Goal: Task Accomplishment & Management: Complete application form

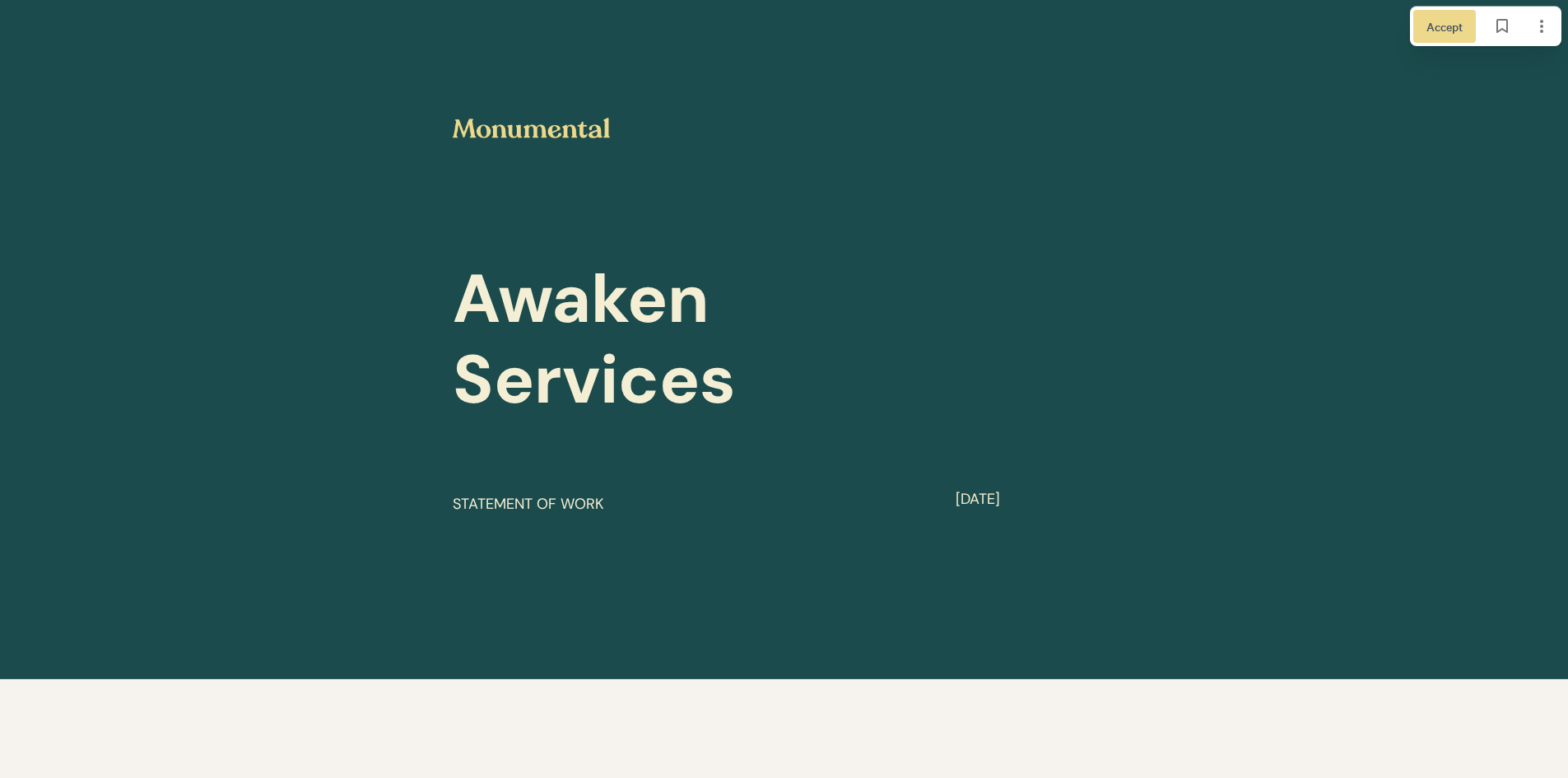
click at [510, 123] on img at bounding box center [531, 128] width 157 height 20
drag, startPoint x: 491, startPoint y: 124, endPoint x: 431, endPoint y: 124, distance: 60.0
click at [431, 124] on div "Awaken Services ​ STATEMENT OF WORK ​ ​ [DATE]" at bounding box center [784, 339] width 1568 height 679
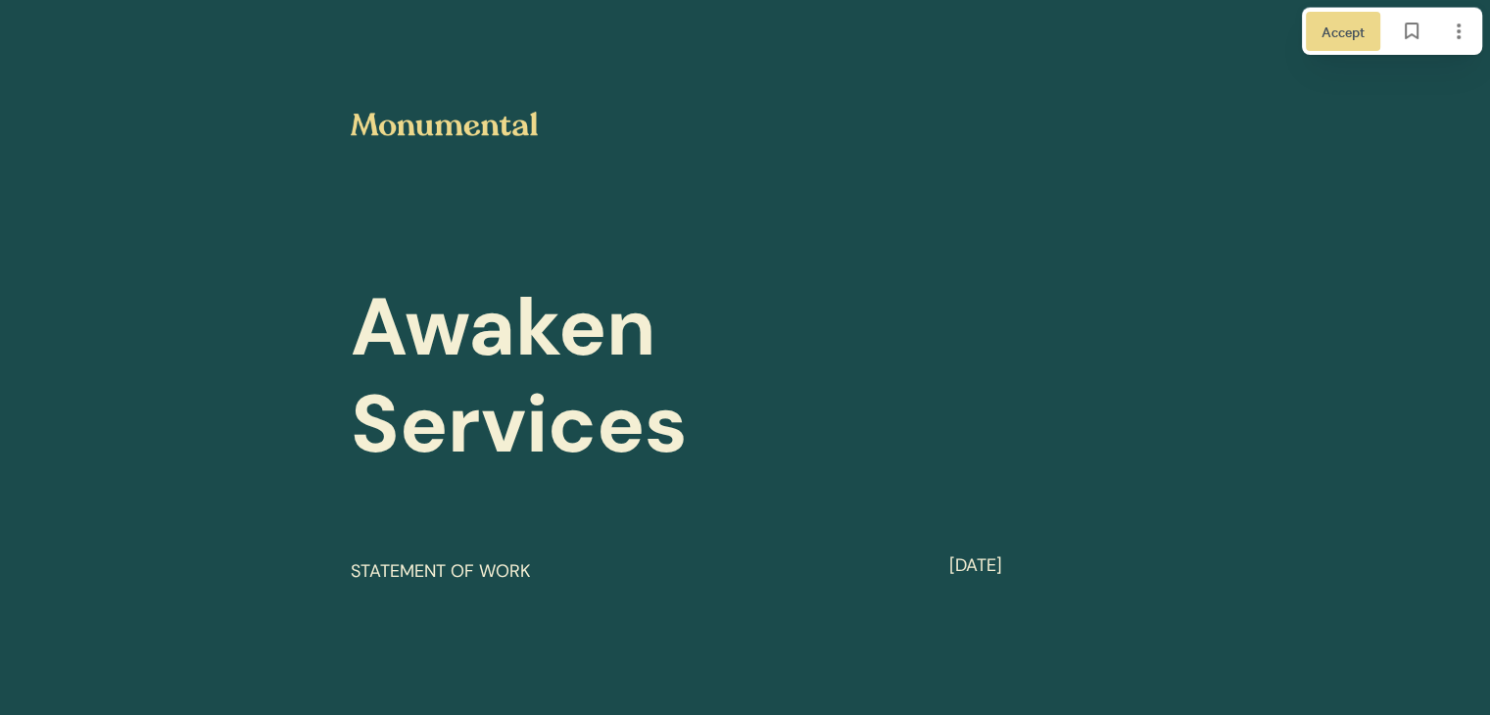
click at [581, 252] on div "Awaken Services ​ STATEMENT OF WORK ​ ​ [DATE]" at bounding box center [745, 376] width 838 height 528
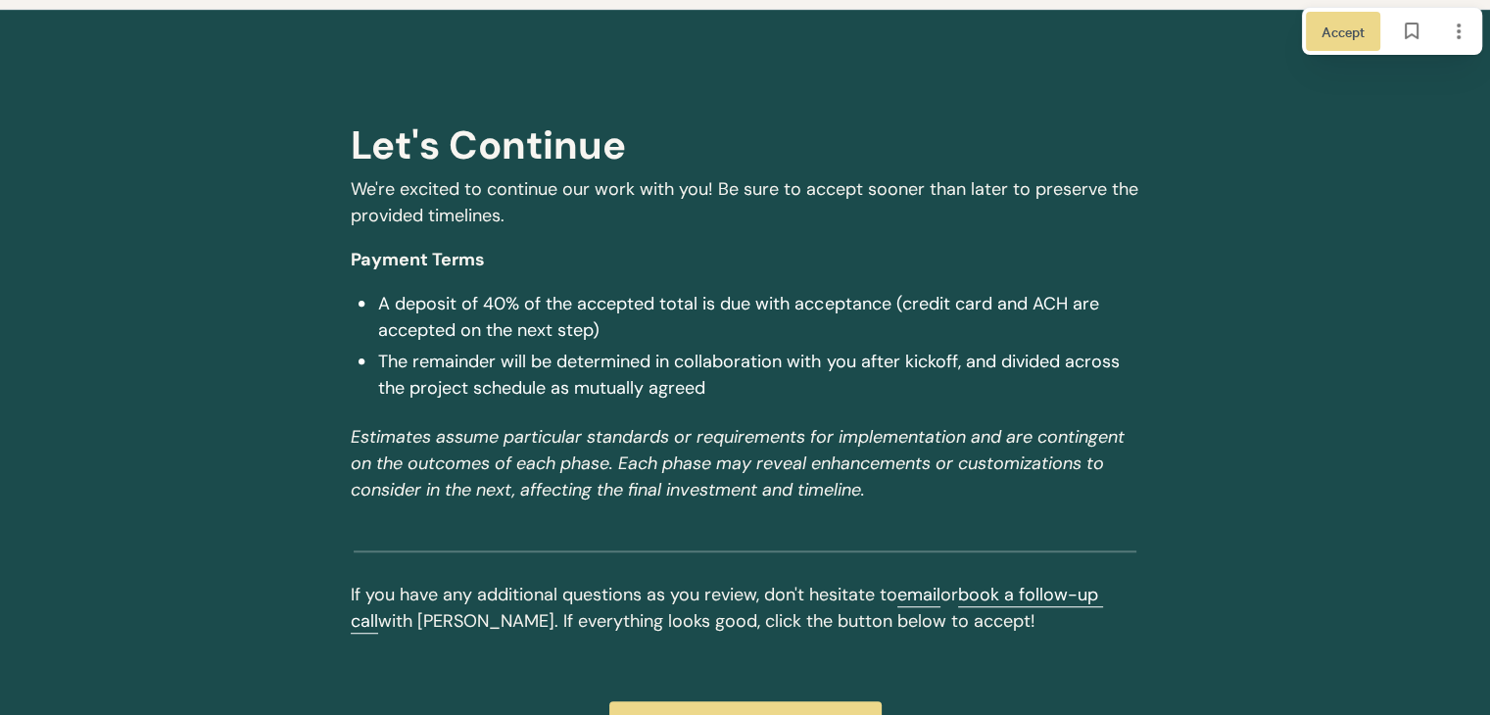
scroll to position [8576, 0]
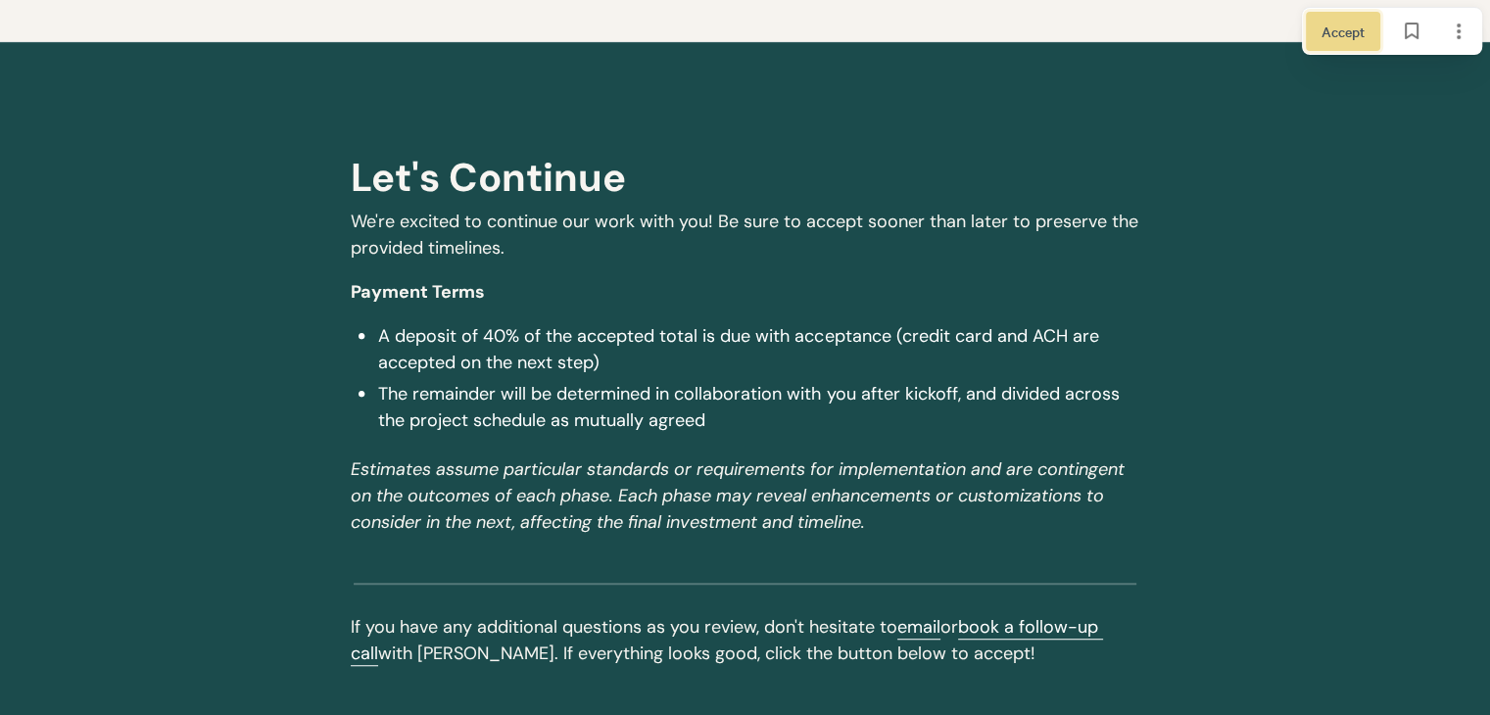
click at [1321, 34] on span "Accept" at bounding box center [1342, 32] width 43 height 22
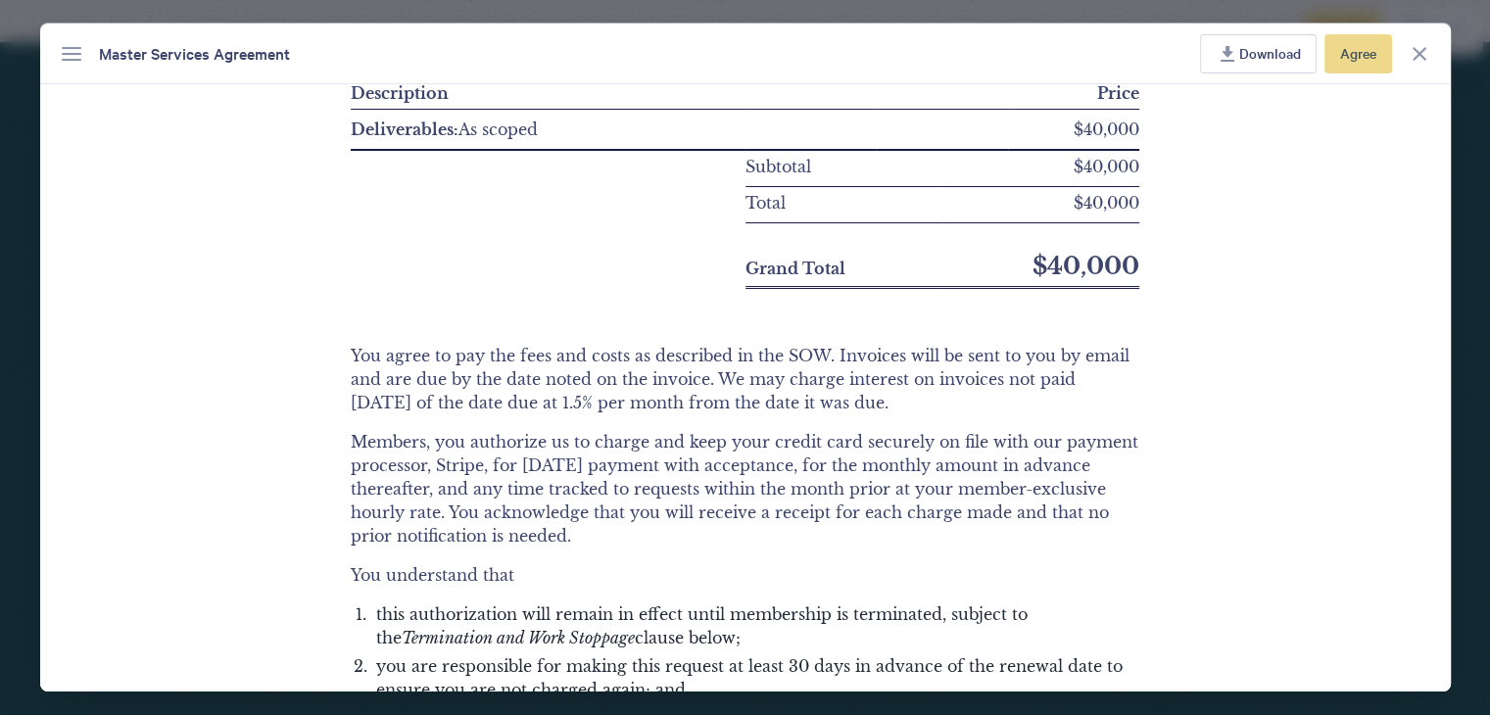
scroll to position [980, 0]
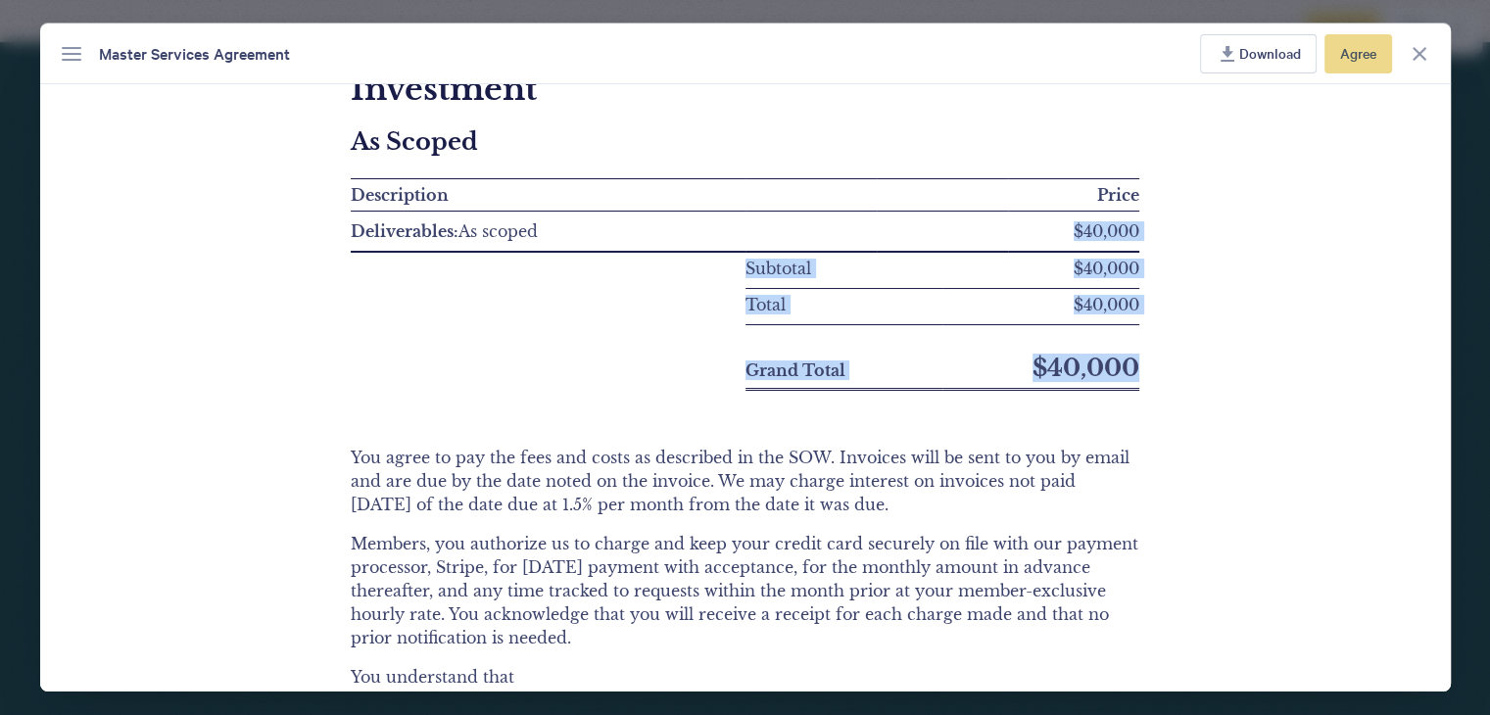
drag, startPoint x: 1123, startPoint y: 380, endPoint x: 1023, endPoint y: 248, distance: 165.7
click at [1023, 248] on div "Investment As Scoped Description Price Deliverables: As scoped $40,000 Subtotal…" at bounding box center [745, 231] width 789 height 320
click at [1024, 248] on td "$40,000" at bounding box center [1073, 231] width 131 height 41
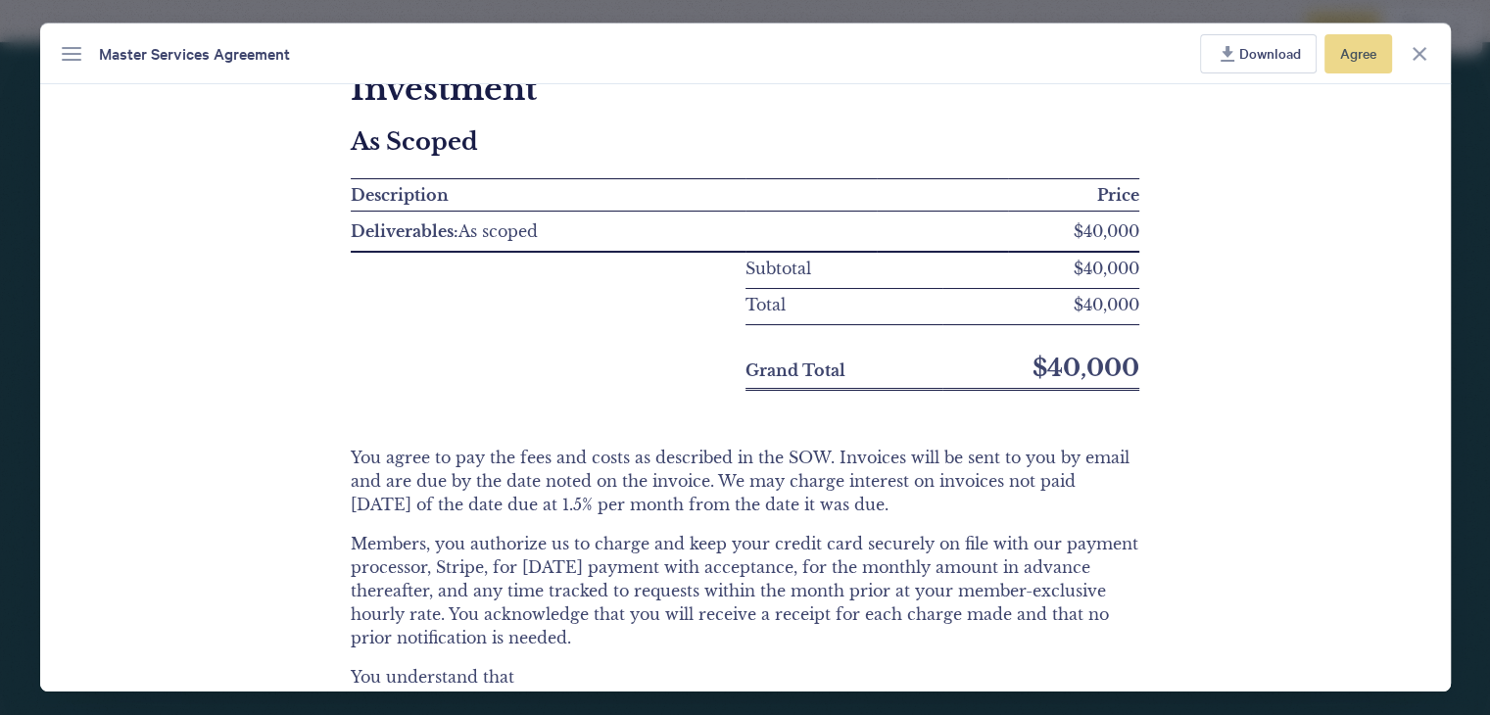
click at [881, 306] on p "Total" at bounding box center [843, 307] width 197 height 20
drag, startPoint x: 1130, startPoint y: 369, endPoint x: 1074, endPoint y: 227, distance: 153.0
click at [1077, 224] on p "$40,000" at bounding box center [1073, 233] width 131 height 20
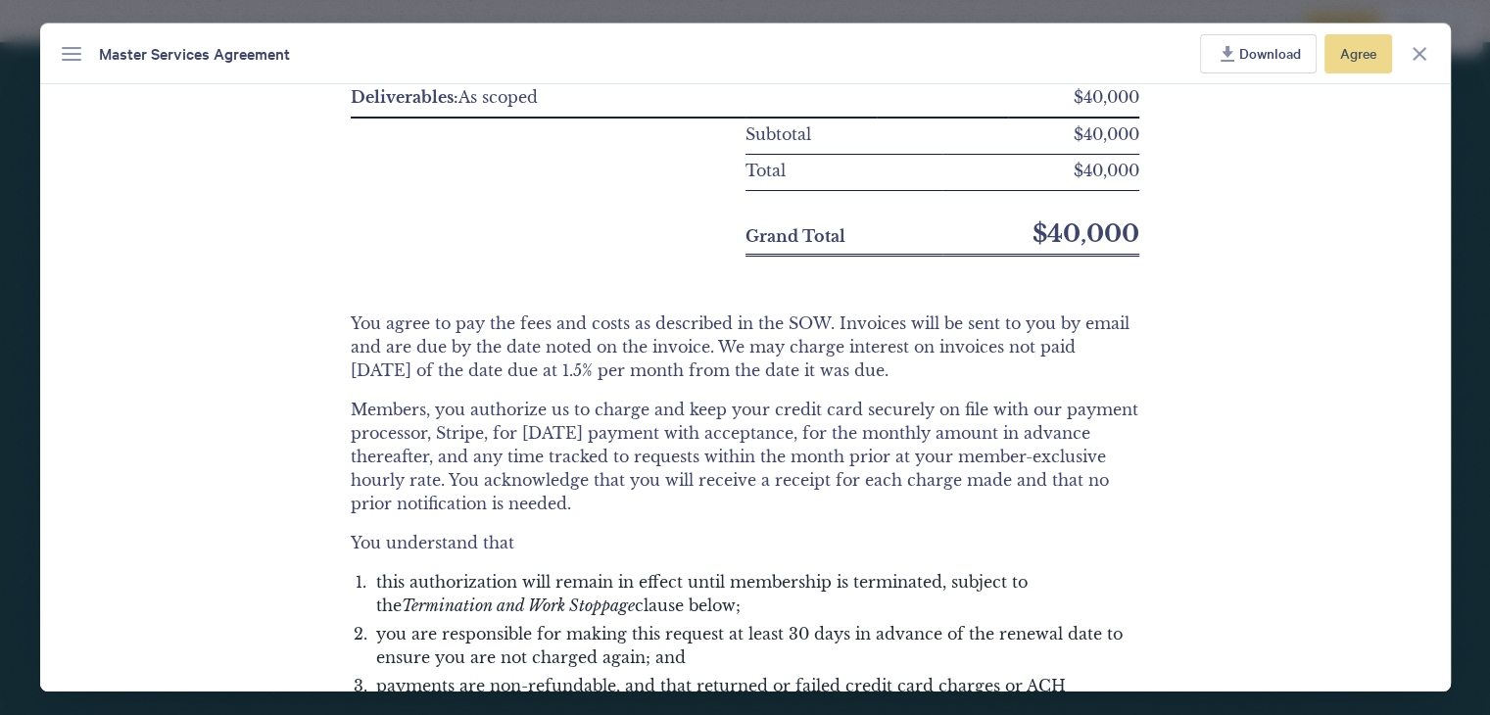
scroll to position [1371, 0]
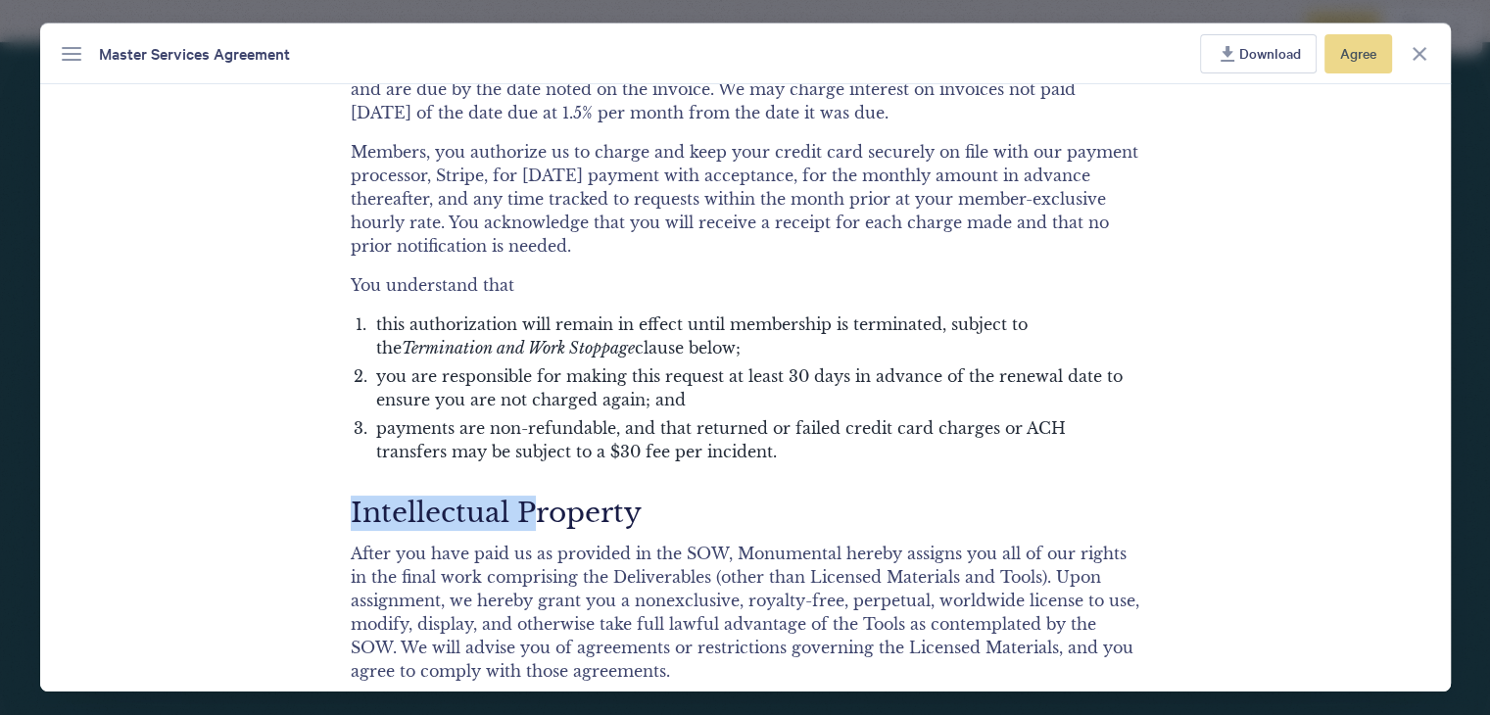
drag, startPoint x: 333, startPoint y: 535, endPoint x: 522, endPoint y: 530, distance: 189.1
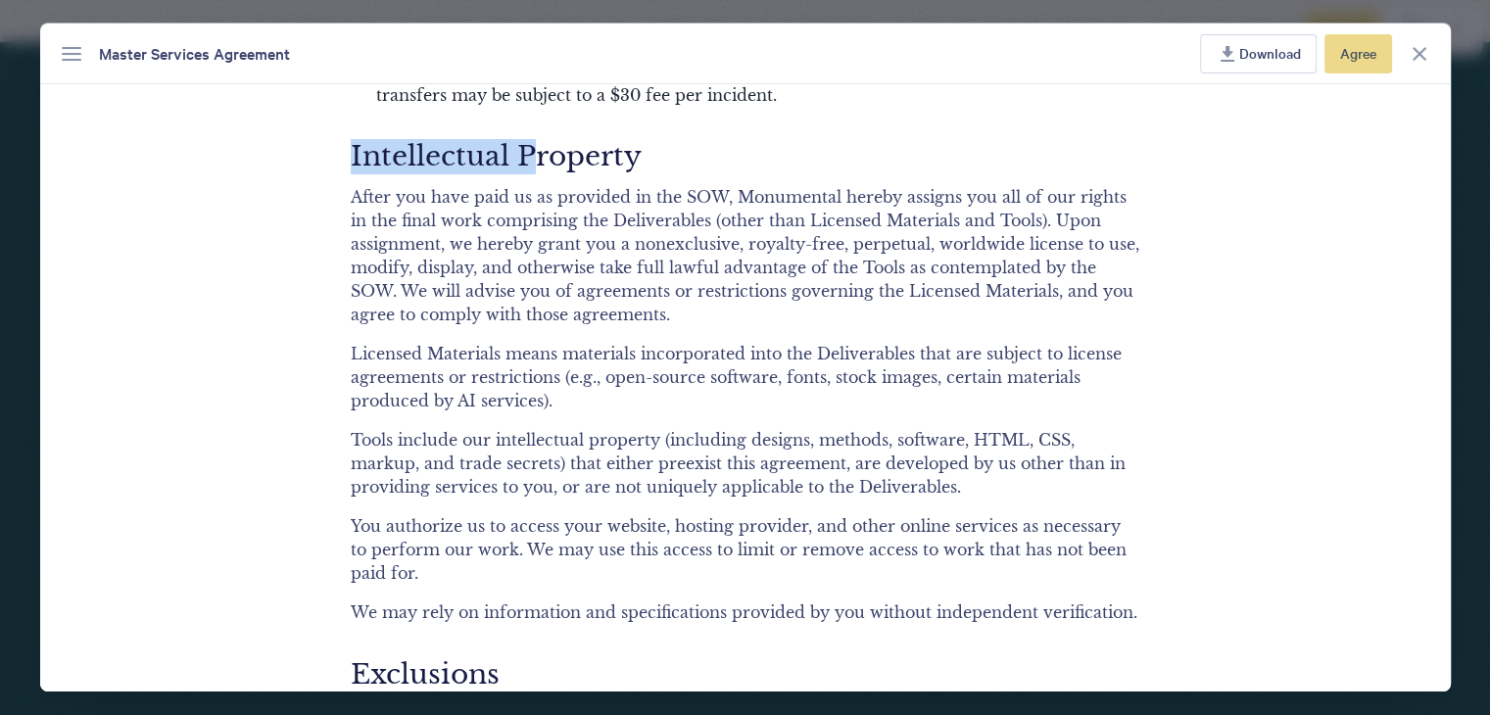
scroll to position [1763, 0]
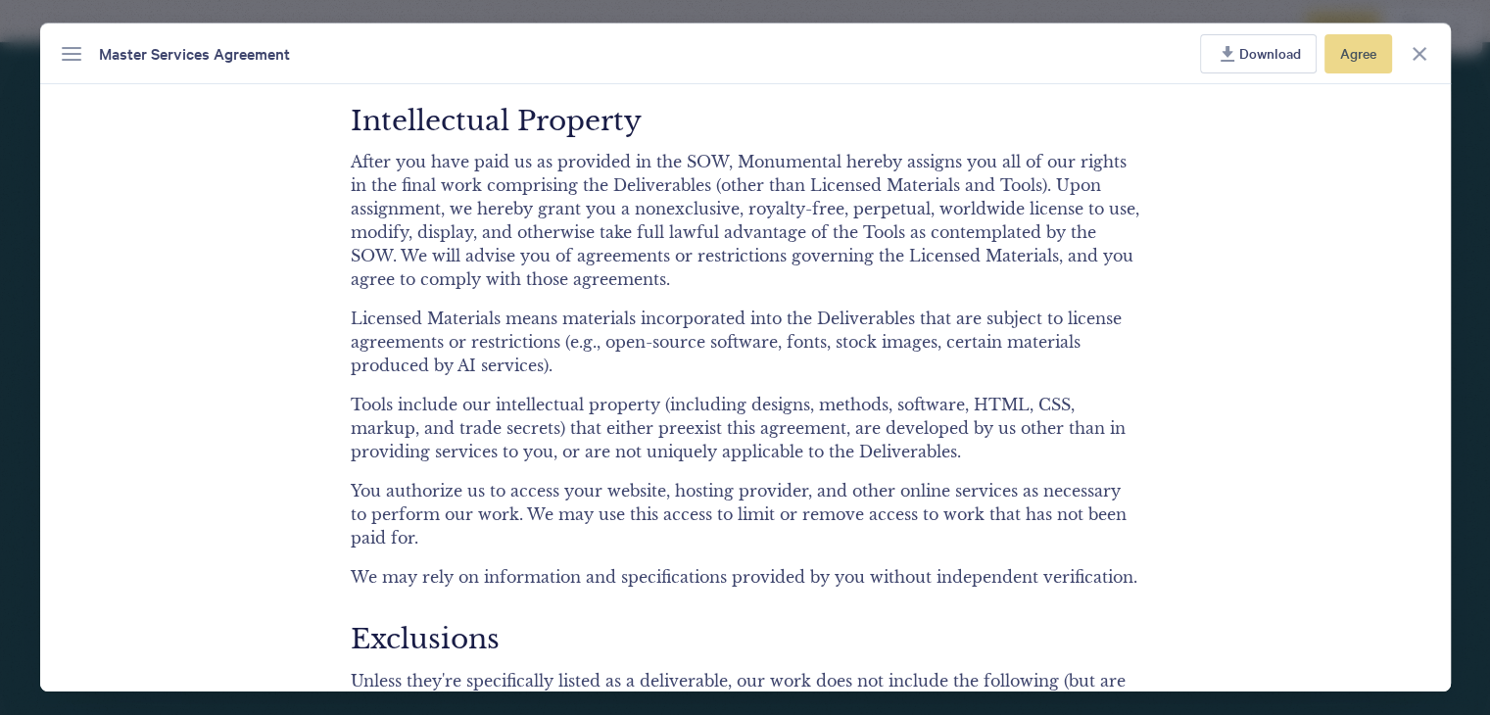
click at [579, 272] on p "After you have paid us as provided in the SOW, Monumental hereby assigns you al…" at bounding box center [745, 228] width 789 height 157
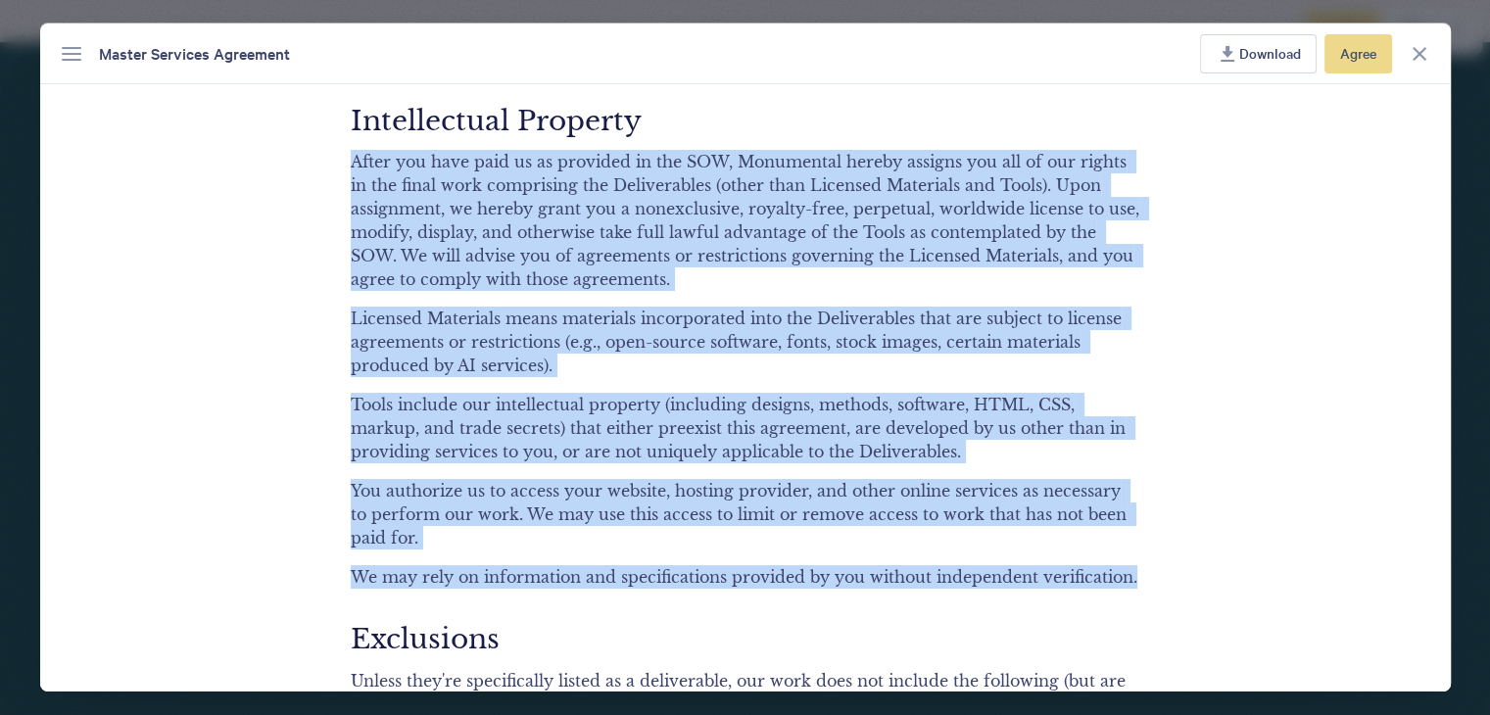
drag, startPoint x: 344, startPoint y: 156, endPoint x: 1135, endPoint y: 573, distance: 894.7
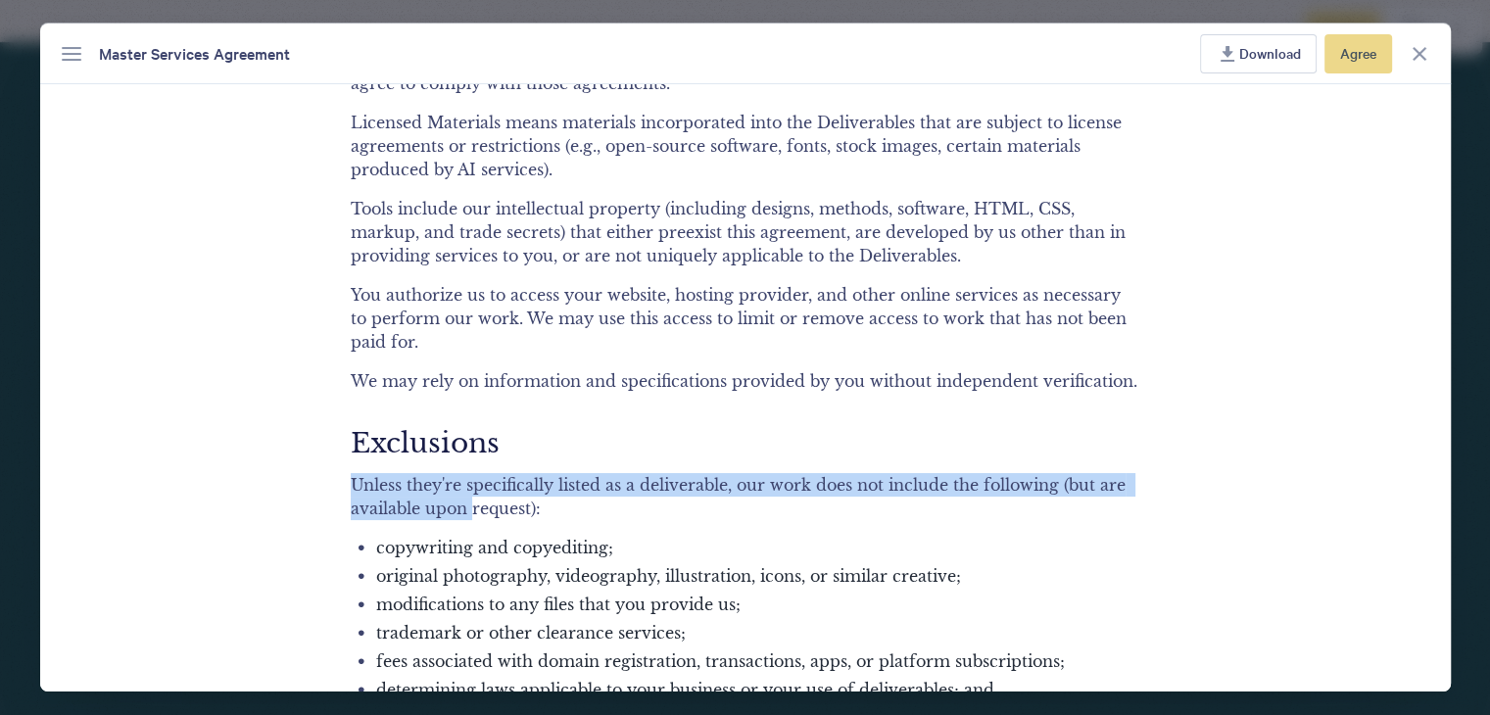
drag, startPoint x: 337, startPoint y: 478, endPoint x: 498, endPoint y: 516, distance: 165.1
click at [482, 508] on div "Master Services Agreement Obligations You are hiring us to do the work describe…" at bounding box center [745, 538] width 838 height 4615
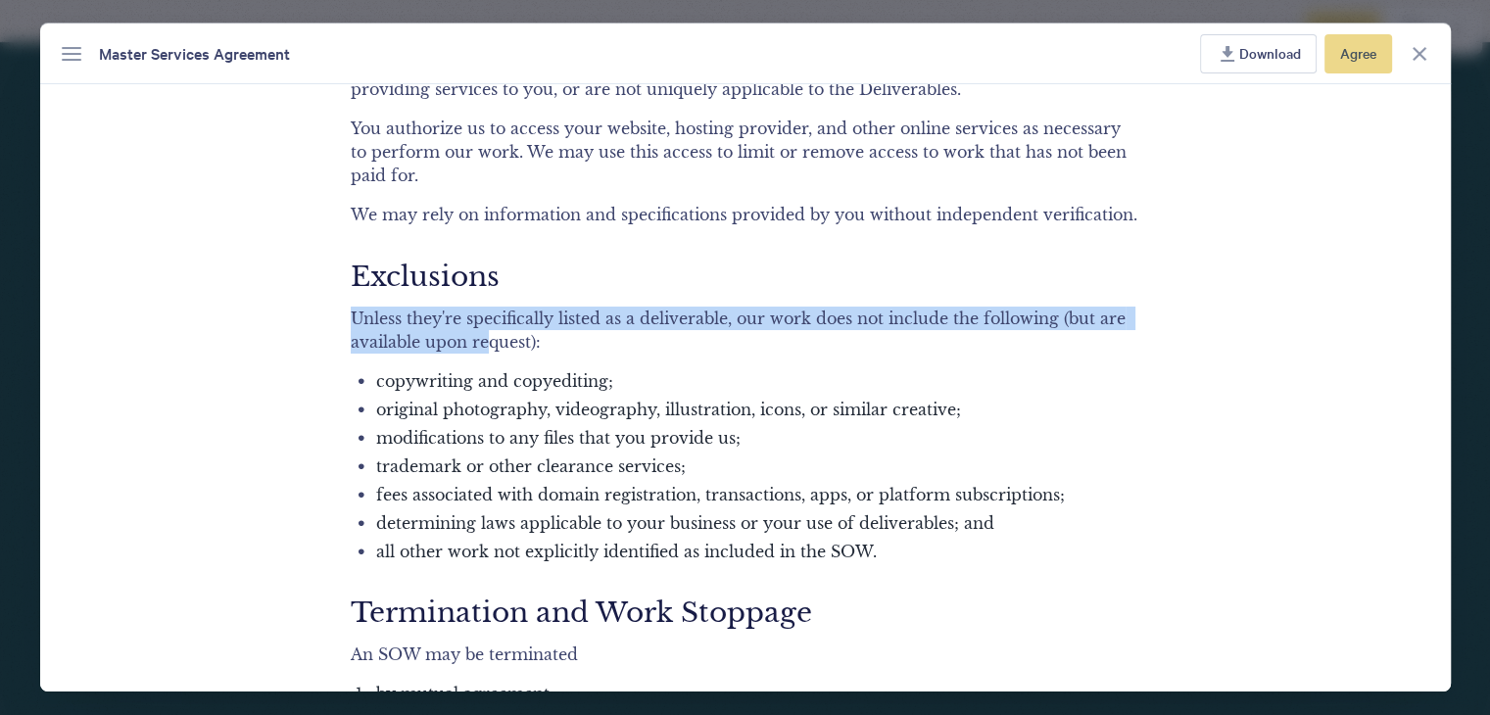
scroll to position [2449, 0]
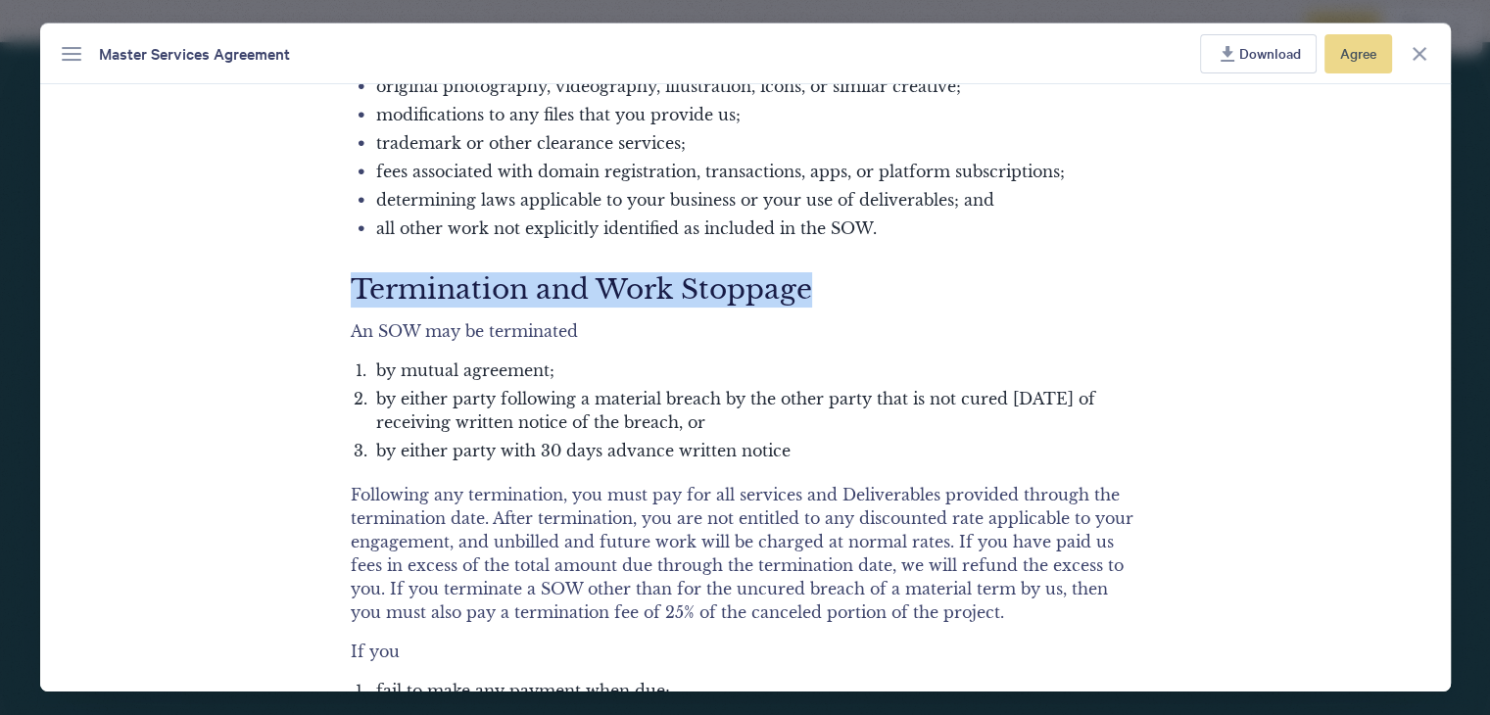
drag, startPoint x: 342, startPoint y: 279, endPoint x: 910, endPoint y: 297, distance: 568.4
click at [917, 295] on h2 "Termination and Work Stoppage" at bounding box center [745, 282] width 789 height 74
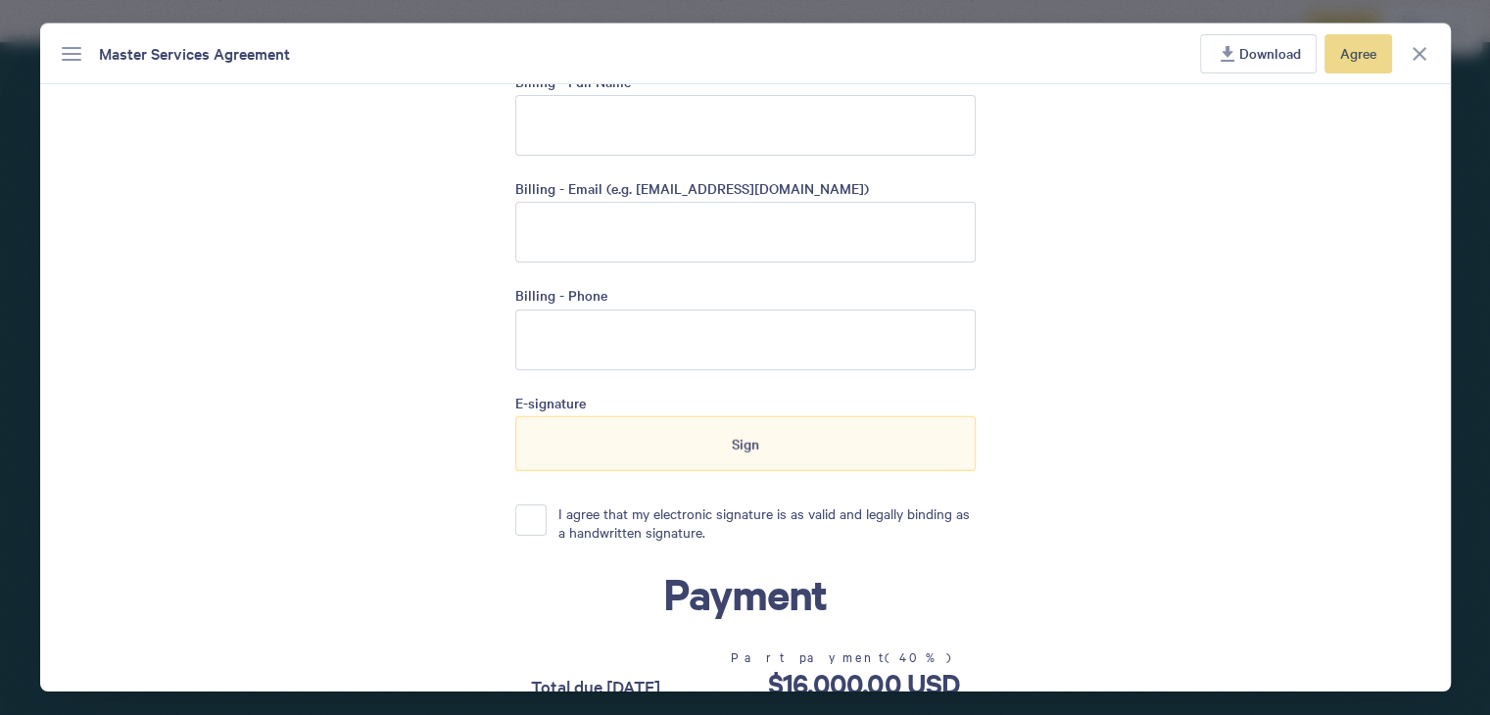
scroll to position [5387, 0]
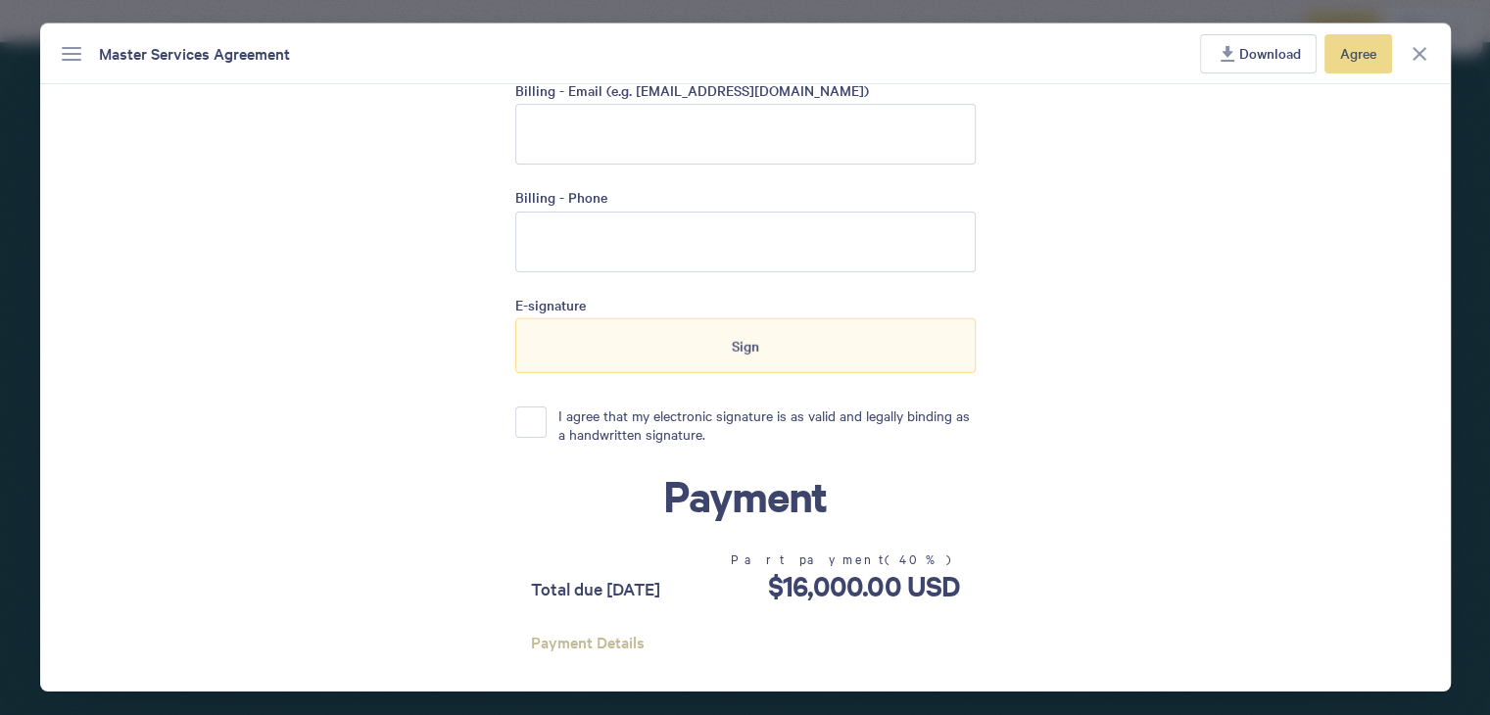
click at [515, 423] on button "I agree that my electronic signature is as valid and legally binding as a handw…" at bounding box center [530, 422] width 31 height 31
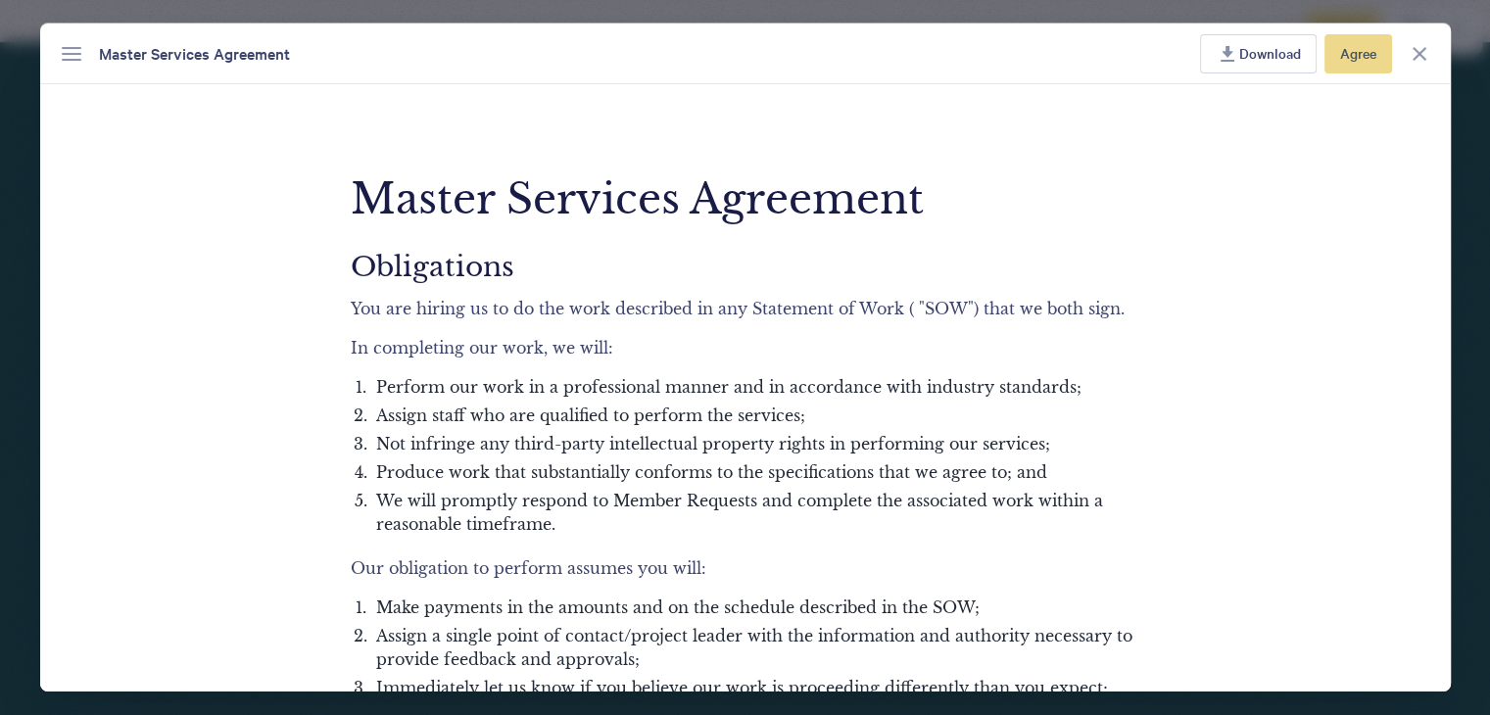
scroll to position [0, 0]
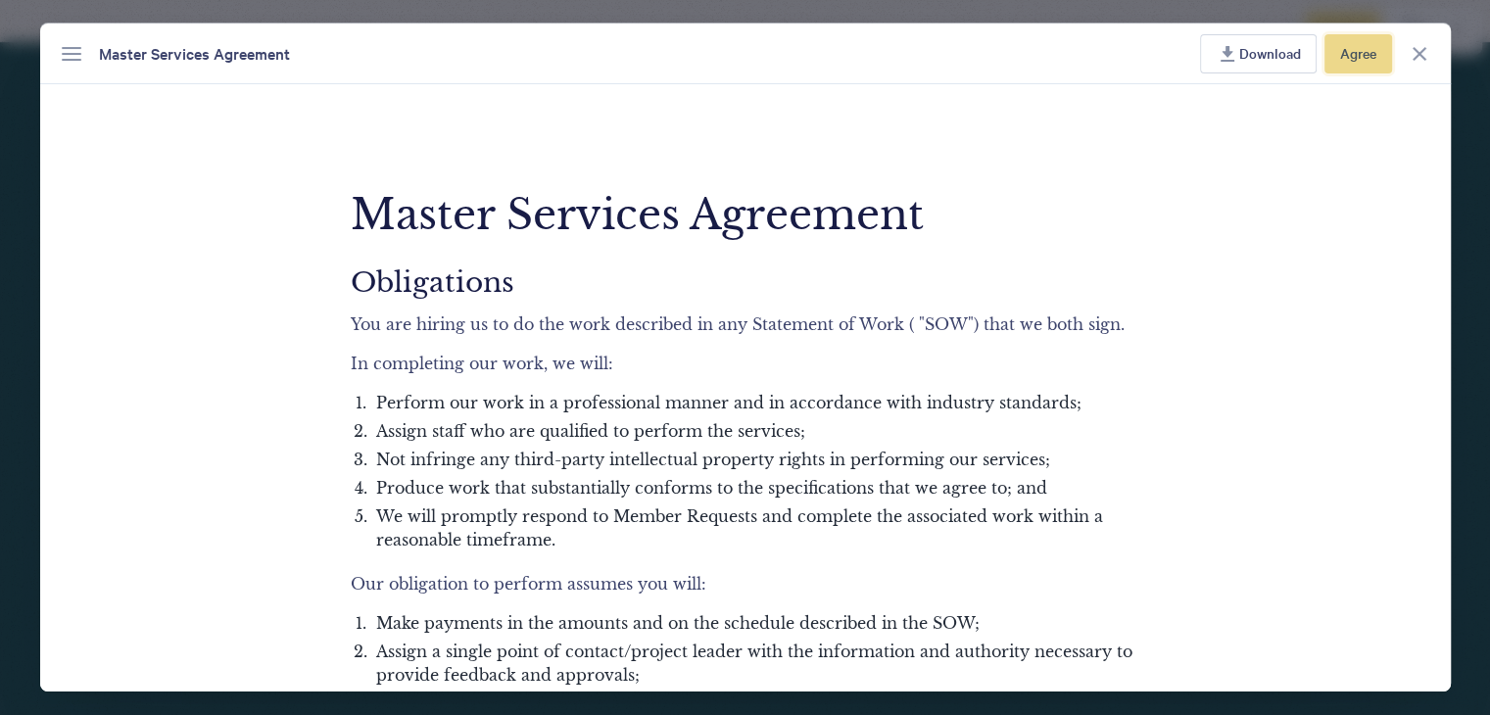
click at [1364, 63] on span "Agree" at bounding box center [1358, 53] width 36 height 22
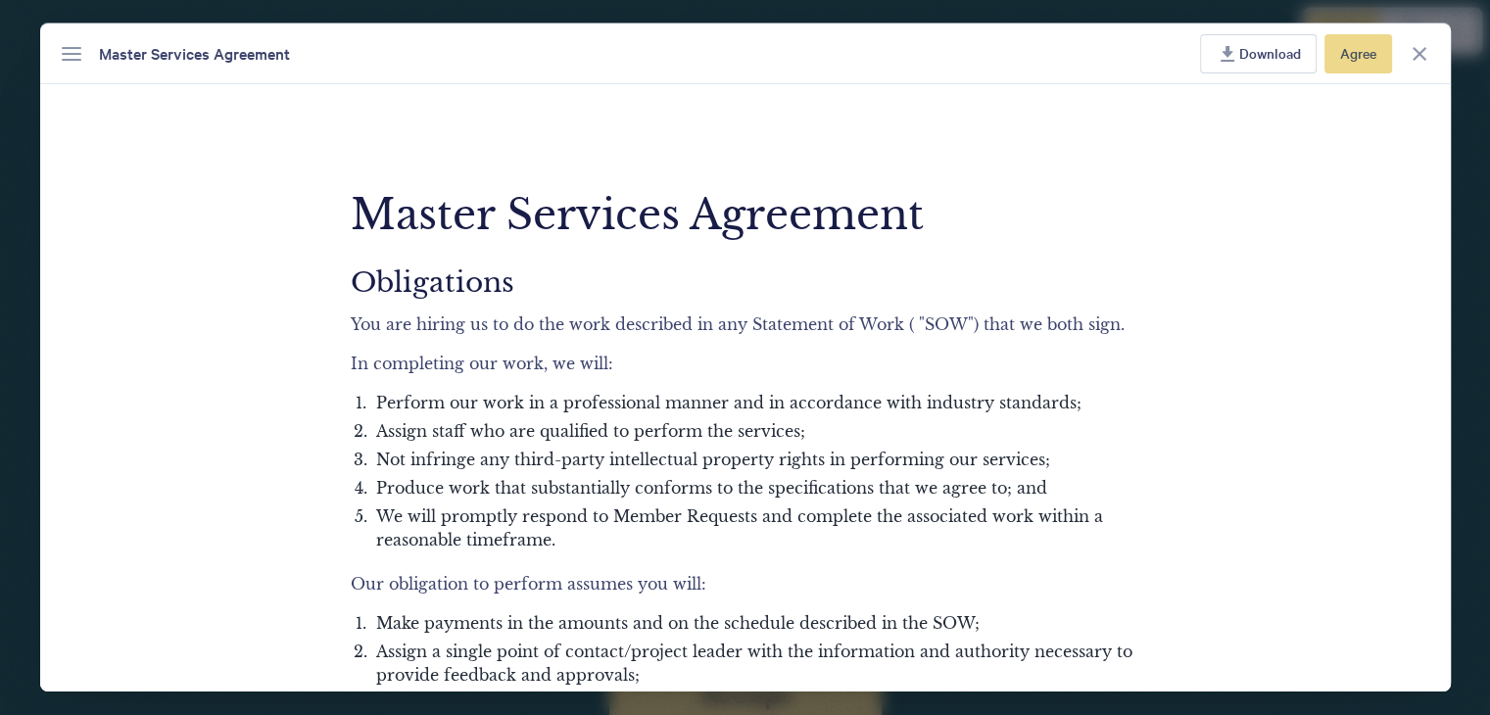
drag, startPoint x: 1430, startPoint y: 52, endPoint x: 1244, endPoint y: 236, distance: 261.8
click at [1246, 232] on div "Master Services Agreement Download Agree Master Services Agreement Obligations …" at bounding box center [745, 358] width 1411 height 668
click at [1422, 45] on icon "Close agreement" at bounding box center [1420, 54] width 24 height 24
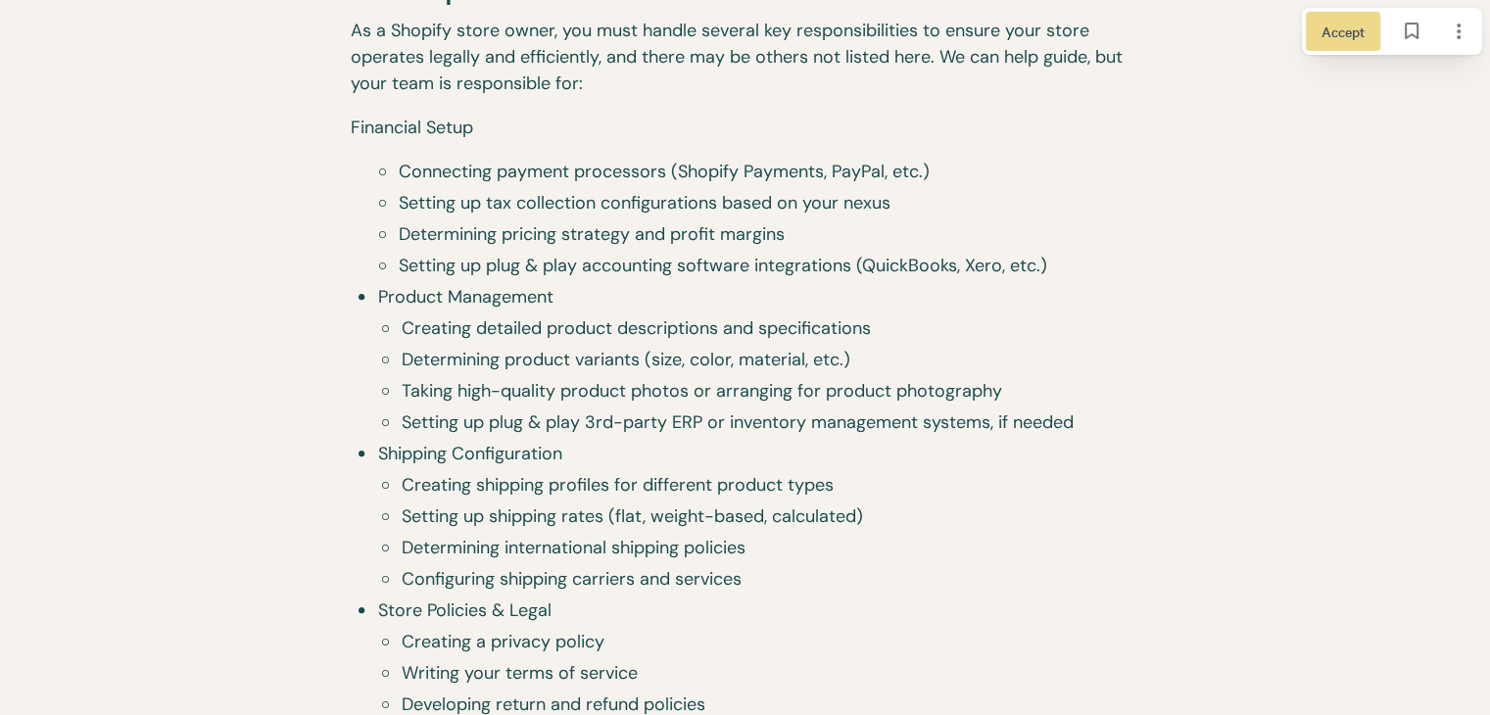
scroll to position [7472, 0]
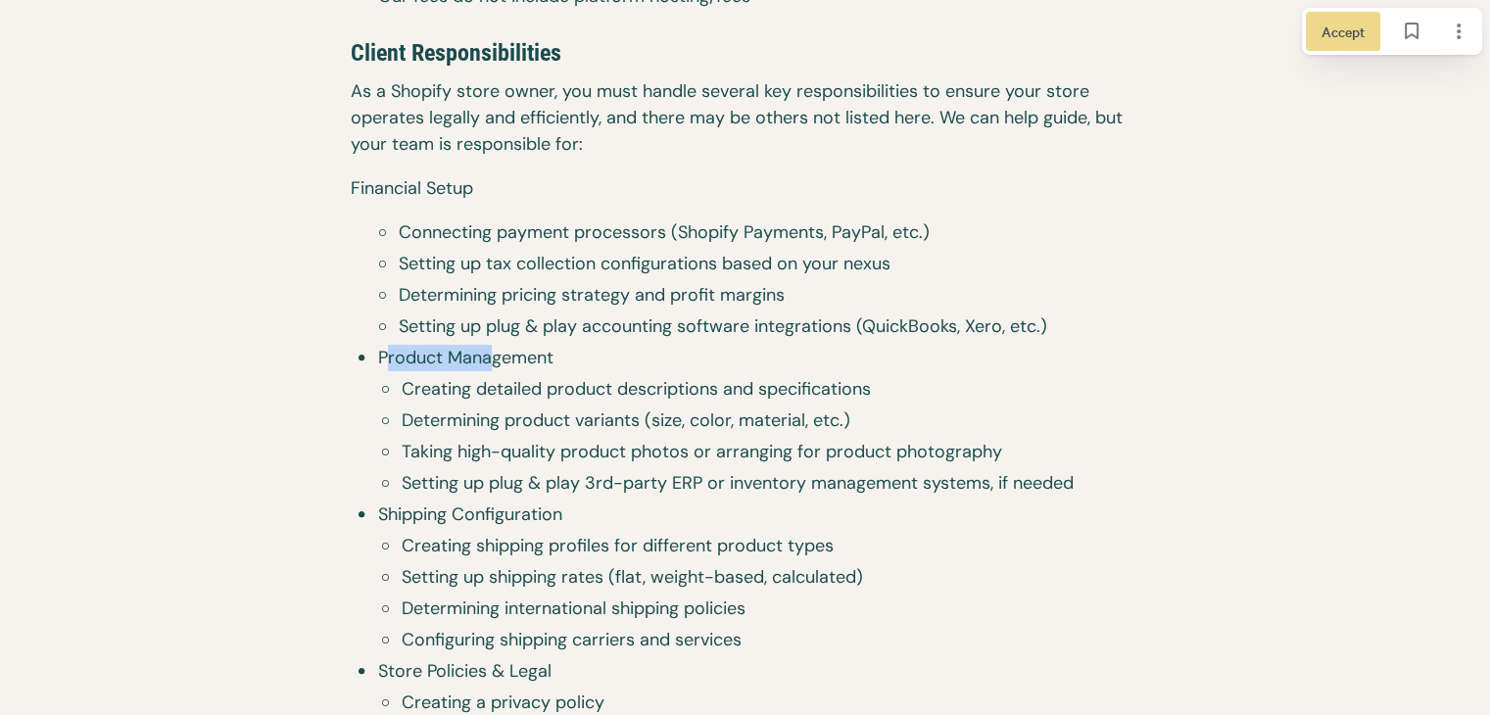
drag, startPoint x: 391, startPoint y: 359, endPoint x: 494, endPoint y: 357, distance: 102.9
click at [494, 357] on span "Product Management" at bounding box center [758, 358] width 761 height 26
drag, startPoint x: 747, startPoint y: 236, endPoint x: 861, endPoint y: 220, distance: 114.7
click at [861, 220] on span "Connecting payment processors (Shopify Payments, PayPal, etc.)" at bounding box center [769, 232] width 741 height 26
drag, startPoint x: 557, startPoint y: 345, endPoint x: 470, endPoint y: 359, distance: 88.3
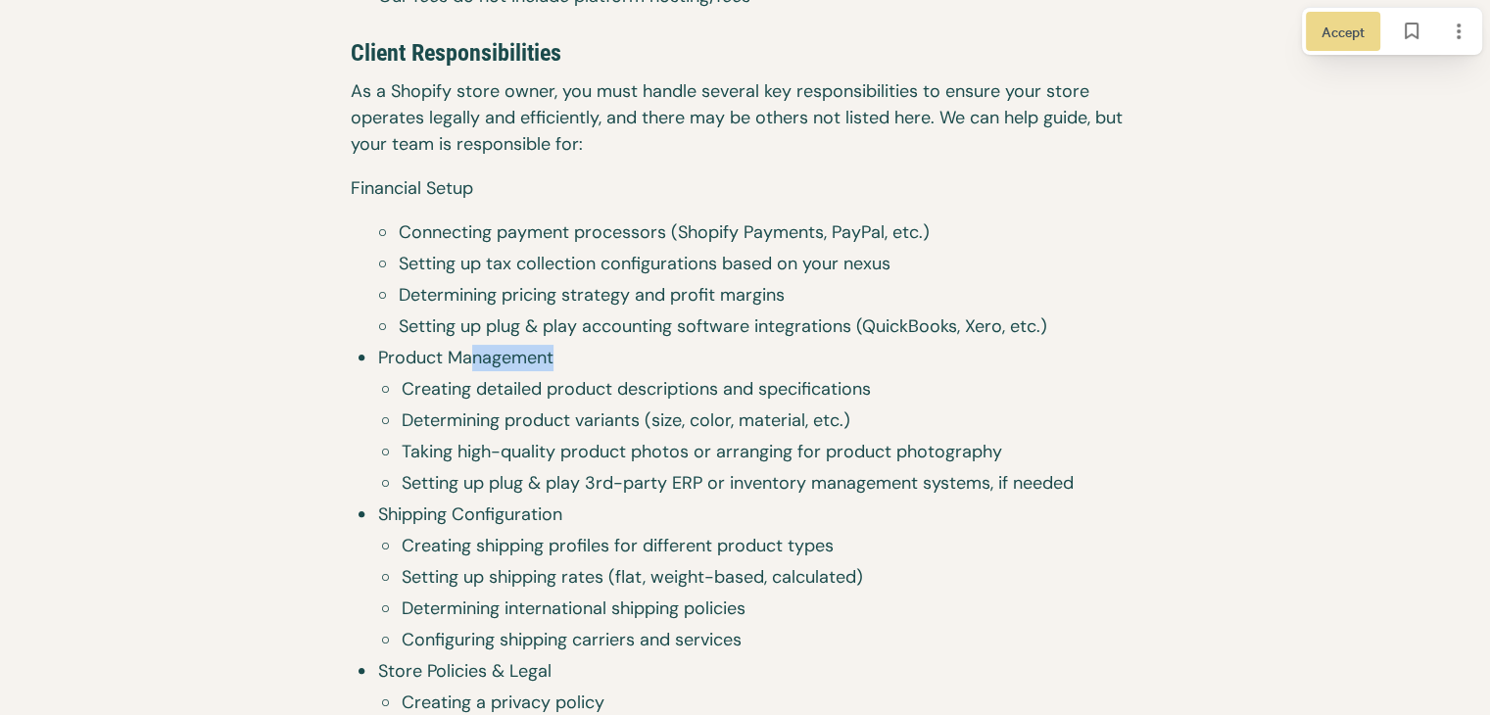
click at [476, 347] on span "Product Management" at bounding box center [758, 358] width 761 height 26
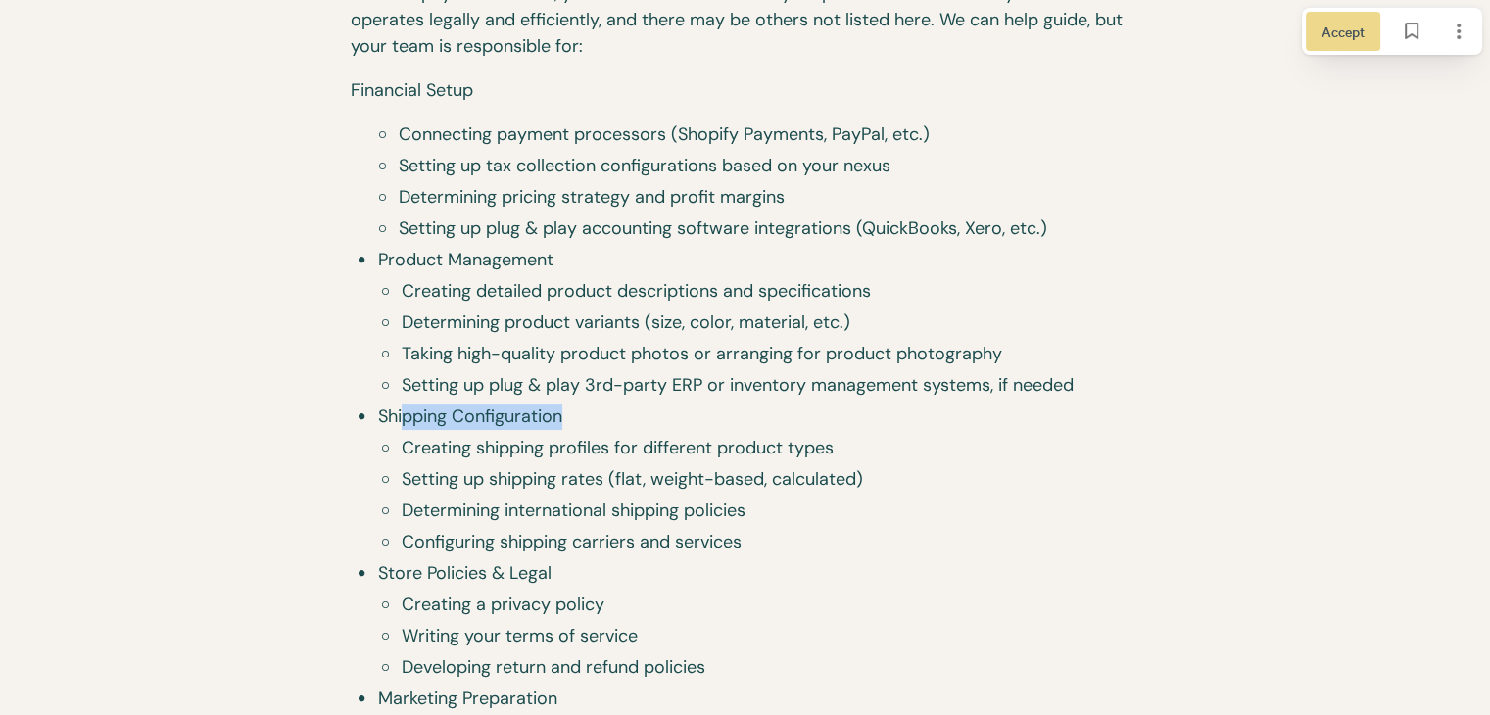
drag, startPoint x: 578, startPoint y: 405, endPoint x: 400, endPoint y: 411, distance: 178.4
click at [402, 411] on span "Shipping Configuration" at bounding box center [758, 417] width 761 height 26
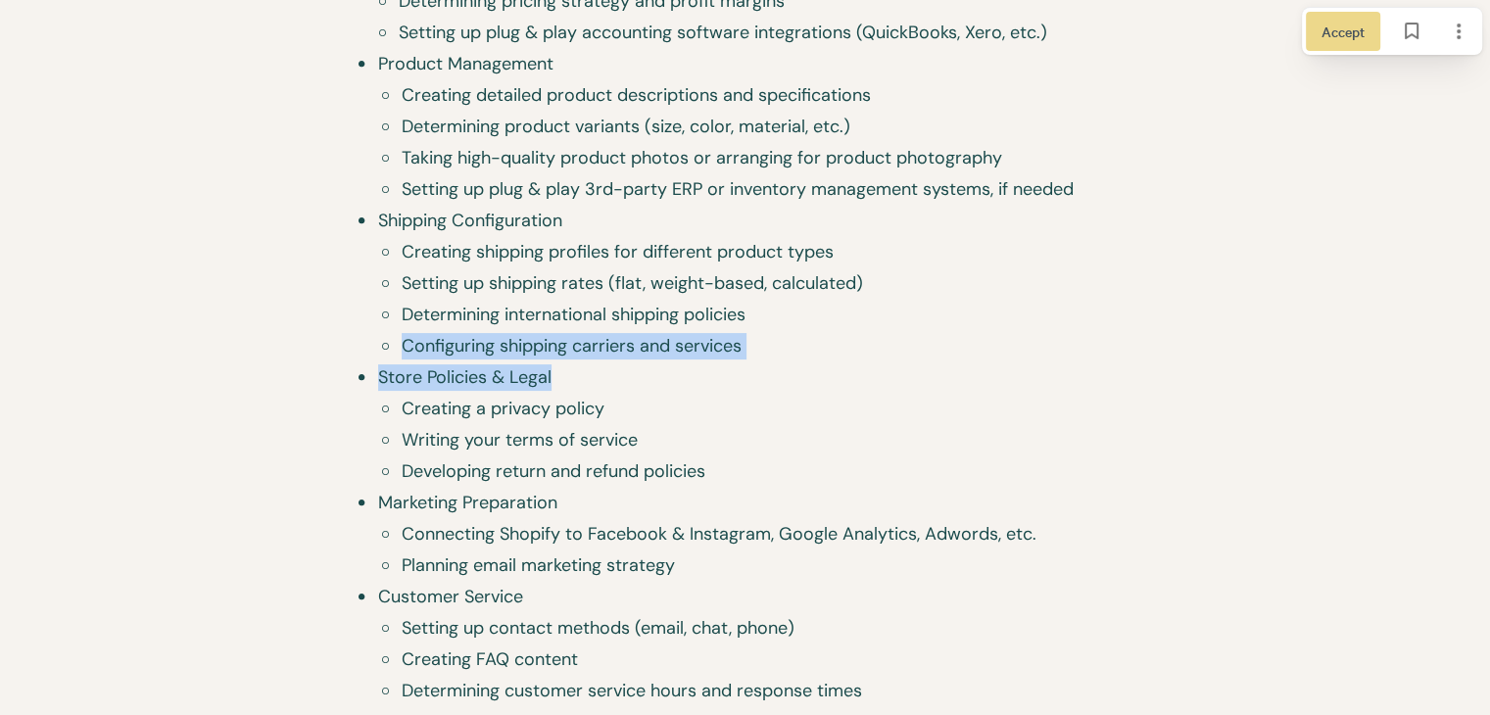
drag, startPoint x: 578, startPoint y: 377, endPoint x: 423, endPoint y: 360, distance: 155.7
click at [427, 358] on ul "Connecting payment processors (Shopify Payments, PayPal, etc.) Setting up tax c…" at bounding box center [745, 333] width 789 height 815
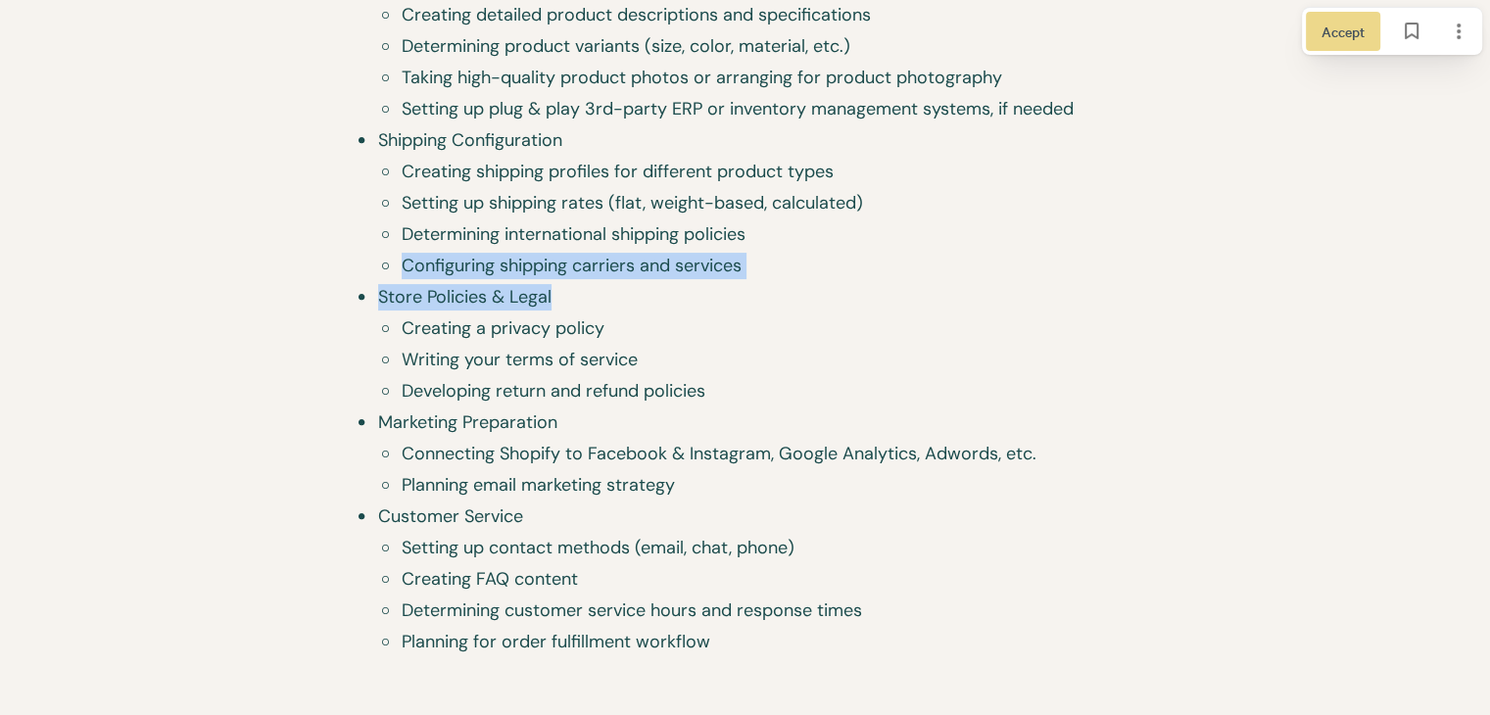
scroll to position [7962, 0]
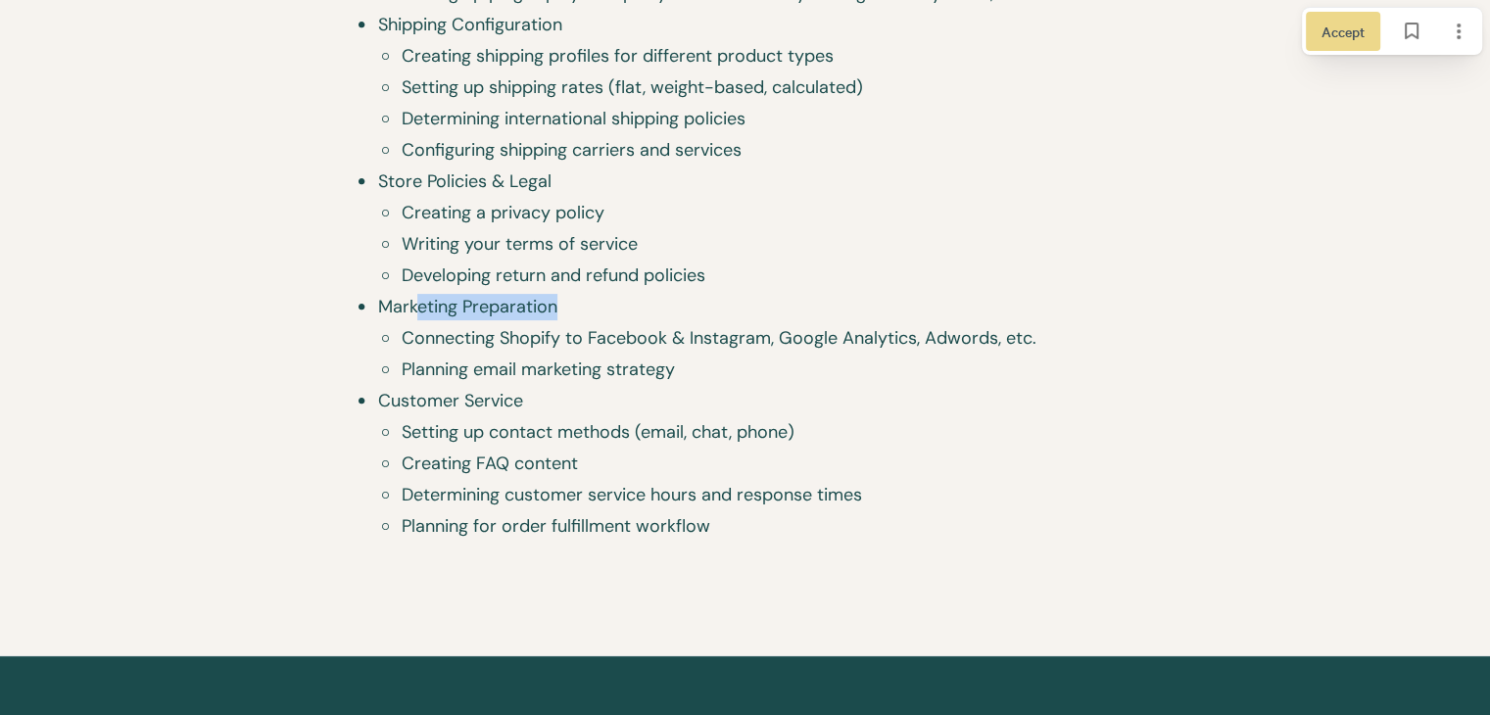
drag, startPoint x: 581, startPoint y: 298, endPoint x: 417, endPoint y: 295, distance: 163.6
click at [417, 295] on span "Marketing Preparation" at bounding box center [758, 307] width 761 height 26
drag, startPoint x: 533, startPoint y: 392, endPoint x: 588, endPoint y: 362, distance: 62.2
click at [438, 388] on span "Customer Service" at bounding box center [758, 401] width 761 height 26
drag, startPoint x: 453, startPoint y: 350, endPoint x: 555, endPoint y: 324, distance: 106.0
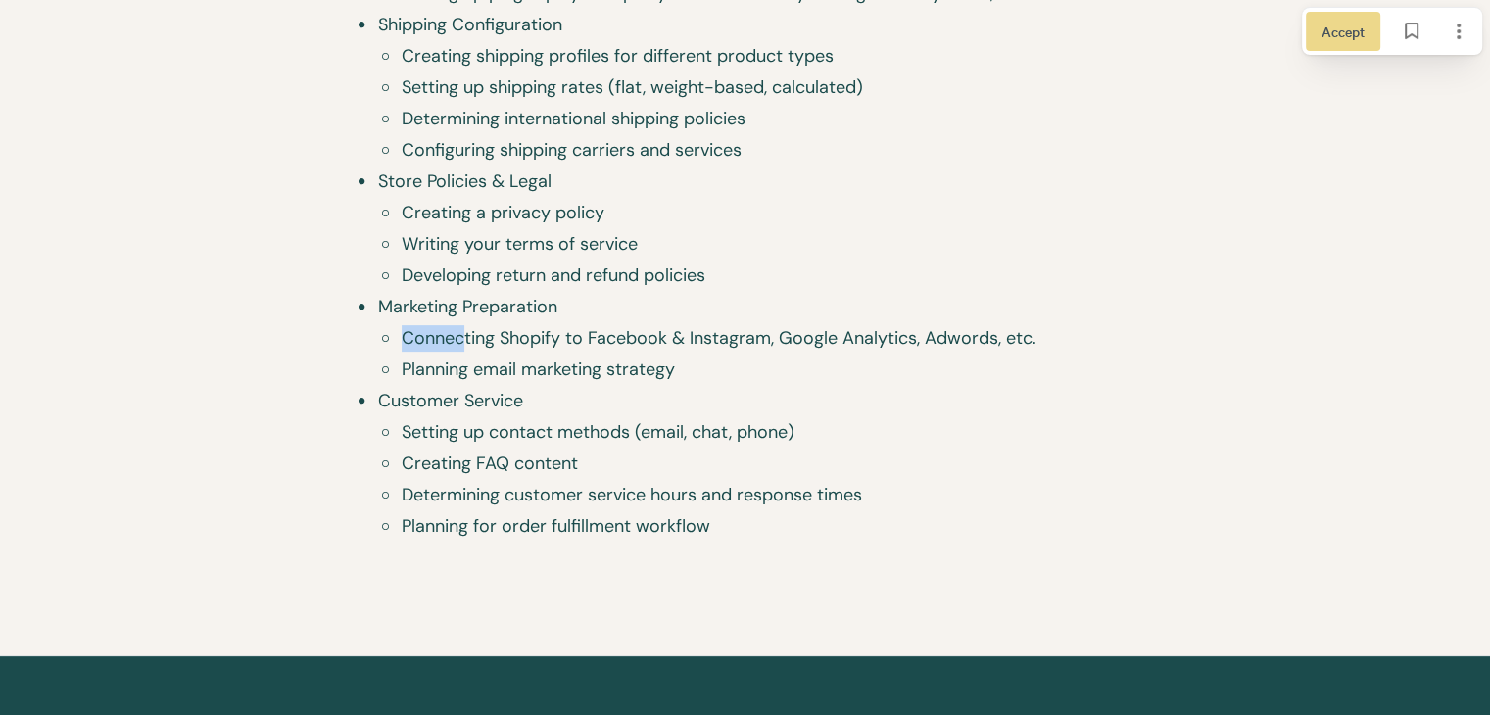
click at [486, 338] on li "Connecting Shopify to Facebook & Instagram, Google Analytics, Adwords, etc." at bounding box center [756, 340] width 766 height 31
drag, startPoint x: 594, startPoint y: 323, endPoint x: 568, endPoint y: 342, distance: 31.5
click at [592, 326] on span "Connecting Shopify to Facebook & Instagram, Google Analytics, Adwords, etc." at bounding box center [771, 338] width 738 height 26
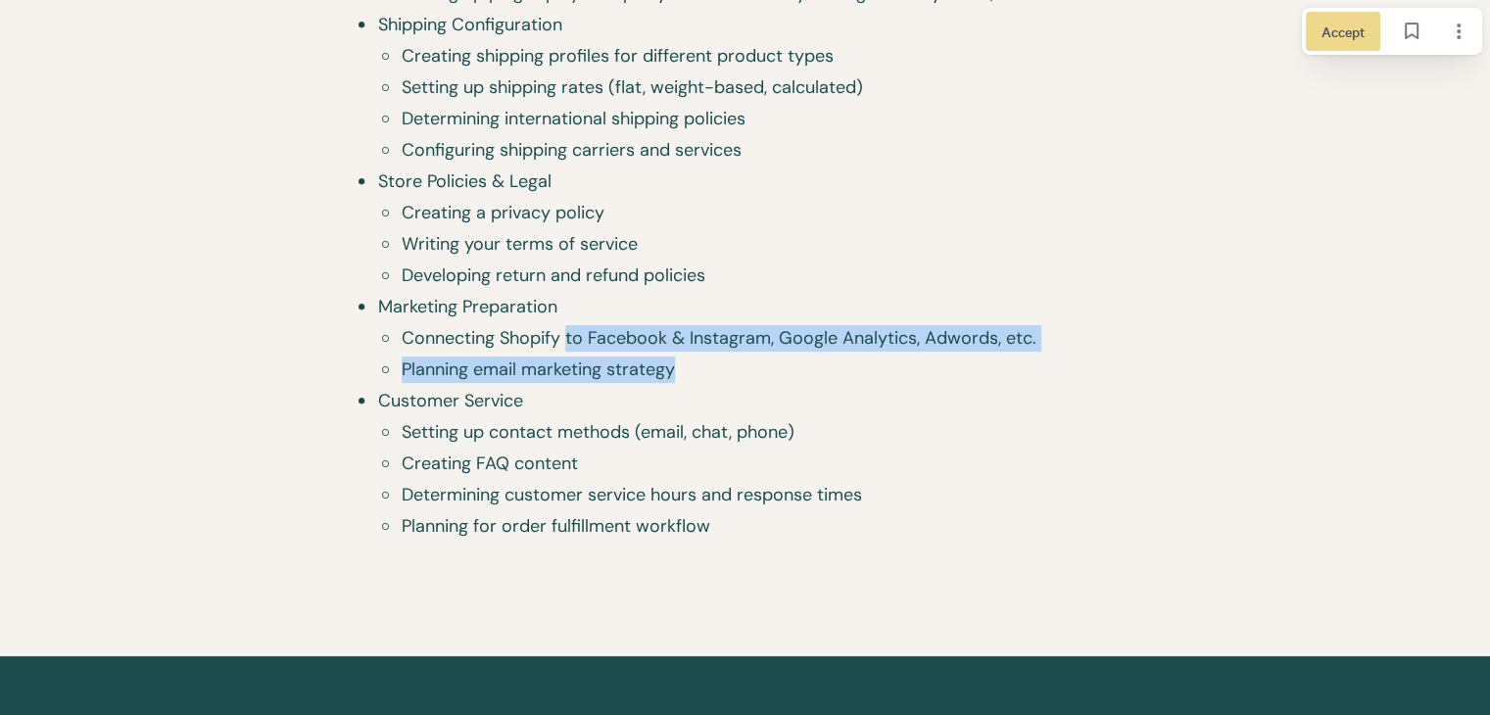
drag, startPoint x: 568, startPoint y: 342, endPoint x: 885, endPoint y: 391, distance: 320.2
click at [889, 377] on ul "Connecting Shopify to Facebook & Instagram, Google Analytics, Adwords, etc. Pla…" at bounding box center [756, 356] width 766 height 63
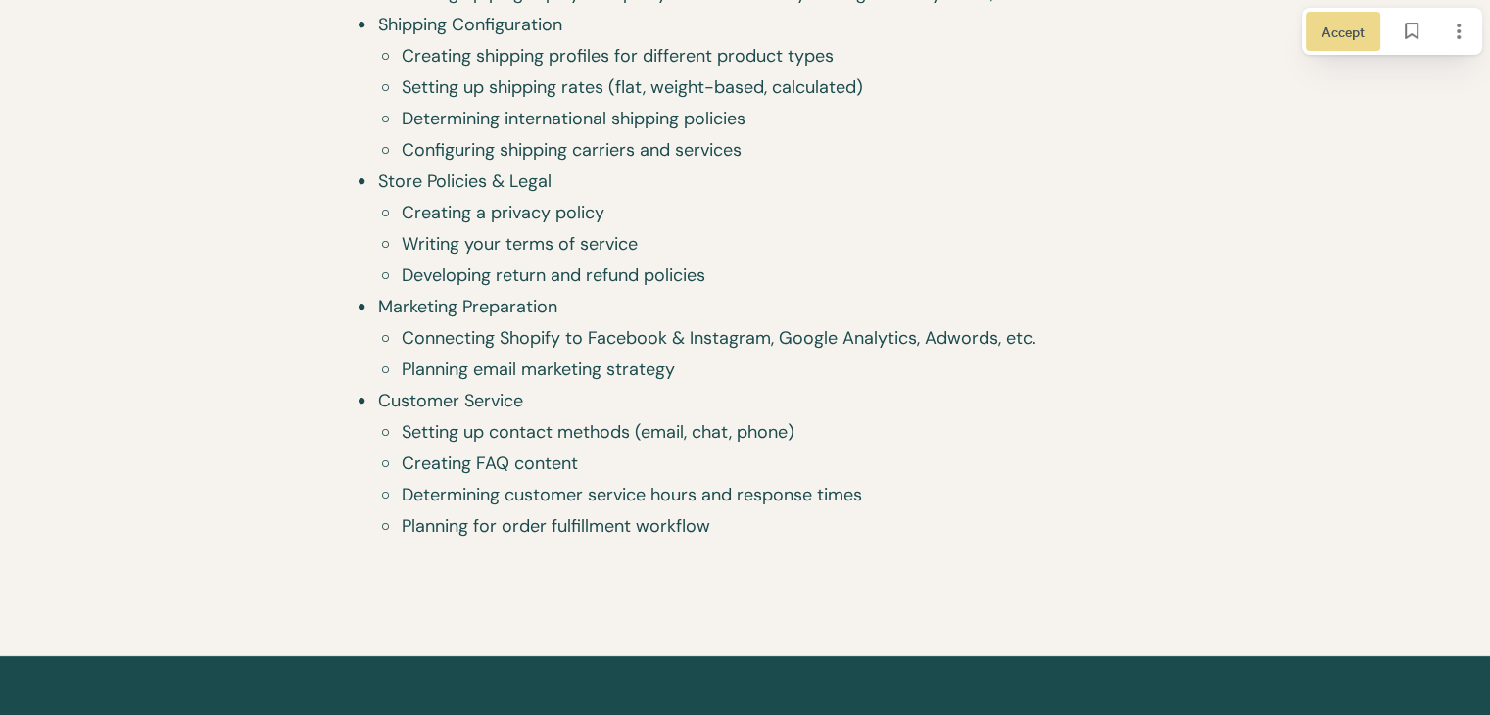
click at [737, 426] on span "Setting up contact methods (email, chat, phone)" at bounding box center [771, 432] width 738 height 26
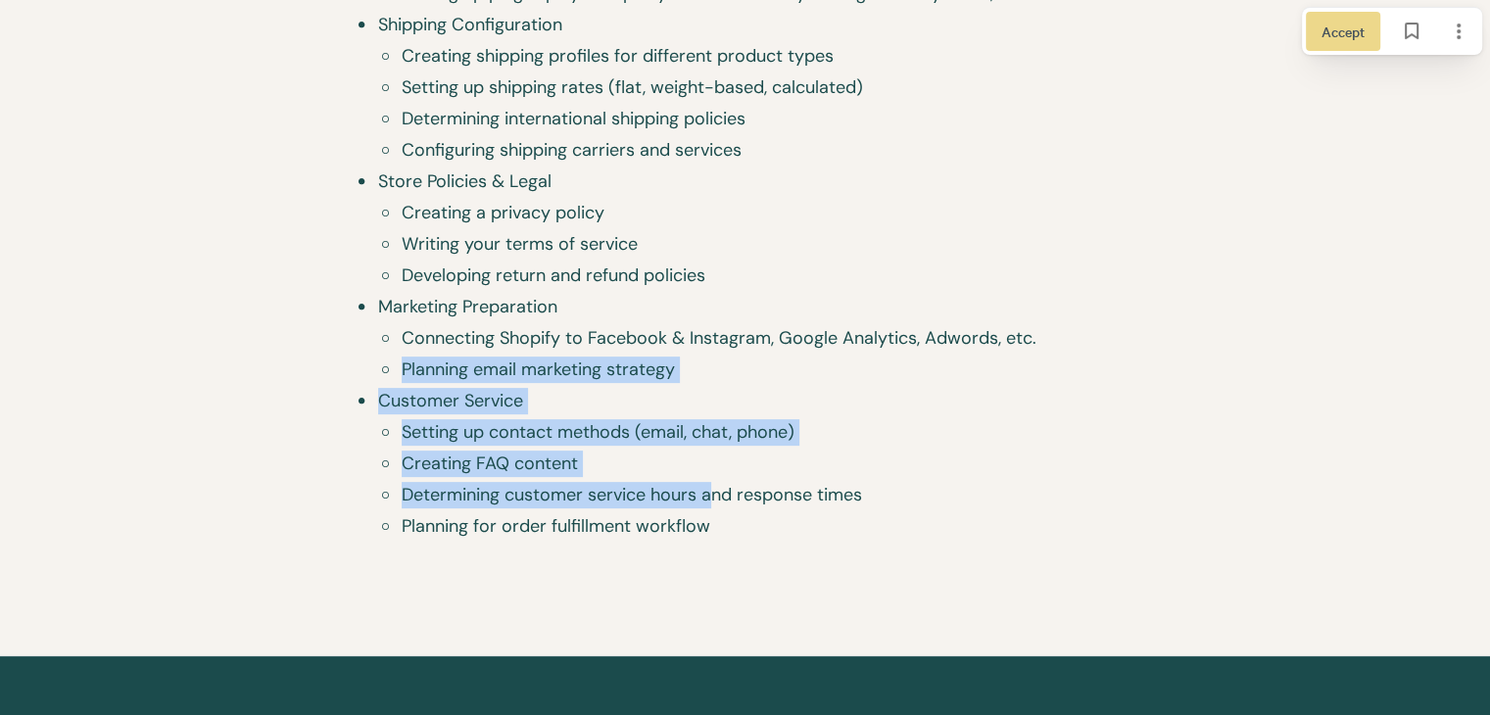
drag, startPoint x: 495, startPoint y: 411, endPoint x: 486, endPoint y: 369, distance: 43.0
click at [474, 375] on ul "Connecting payment processors (Shopify Payments, PayPal, etc.) Setting up tax c…" at bounding box center [745, 137] width 789 height 815
click at [671, 447] on li "Setting up contact methods (email, chat, phone)" at bounding box center [756, 434] width 766 height 31
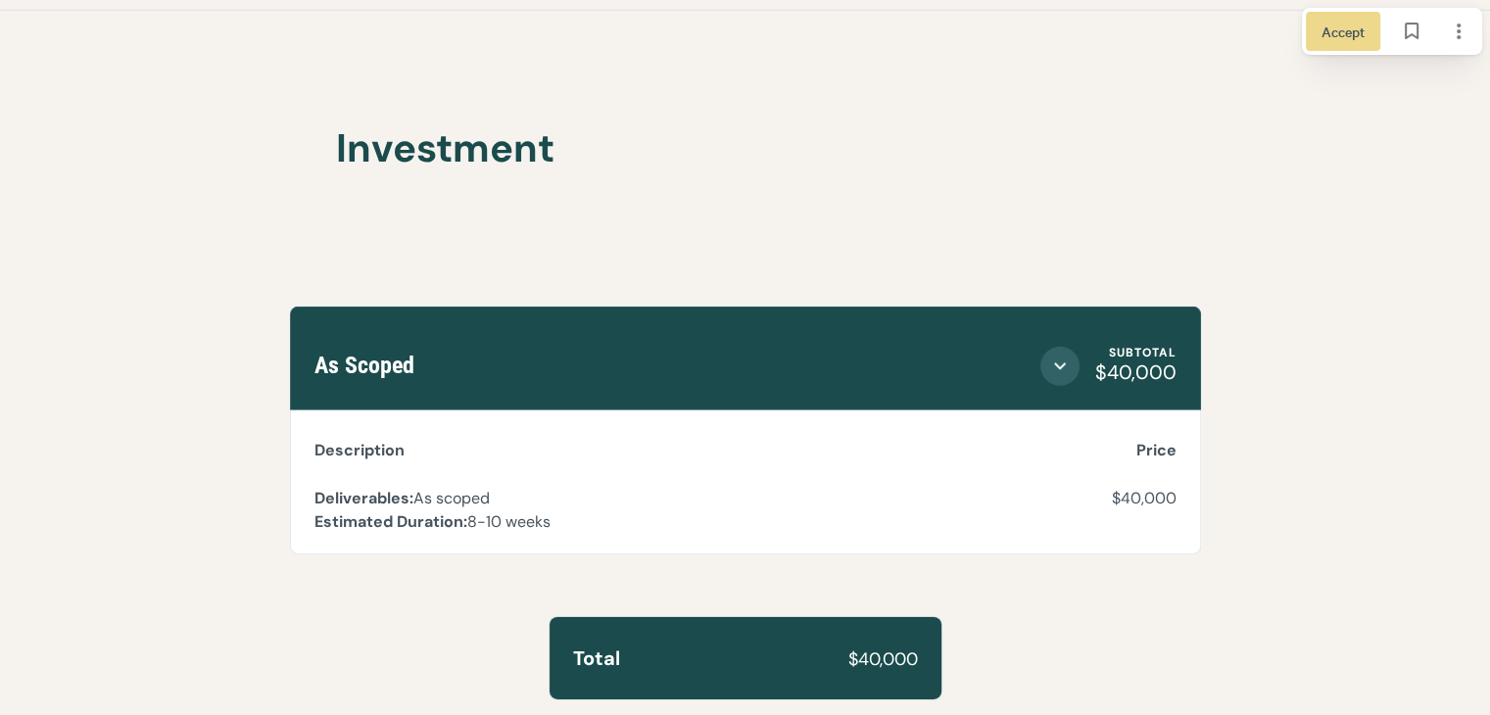
scroll to position [6297, 0]
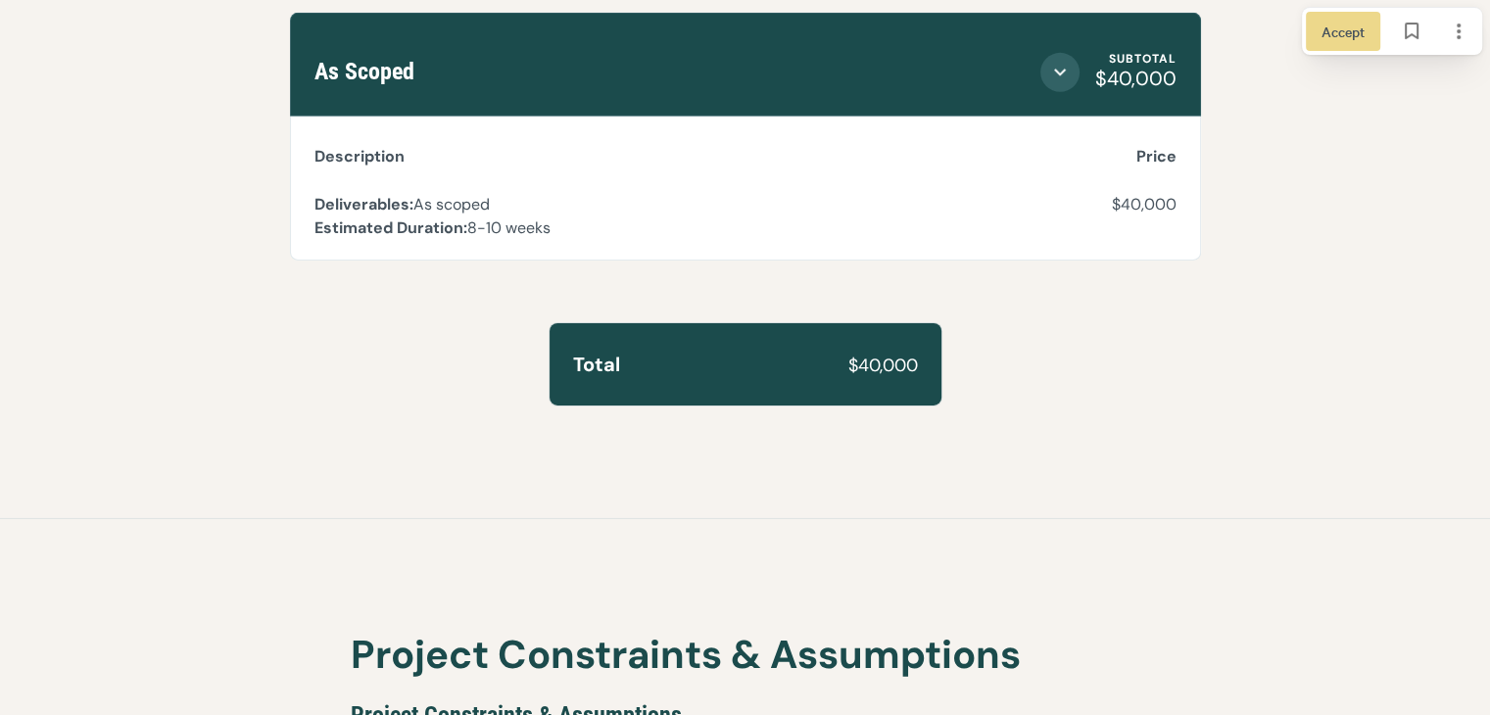
click at [871, 357] on span "$40,000" at bounding box center [883, 366] width 70 height 18
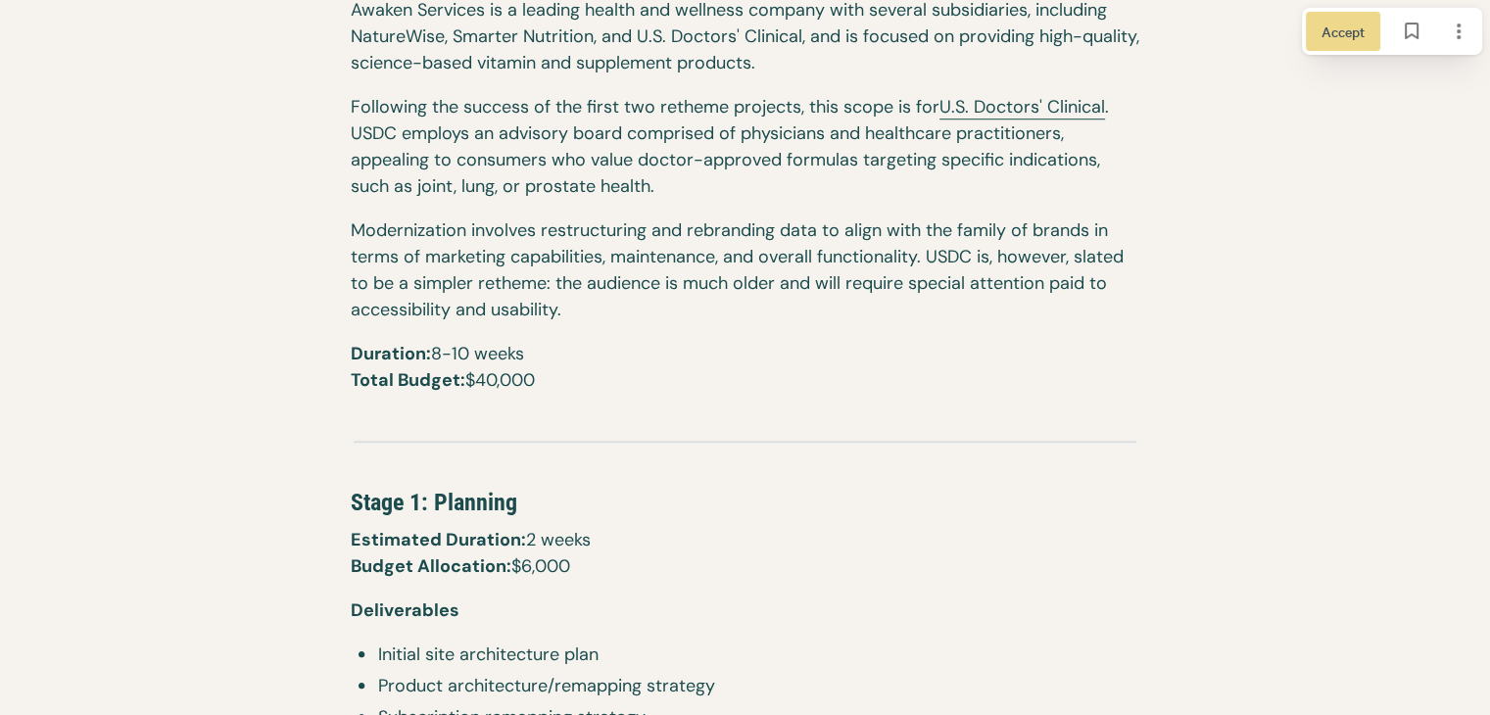
scroll to position [1775, 0]
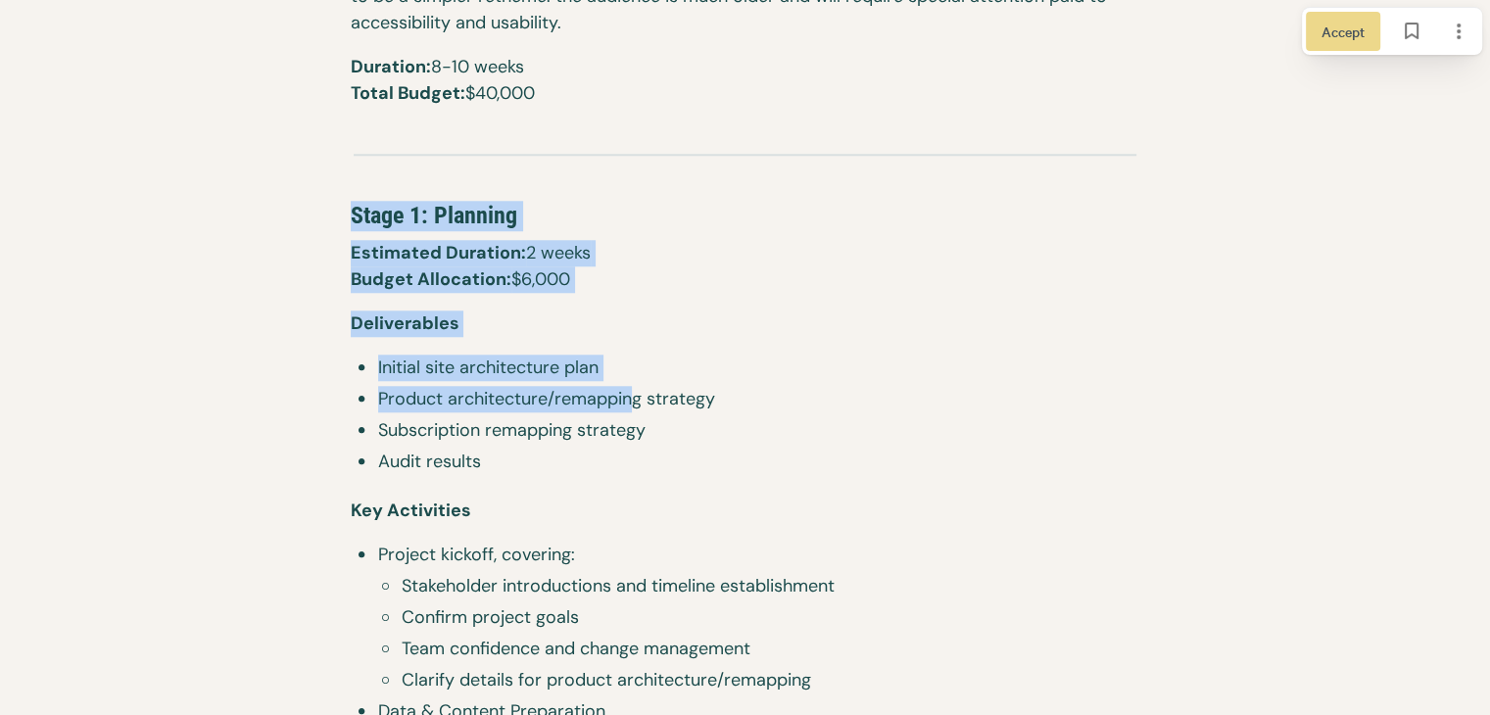
drag, startPoint x: 343, startPoint y: 212, endPoint x: 631, endPoint y: 390, distance: 338.7
click at [383, 350] on p "Deliverables" at bounding box center [745, 333] width 789 height 44
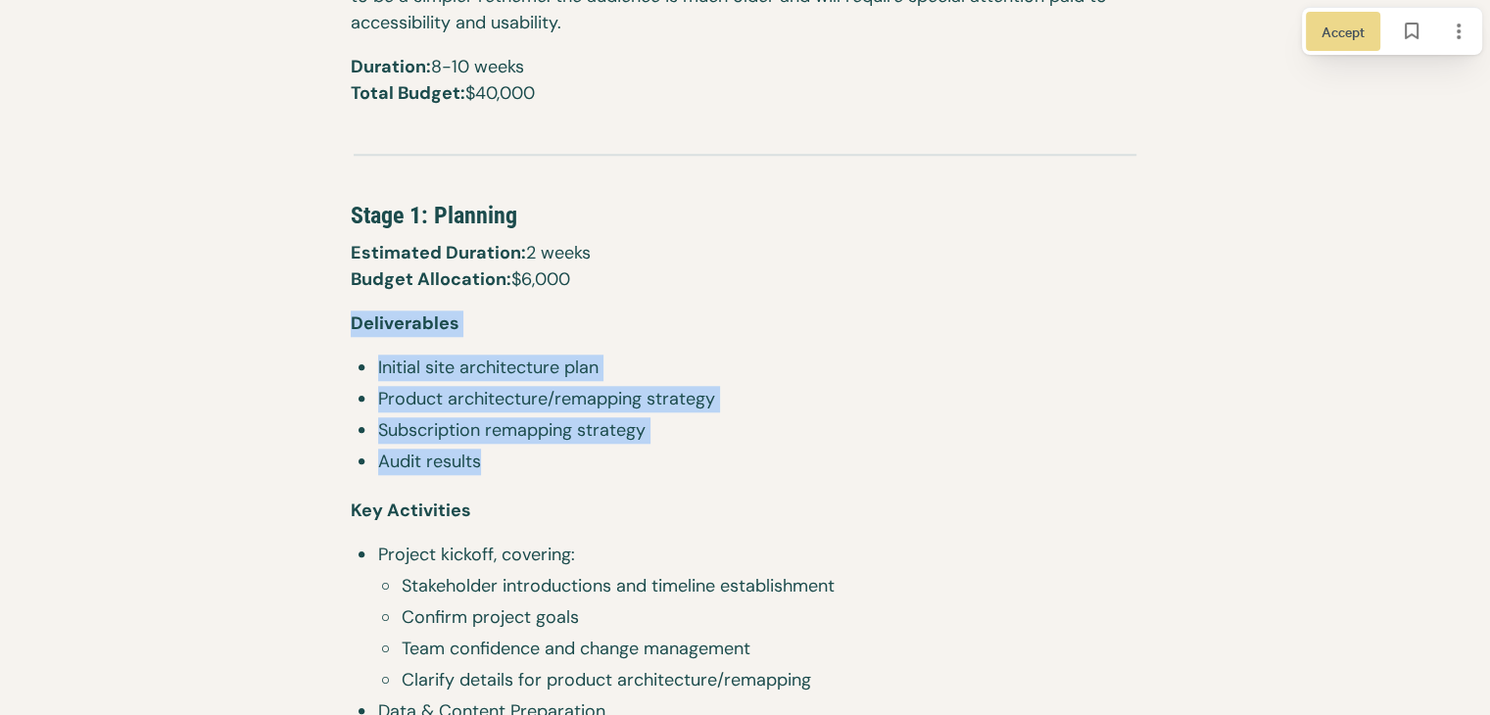
drag, startPoint x: 332, startPoint y: 330, endPoint x: 526, endPoint y: 467, distance: 237.5
click at [526, 467] on span "Audit results" at bounding box center [758, 462] width 761 height 26
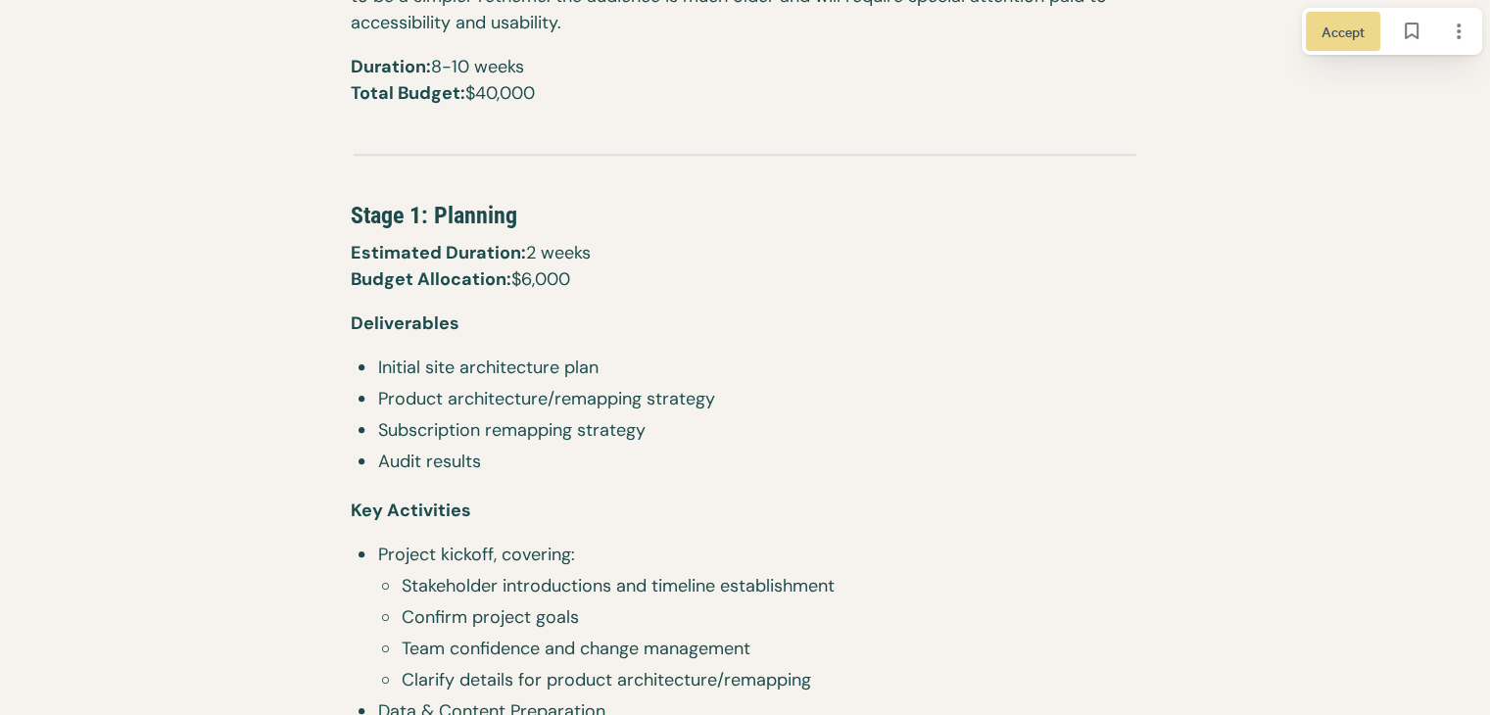
drag, startPoint x: 342, startPoint y: 220, endPoint x: 619, endPoint y: 289, distance: 285.6
click at [619, 289] on p "Estimated Duration: 2 weeks ​ Budget Allocation: $6,000" at bounding box center [745, 275] width 789 height 71
drag, startPoint x: 353, startPoint y: 206, endPoint x: 717, endPoint y: 297, distance: 375.6
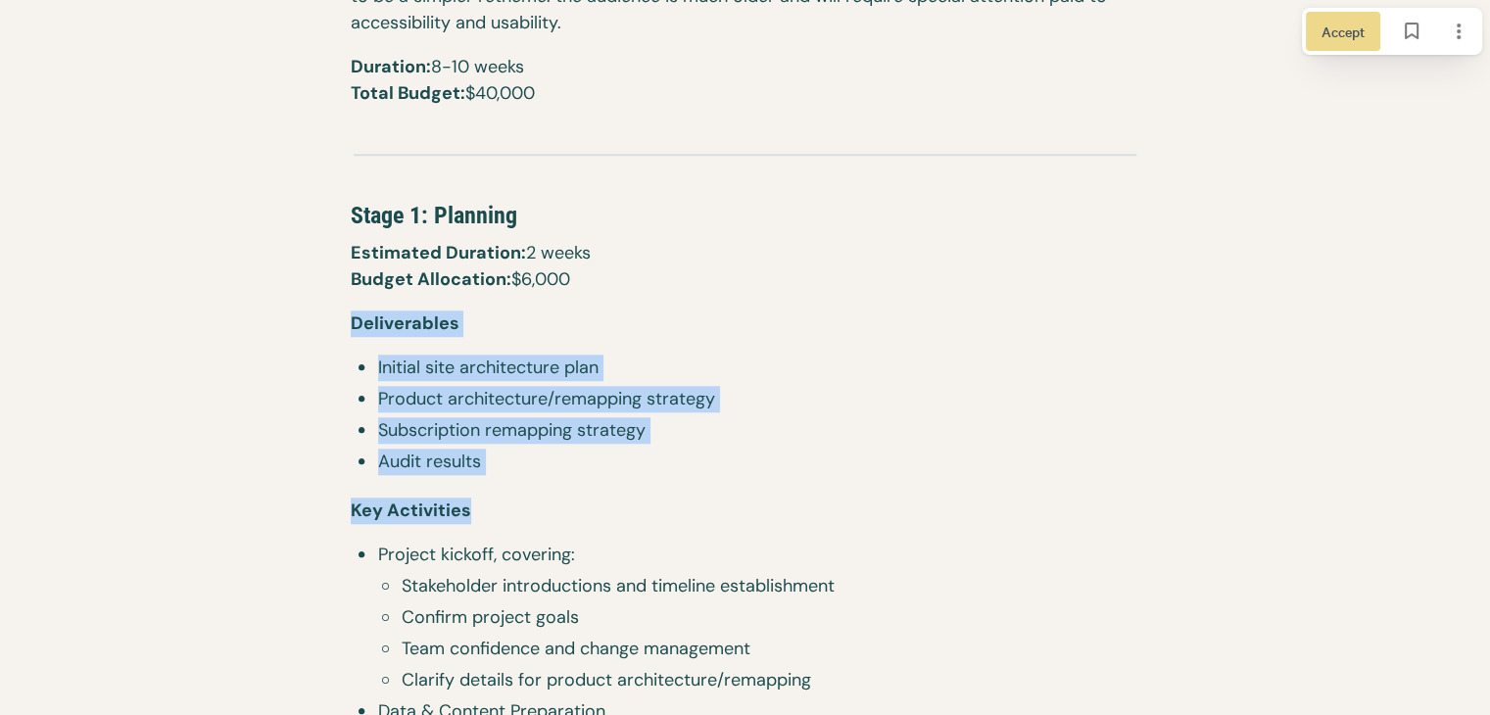
drag, startPoint x: 357, startPoint y: 314, endPoint x: 544, endPoint y: 498, distance: 261.8
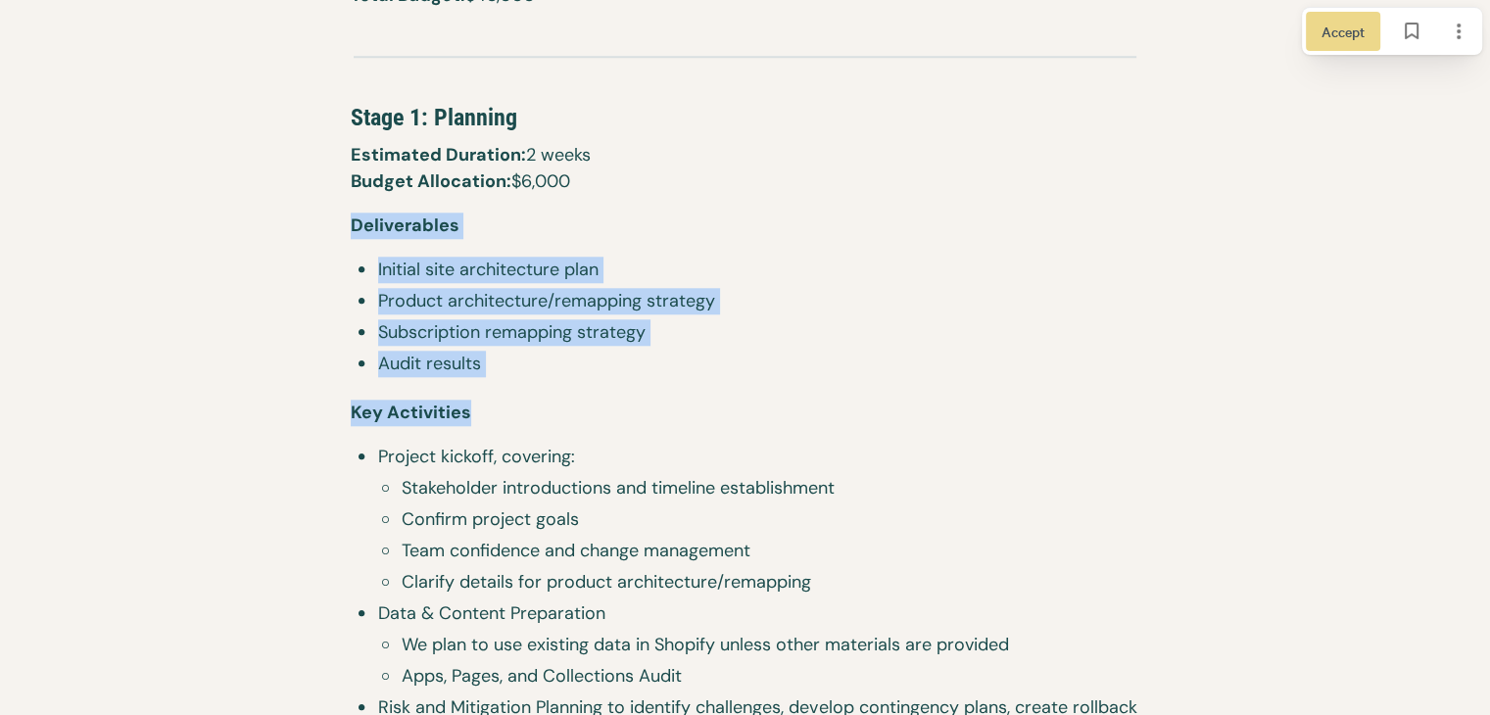
click at [451, 397] on p "Key Activities" at bounding box center [745, 413] width 789 height 62
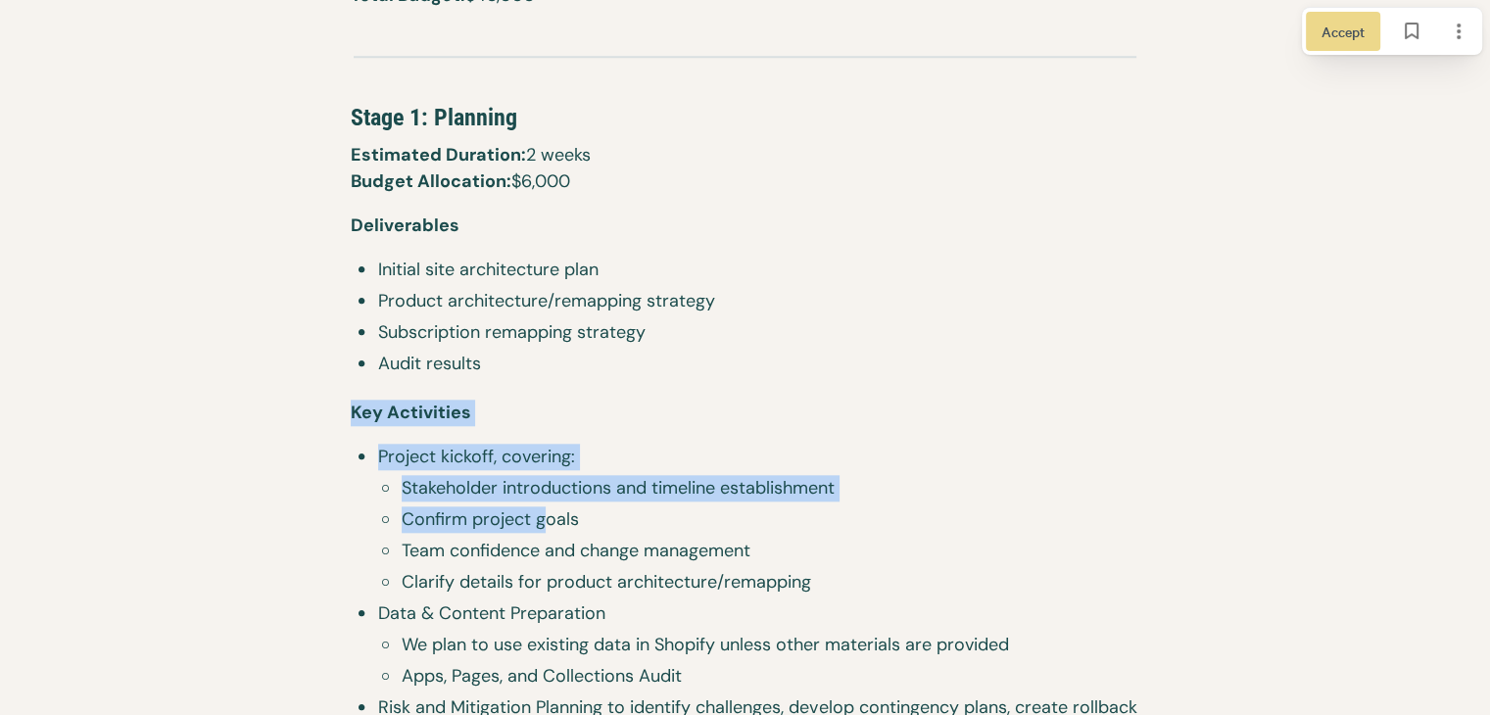
drag, startPoint x: 502, startPoint y: 480, endPoint x: 548, endPoint y: 518, distance: 59.8
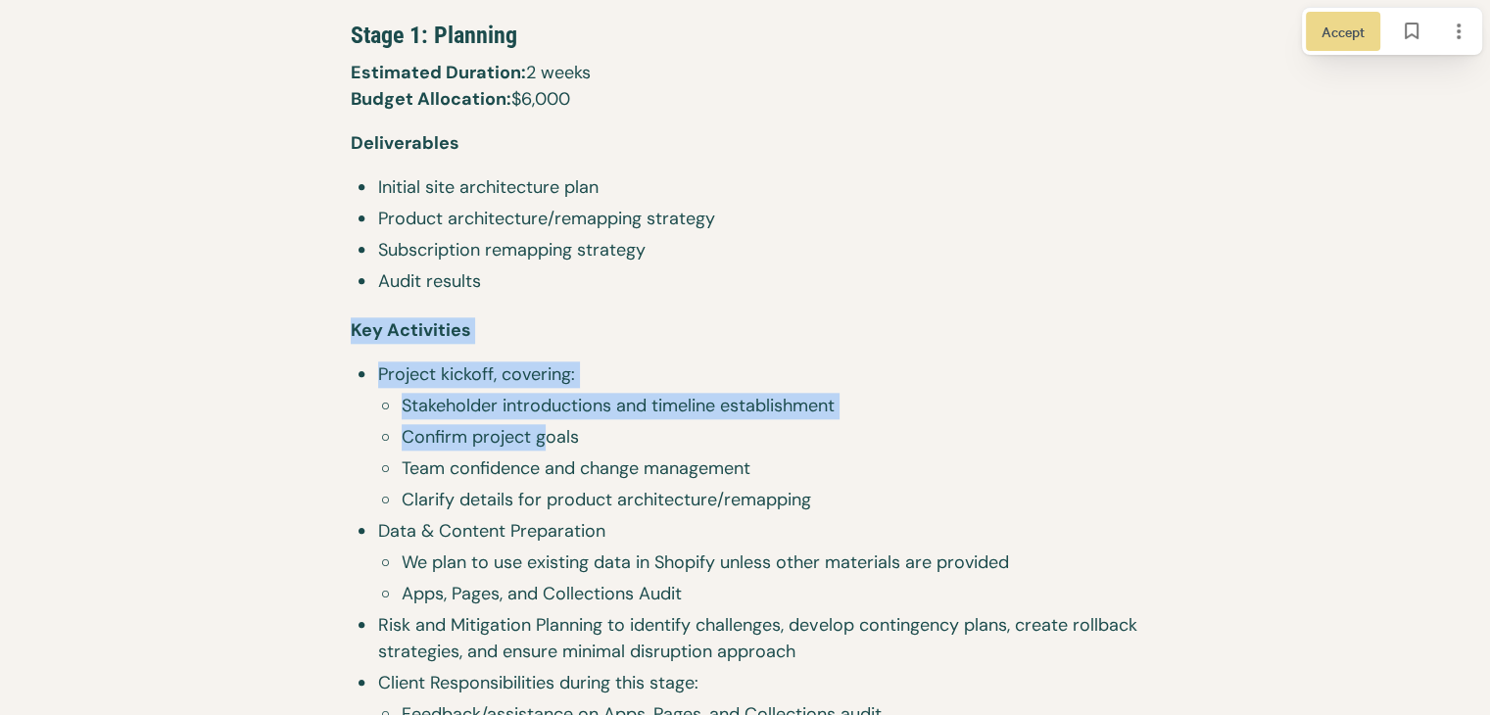
scroll to position [2167, 0]
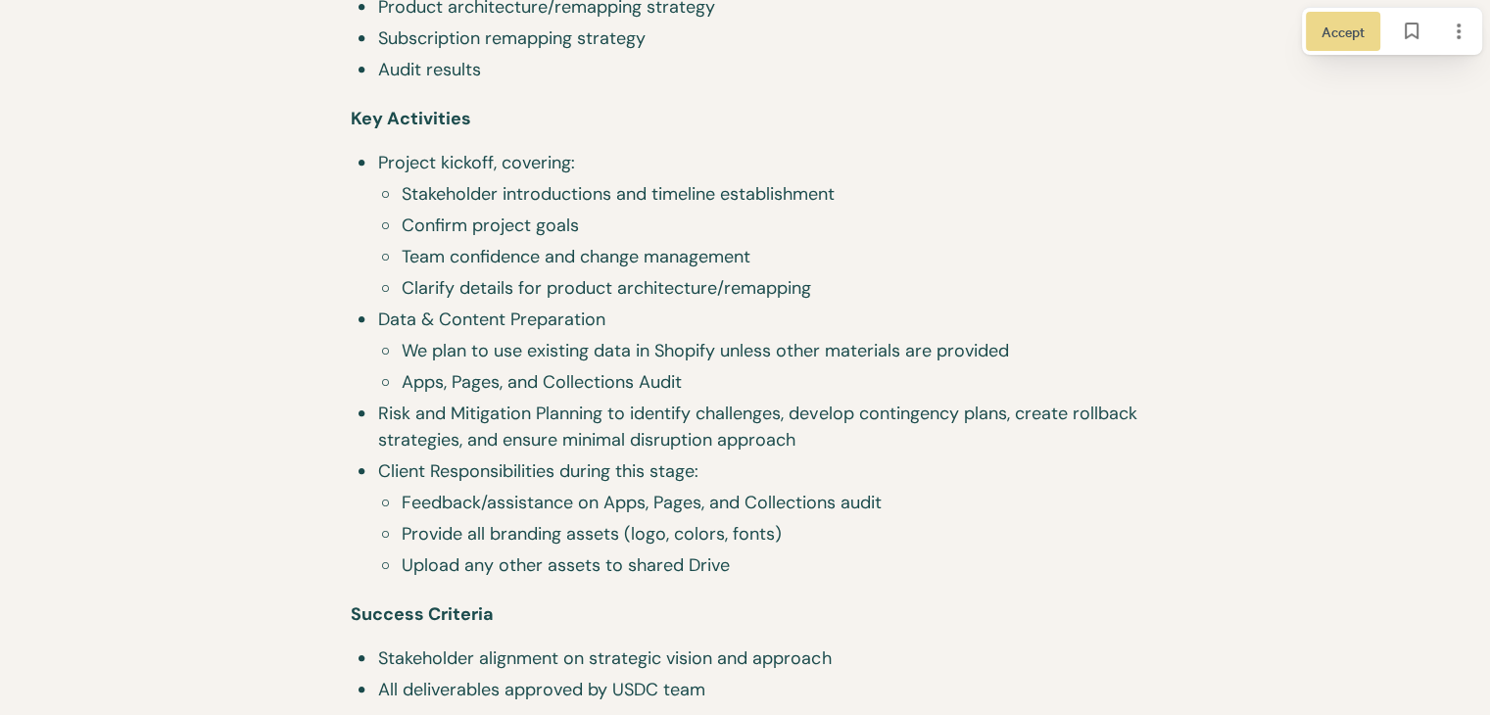
click at [438, 369] on span "Apps, Pages, and Collections Audit" at bounding box center [771, 382] width 738 height 26
drag, startPoint x: 378, startPoint y: 326, endPoint x: 519, endPoint y: 345, distance: 142.3
click at [519, 345] on li "Data & Content Preparation We plan to use existing data in Shopify unless other…" at bounding box center [745, 354] width 789 height 94
drag, startPoint x: 757, startPoint y: 359, endPoint x: 871, endPoint y: 357, distance: 113.6
click at [762, 358] on span "We plan to use existing data in Shopify unless other materials are provided" at bounding box center [771, 351] width 738 height 26
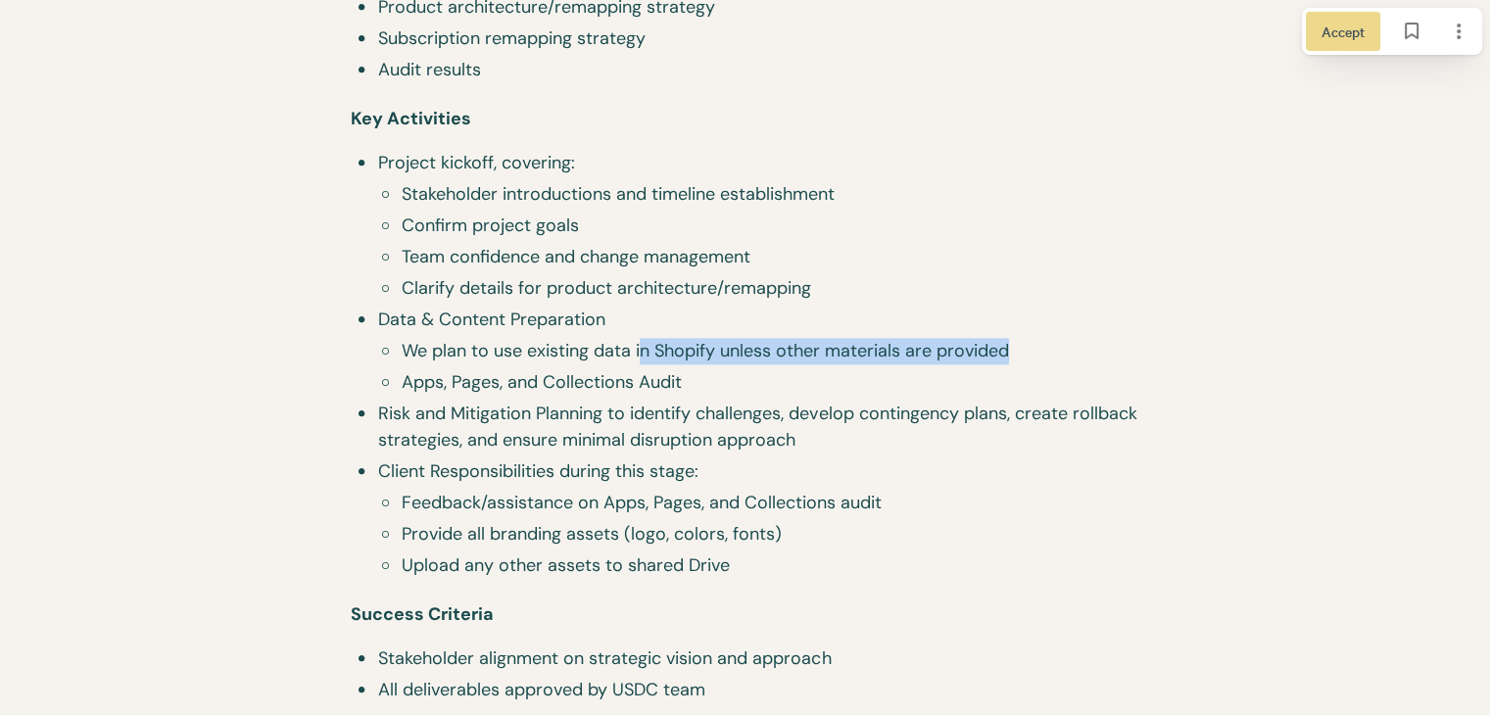
drag, startPoint x: 1023, startPoint y: 349, endPoint x: 570, endPoint y: 359, distance: 452.7
click at [611, 359] on span "We plan to use existing data in Shopify unless other materials are provided" at bounding box center [771, 351] width 738 height 26
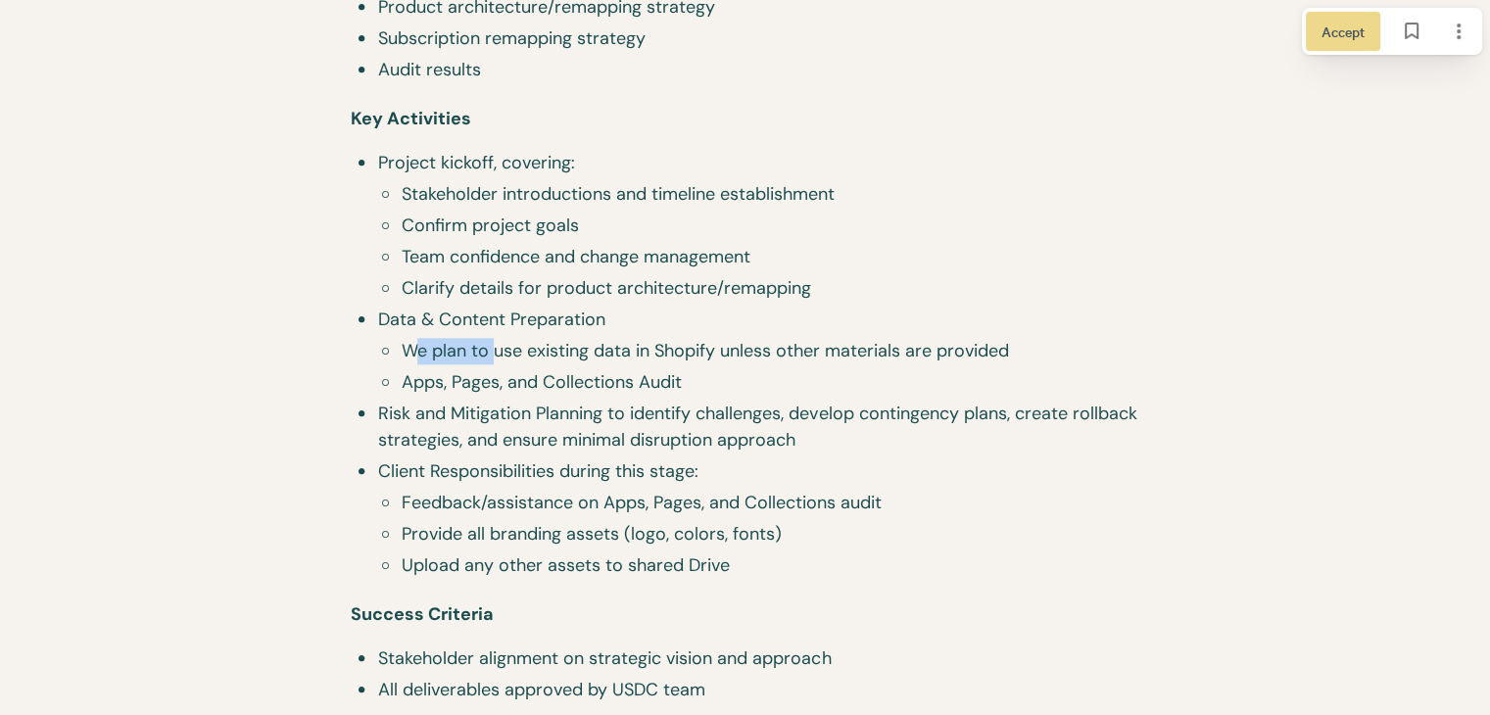
drag, startPoint x: 414, startPoint y: 356, endPoint x: 523, endPoint y: 350, distance: 108.9
click at [513, 350] on span "We plan to use existing data in Shopify unless other materials are provided" at bounding box center [771, 351] width 738 height 26
click at [545, 352] on span "We plan to use existing data in Shopify unless other materials are provided" at bounding box center [771, 351] width 738 height 26
drag, startPoint x: 571, startPoint y: 349, endPoint x: 646, endPoint y: 334, distance: 76.8
click at [646, 338] on span "We plan to use existing data in Shopify unless other materials are provided" at bounding box center [771, 351] width 738 height 26
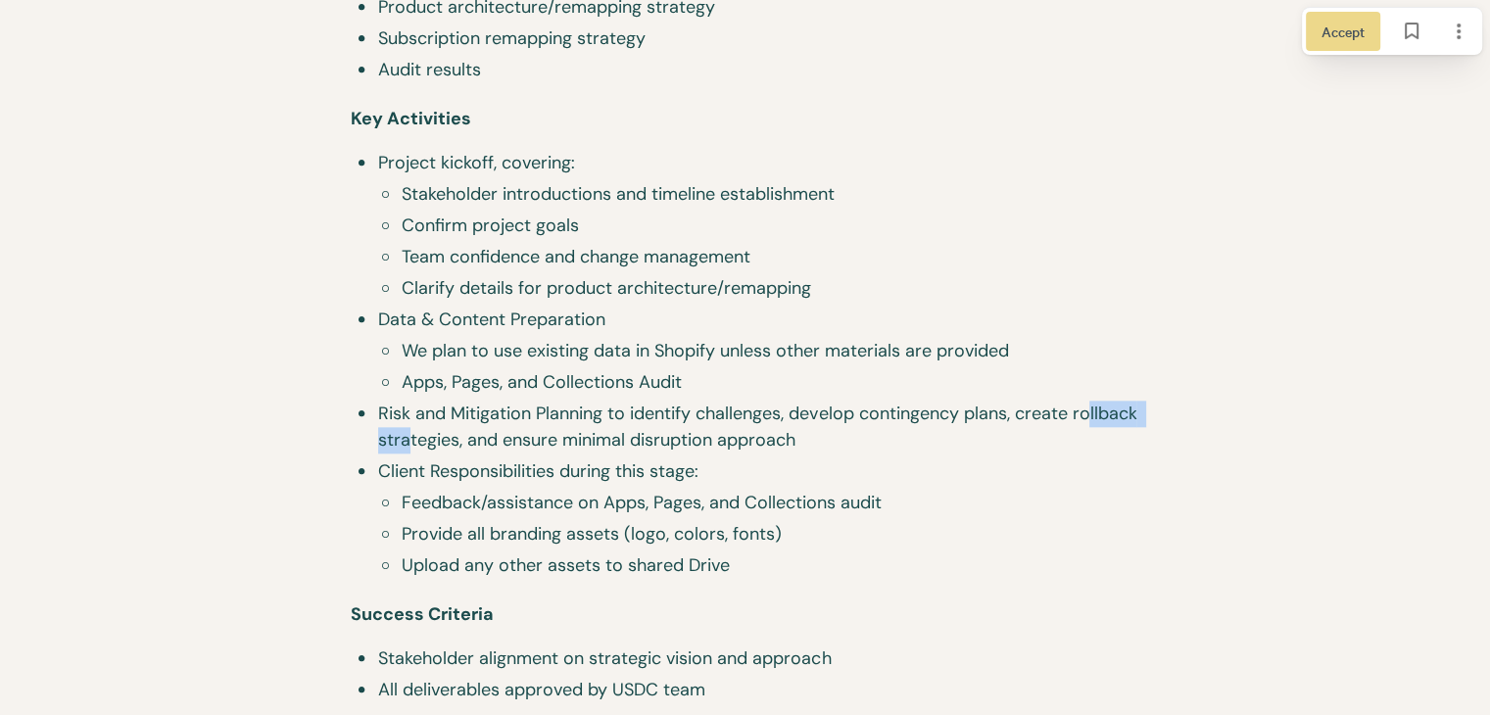
drag, startPoint x: 390, startPoint y: 433, endPoint x: 481, endPoint y: 430, distance: 91.1
click at [481, 429] on span "Risk and Mitigation Planning to identify challenges, develop contingency plans,…" at bounding box center [758, 427] width 761 height 53
drag, startPoint x: 450, startPoint y: 459, endPoint x: 404, endPoint y: 475, distance: 48.6
click at [444, 463] on span "Client Responsibilities during this stage:" at bounding box center [758, 471] width 761 height 26
drag, startPoint x: 404, startPoint y: 475, endPoint x: 692, endPoint y: 466, distance: 288.1
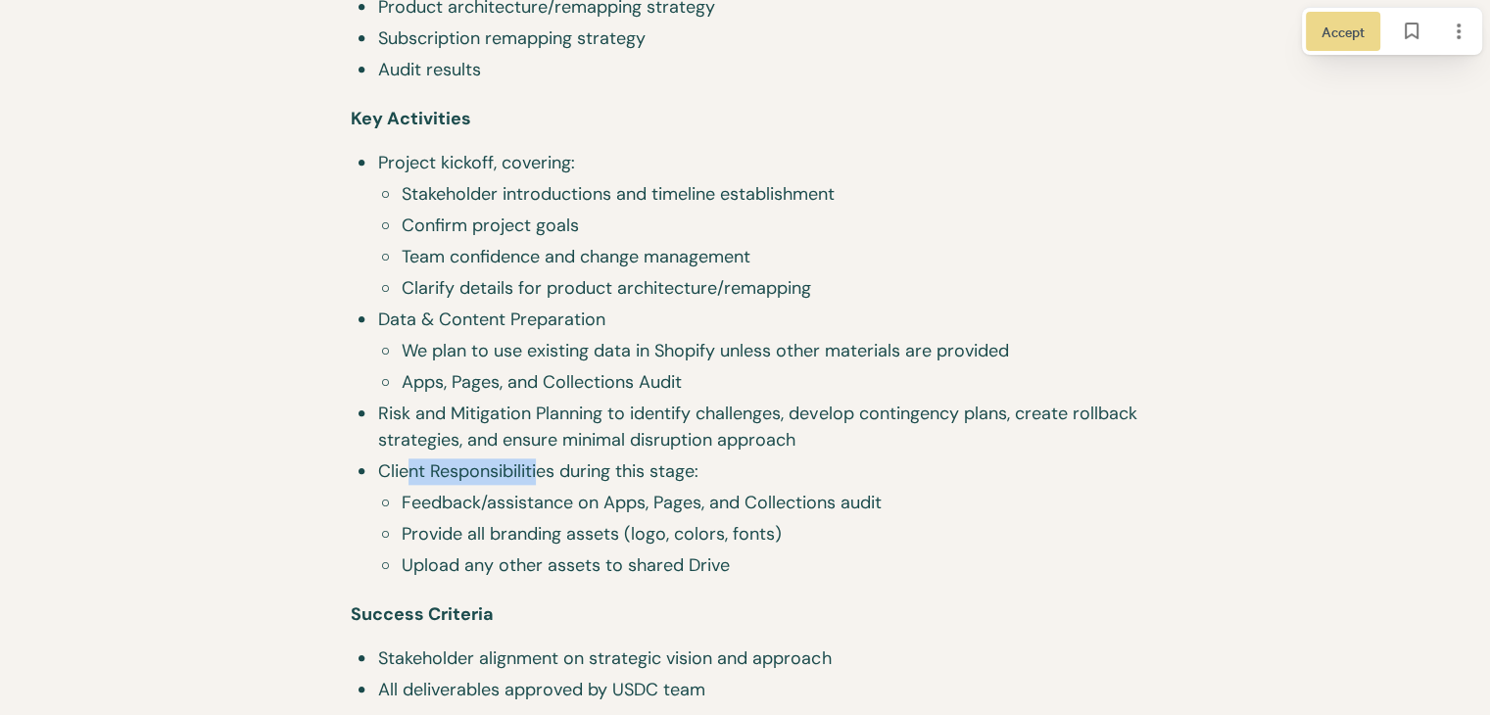
click at [581, 466] on span "Client Responsibilities during this stage:" at bounding box center [758, 471] width 761 height 26
drag, startPoint x: 692, startPoint y: 466, endPoint x: 711, endPoint y: 467, distance: 19.6
click at [697, 466] on span "Client Responsibilities during this stage:" at bounding box center [758, 471] width 761 height 26
drag, startPoint x: 431, startPoint y: 495, endPoint x: 624, endPoint y: 495, distance: 193.0
click at [593, 495] on span "Feedback/assistance on Apps, Pages, and Collections audit" at bounding box center [771, 503] width 738 height 26
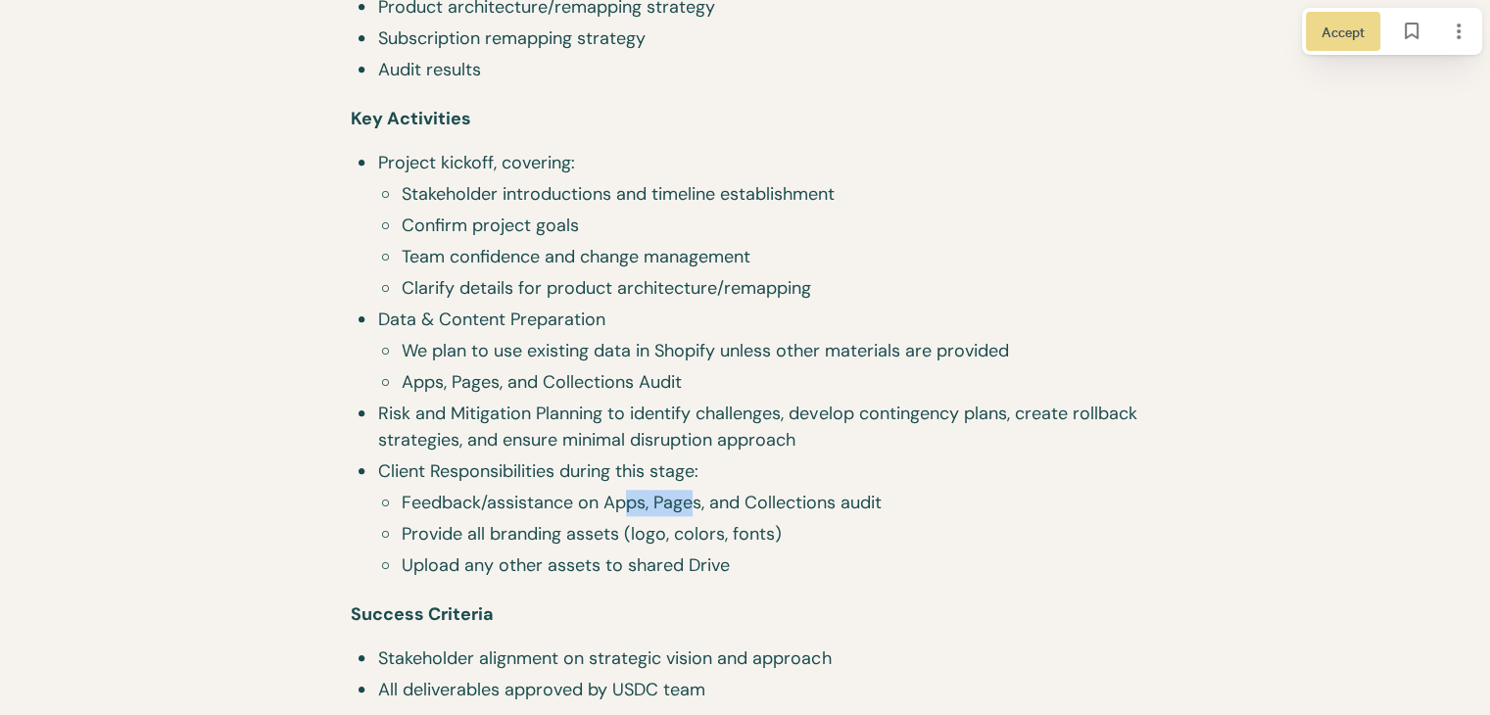
drag, startPoint x: 629, startPoint y: 506, endPoint x: 694, endPoint y: 506, distance: 65.6
click at [694, 506] on span "Feedback/assistance on Apps, Pages, and Collections audit" at bounding box center [771, 503] width 738 height 26
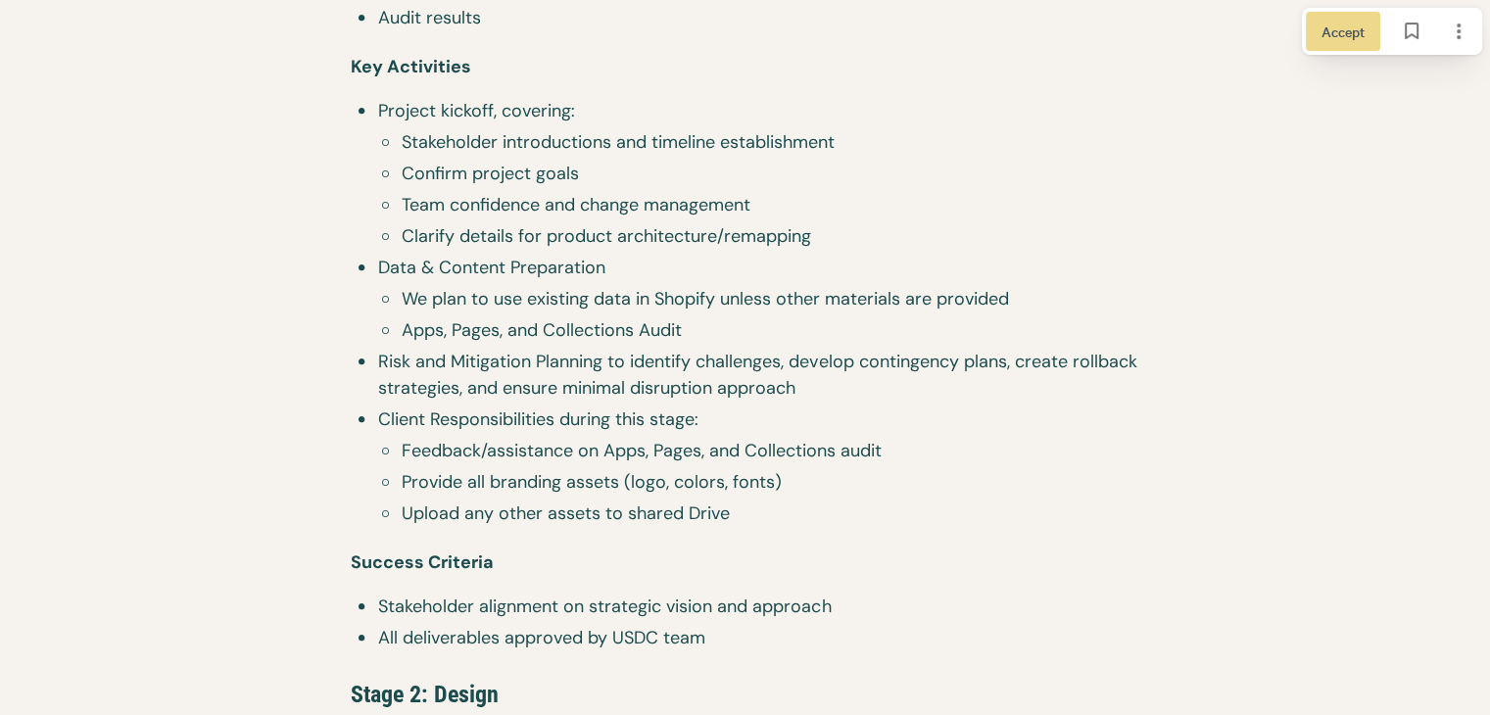
scroll to position [2265, 0]
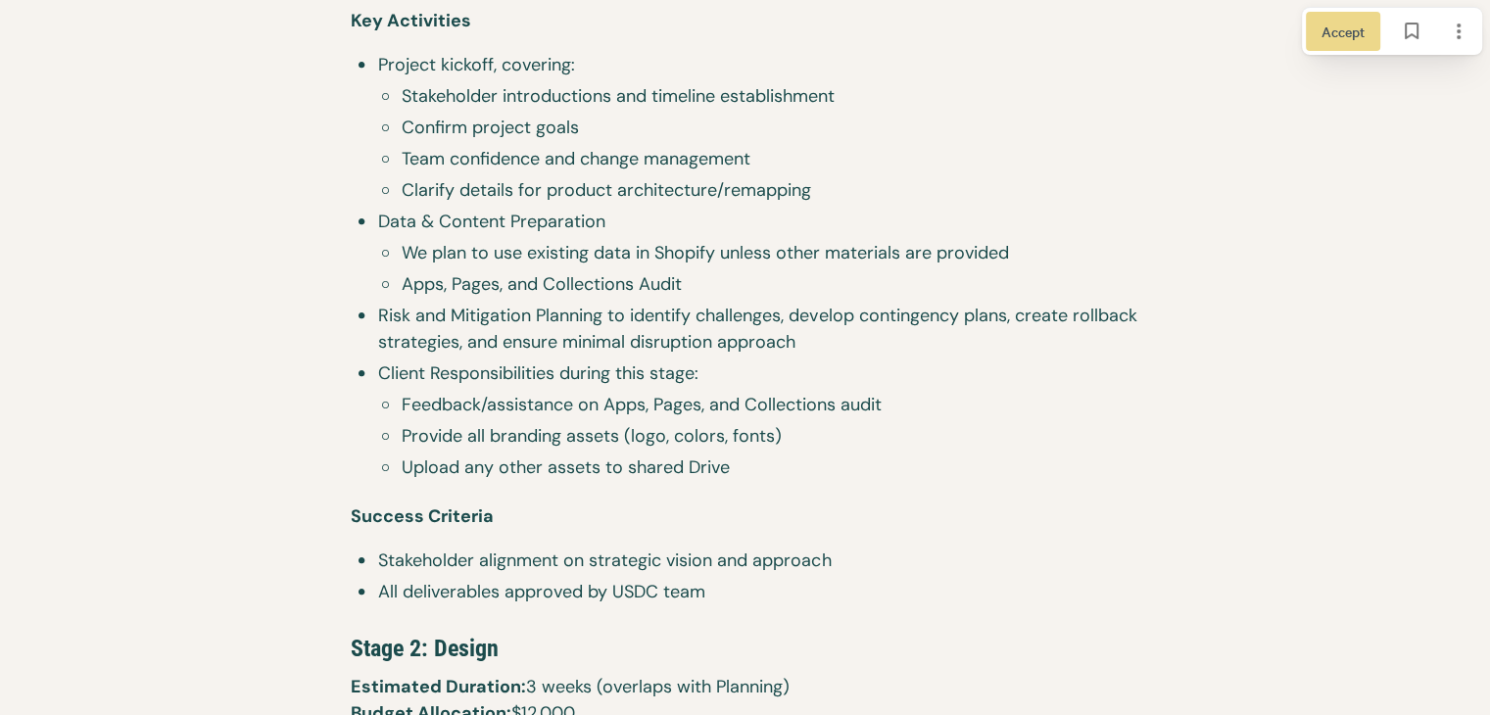
drag, startPoint x: 779, startPoint y: 450, endPoint x: 760, endPoint y: 440, distance: 21.0
click at [763, 441] on li "Provide all branding assets (logo, colors, fonts)" at bounding box center [756, 438] width 766 height 31
click at [763, 464] on span "Upload any other assets to shared Drive" at bounding box center [771, 468] width 738 height 26
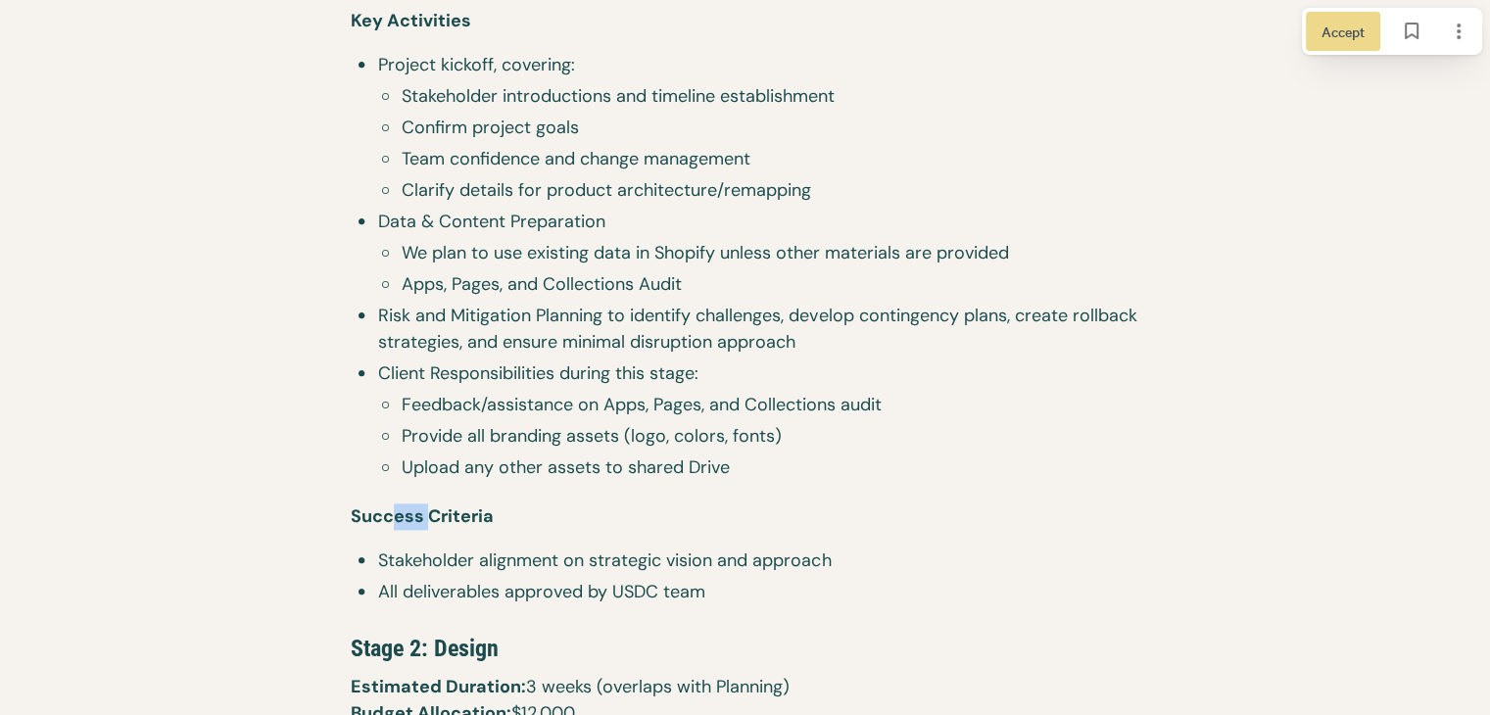
drag, startPoint x: 390, startPoint y: 540, endPoint x: 444, endPoint y: 542, distance: 53.9
click at [444, 542] on p "Success Criteria" at bounding box center [745, 517] width 789 height 62
click at [463, 543] on p "Success Criteria" at bounding box center [745, 517] width 789 height 62
drag, startPoint x: 423, startPoint y: 561, endPoint x: 498, endPoint y: 559, distance: 74.5
click at [498, 559] on span "Stakeholder alignment on strategic vision and approach" at bounding box center [758, 561] width 761 height 26
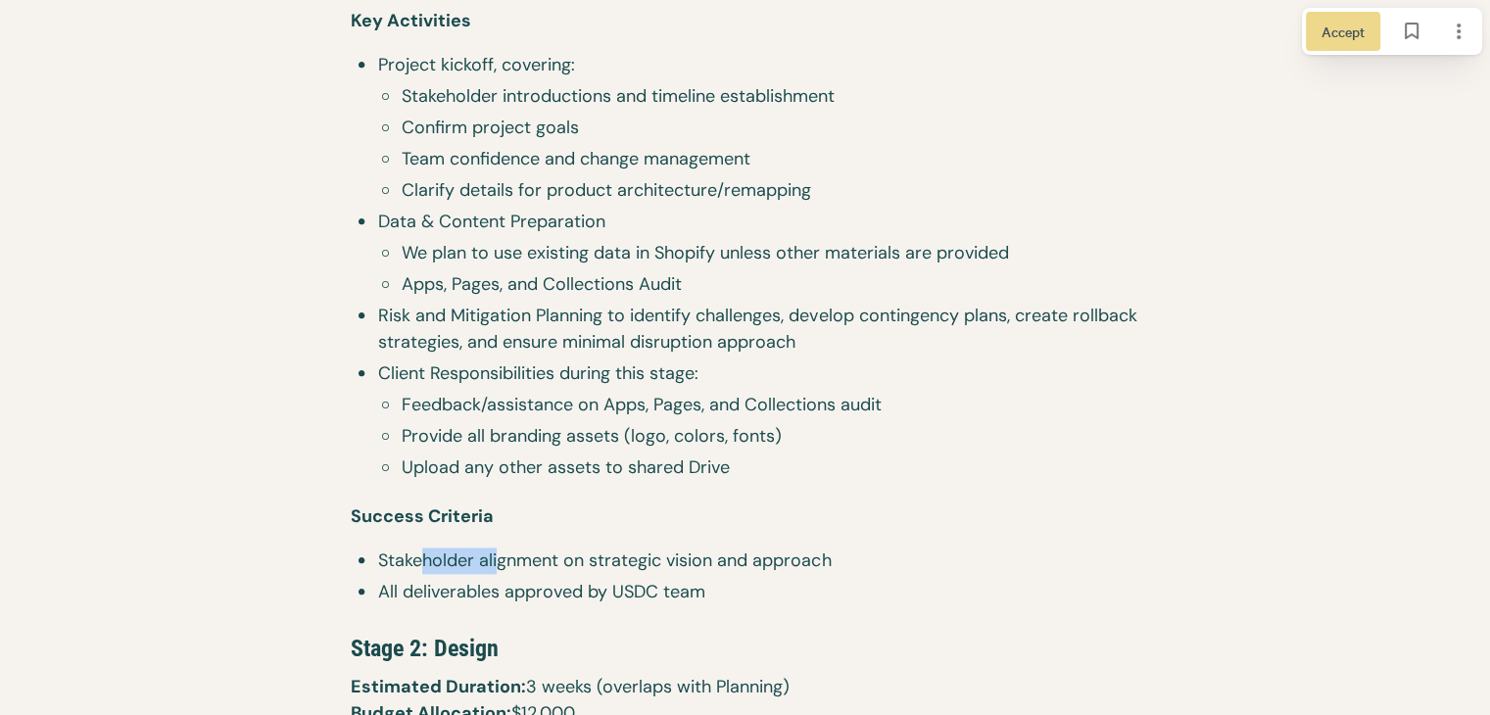
scroll to position [2461, 0]
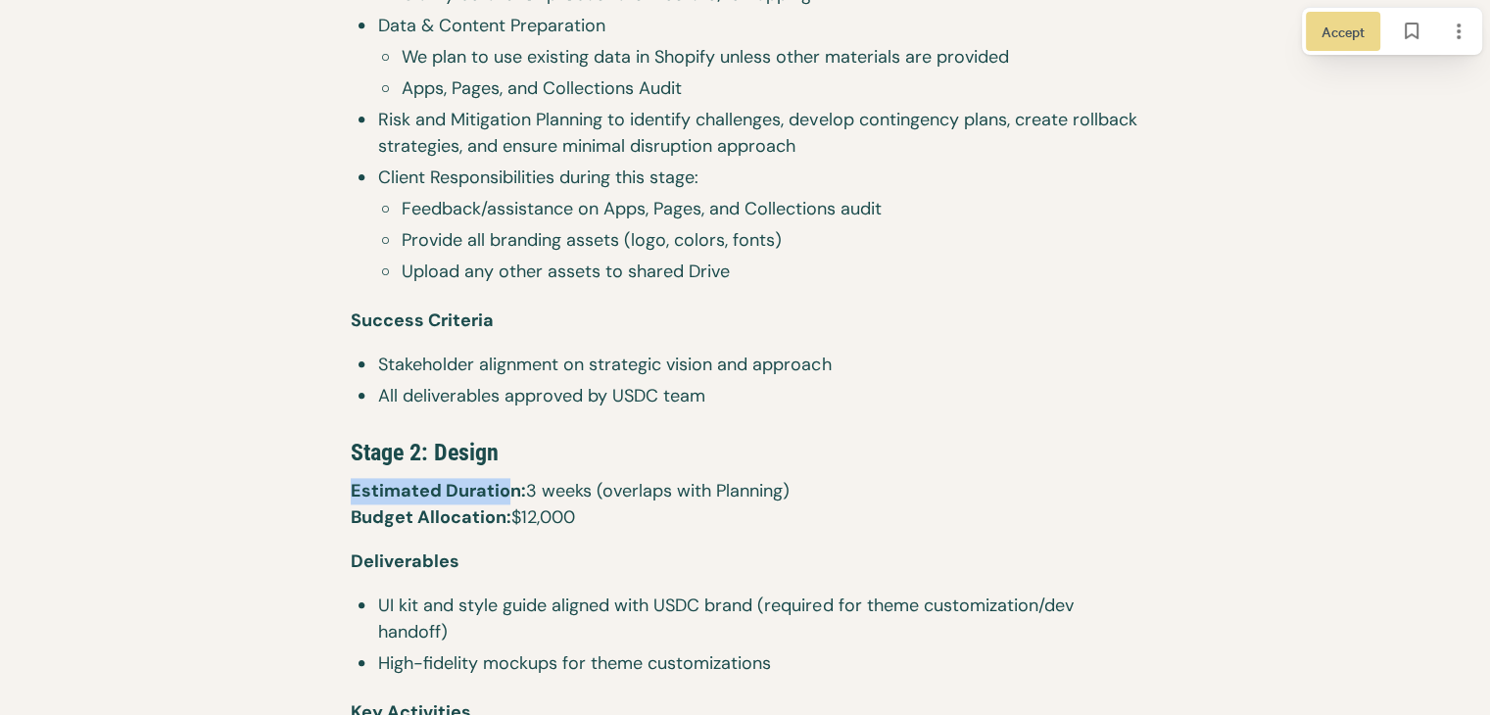
drag, startPoint x: 346, startPoint y: 495, endPoint x: 564, endPoint y: 499, distance: 218.5
click at [564, 499] on p "Estimated Duration: 3 weeks (overlaps with Planning) ​ Budget Allocation: $12,0…" at bounding box center [745, 513] width 789 height 71
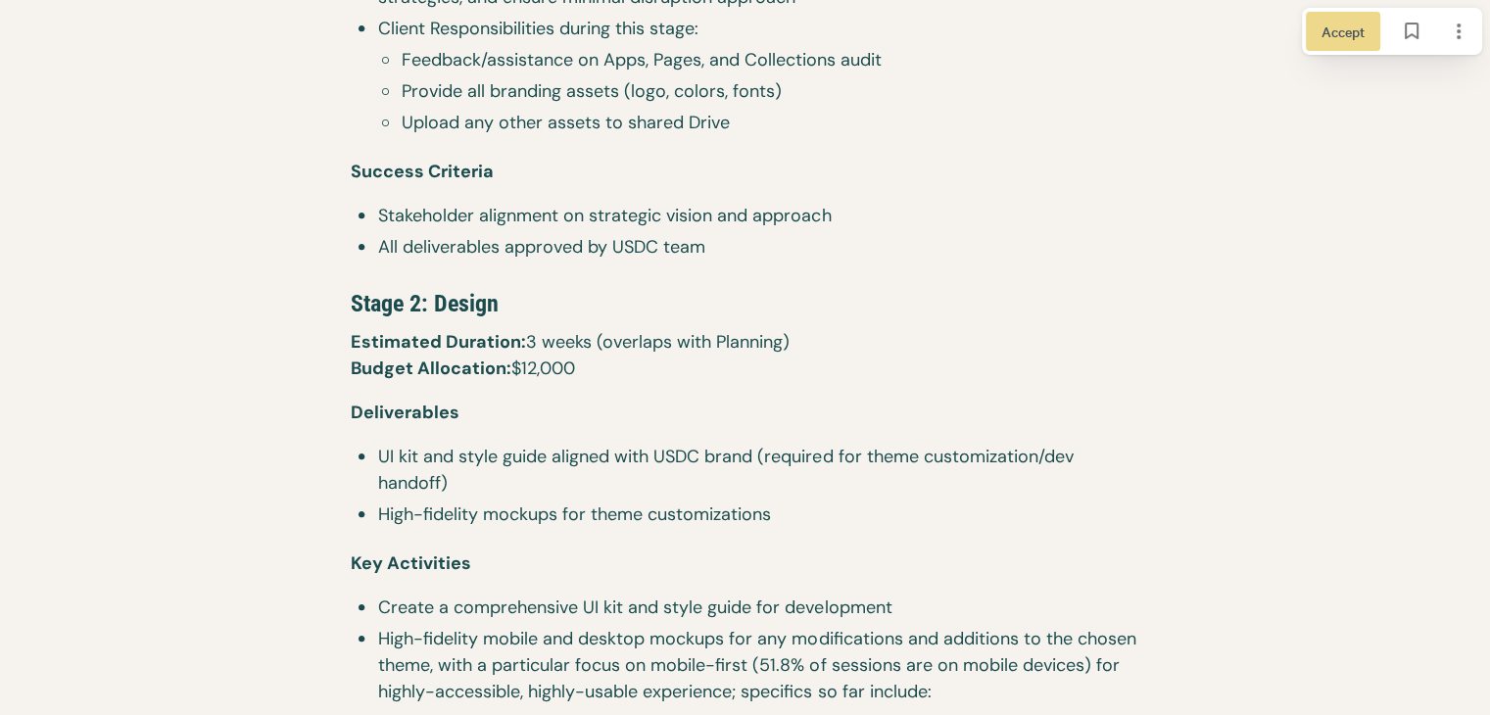
scroll to position [2852, 0]
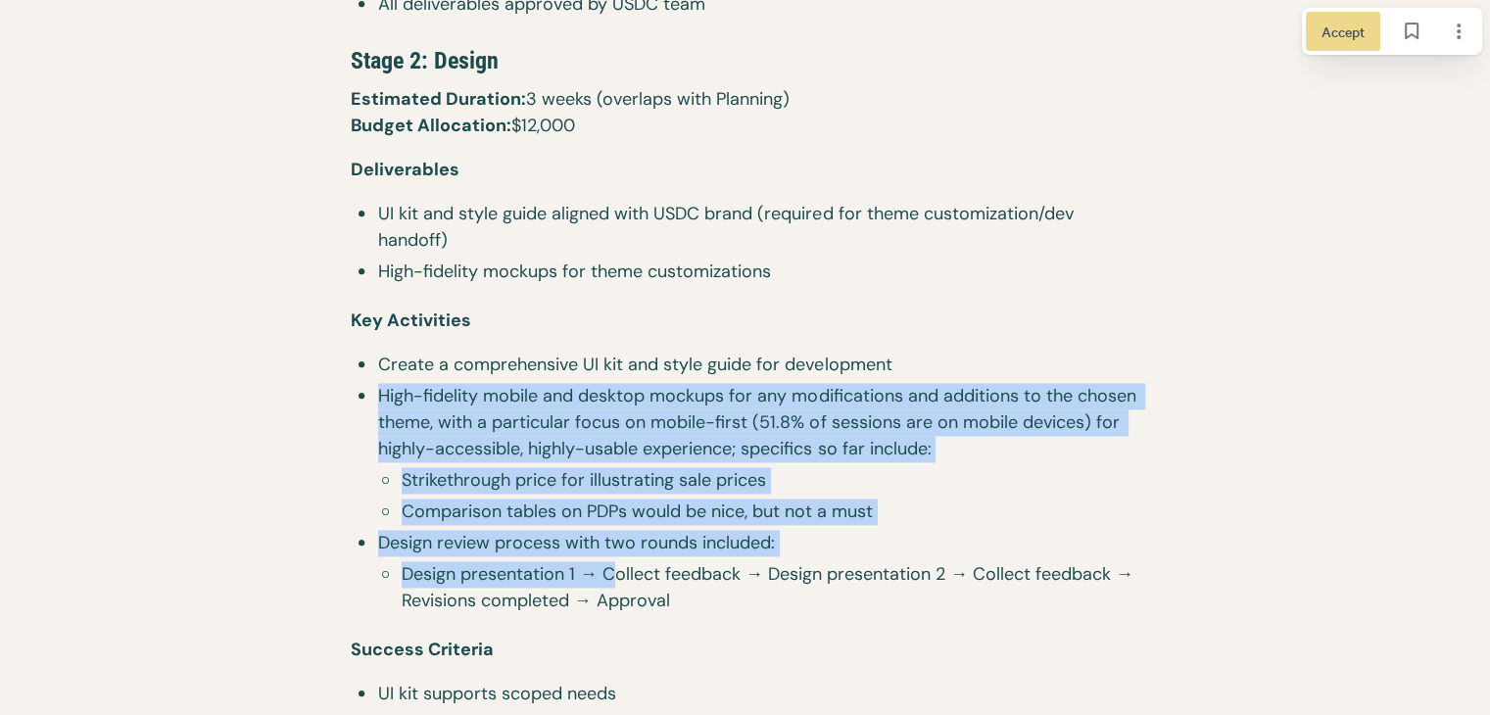
drag, startPoint x: 378, startPoint y: 393, endPoint x: 612, endPoint y: 565, distance: 290.7
click at [612, 565] on ul "Create a comprehensive UI kit and style guide for development High-fidelity mob…" at bounding box center [745, 485] width 789 height 267
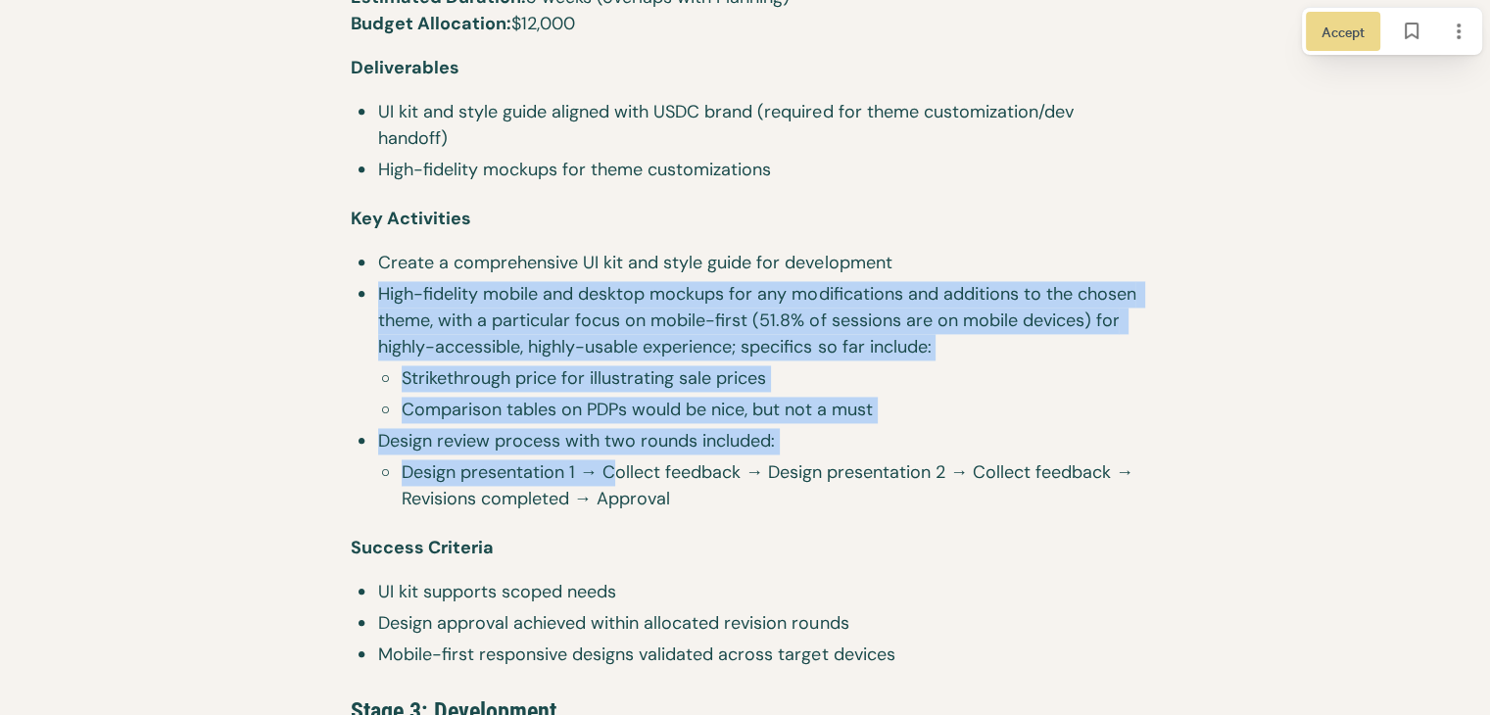
scroll to position [3146, 0]
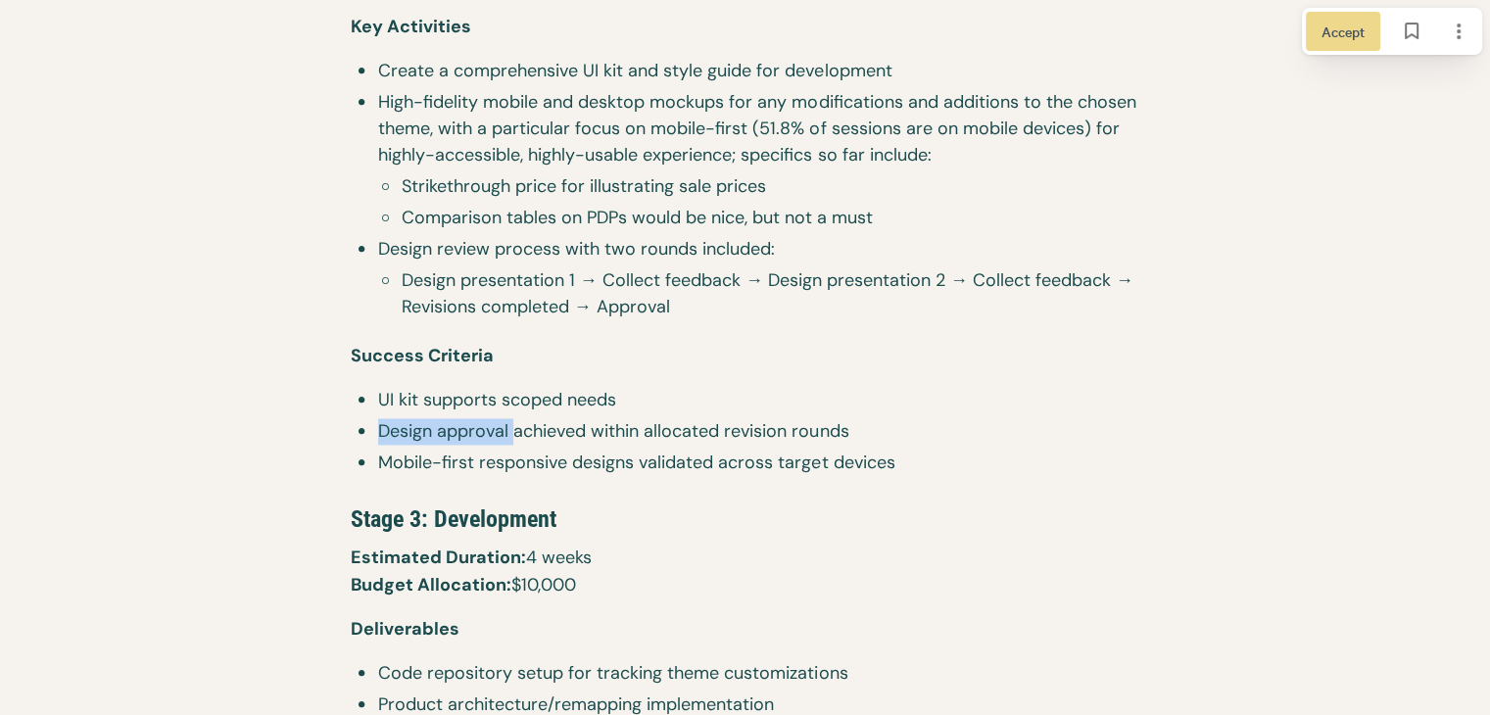
drag, startPoint x: 363, startPoint y: 412, endPoint x: 529, endPoint y: 420, distance: 165.7
click at [513, 423] on div "Project Scope Overview Awaken Services is a leading health and wellness company…" at bounding box center [745, 492] width 838 height 4526
click at [529, 420] on span "Design approval achieved within allocated revision rounds" at bounding box center [758, 431] width 761 height 26
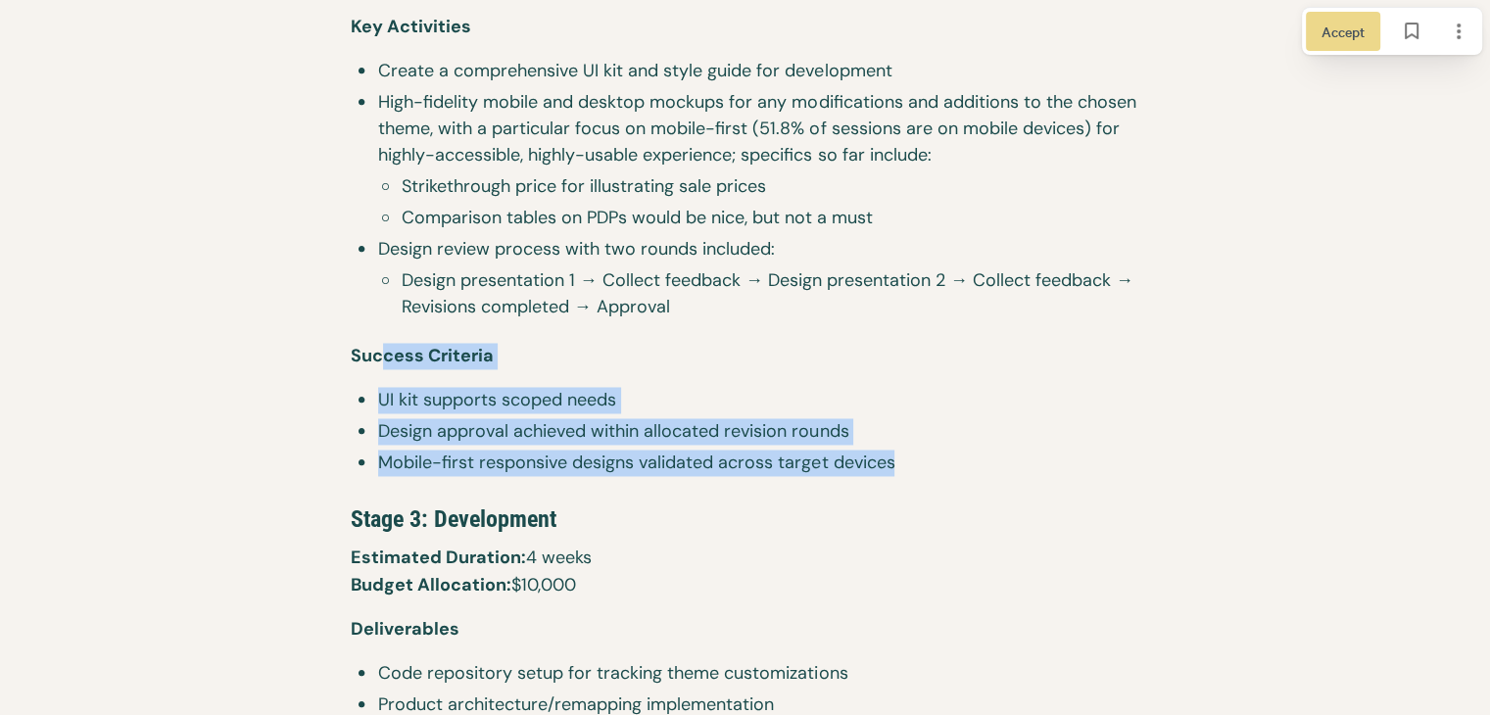
drag, startPoint x: 923, startPoint y: 473, endPoint x: 377, endPoint y: 380, distance: 553.5
click at [377, 380] on div "Project Scope Overview Awaken Services is a leading health and wellness company…" at bounding box center [745, 492] width 838 height 4526
click at [382, 401] on span "UI kit supports scoped needs" at bounding box center [758, 400] width 761 height 26
drag, startPoint x: 381, startPoint y: 401, endPoint x: 916, endPoint y: 459, distance: 538.1
click at [916, 459] on ul "UI kit supports scoped needs Design approval achieved within allocated revision…" at bounding box center [745, 434] width 789 height 94
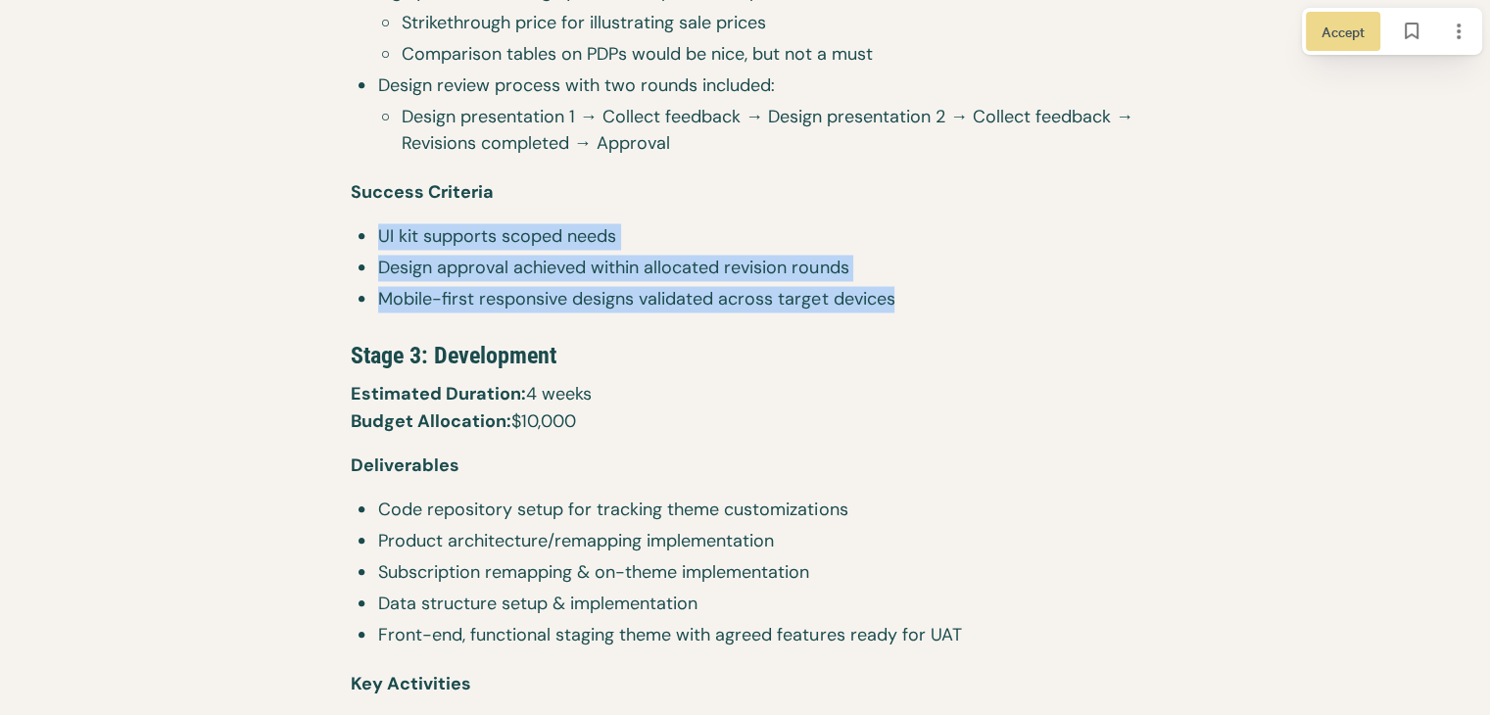
scroll to position [3342, 0]
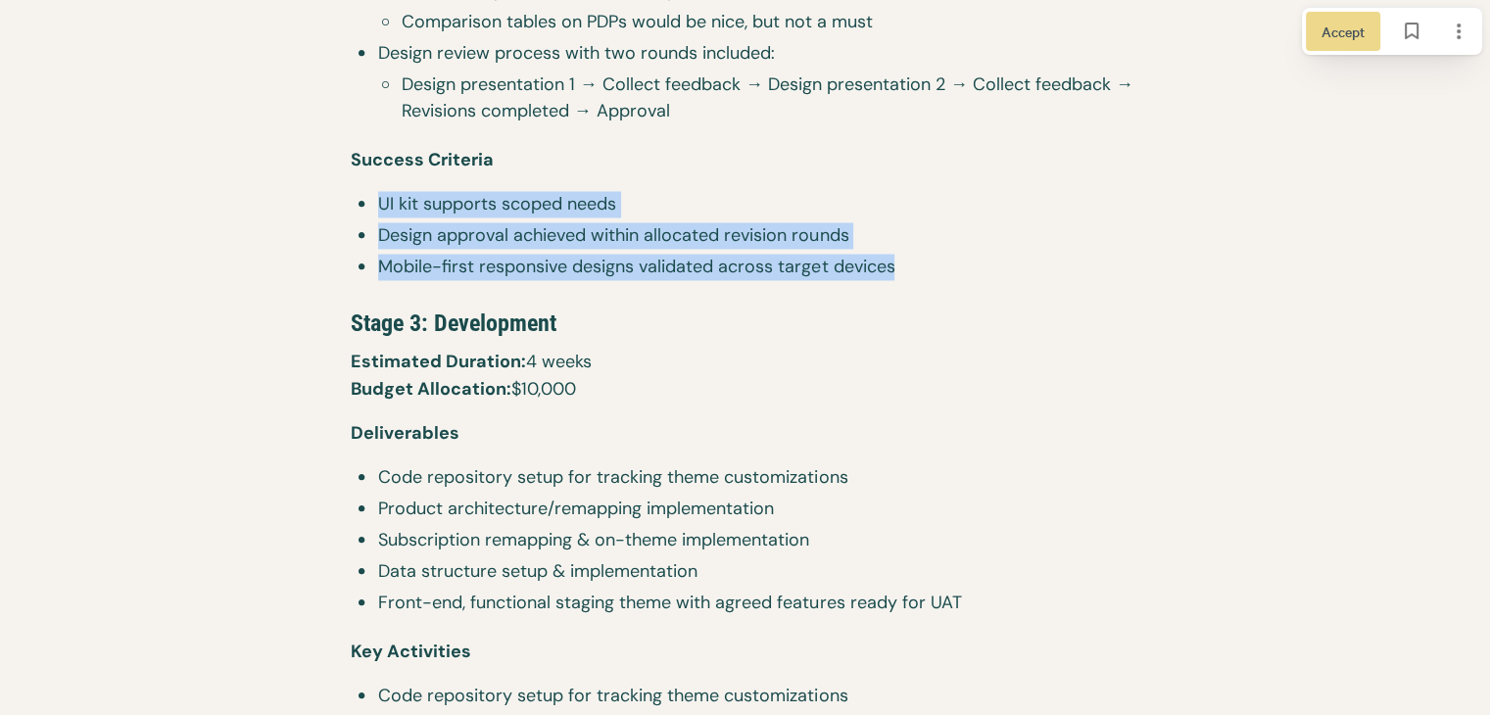
drag, startPoint x: 439, startPoint y: 316, endPoint x: 615, endPoint y: 388, distance: 190.3
click at [605, 380] on div "Project Scope Overview Awaken Services is a leading health and wellness company…" at bounding box center [745, 296] width 838 height 4526
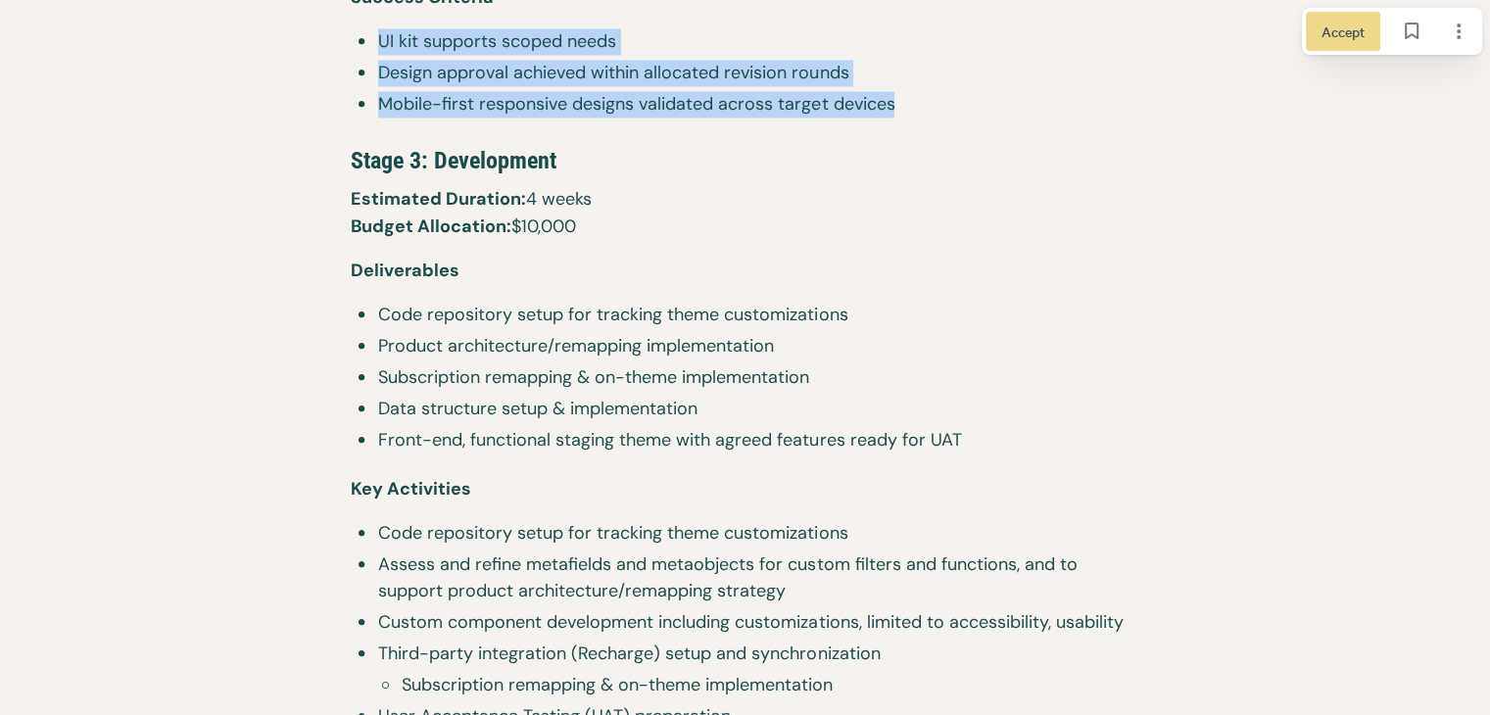
scroll to position [3538, 0]
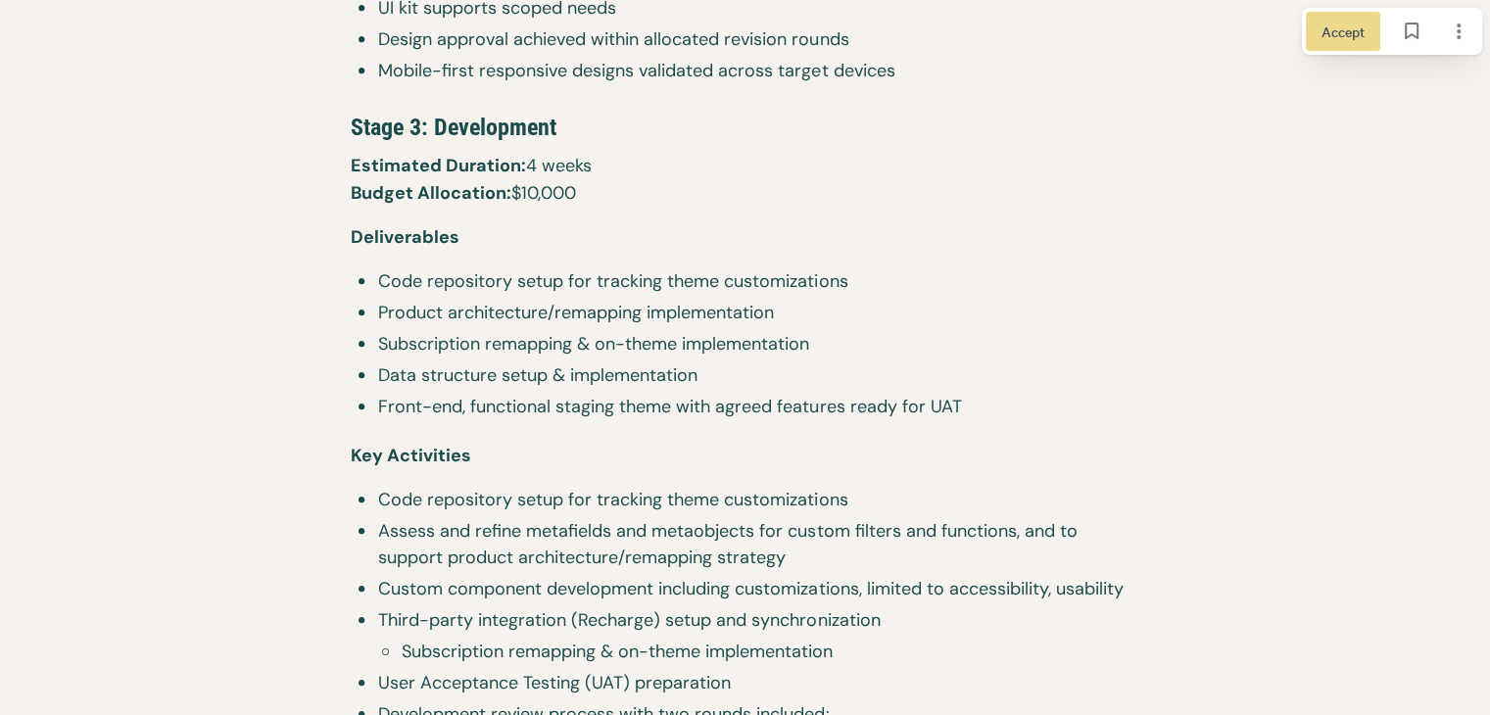
click at [399, 259] on p "Deliverables" at bounding box center [745, 245] width 789 height 44
drag, startPoint x: 366, startPoint y: 232, endPoint x: 517, endPoint y: 224, distance: 151.1
click at [513, 220] on div "Project Scope Overview Awaken Services is a leading health and wellness company…" at bounding box center [745, 100] width 838 height 4526
click at [518, 240] on p "Deliverables" at bounding box center [745, 245] width 789 height 44
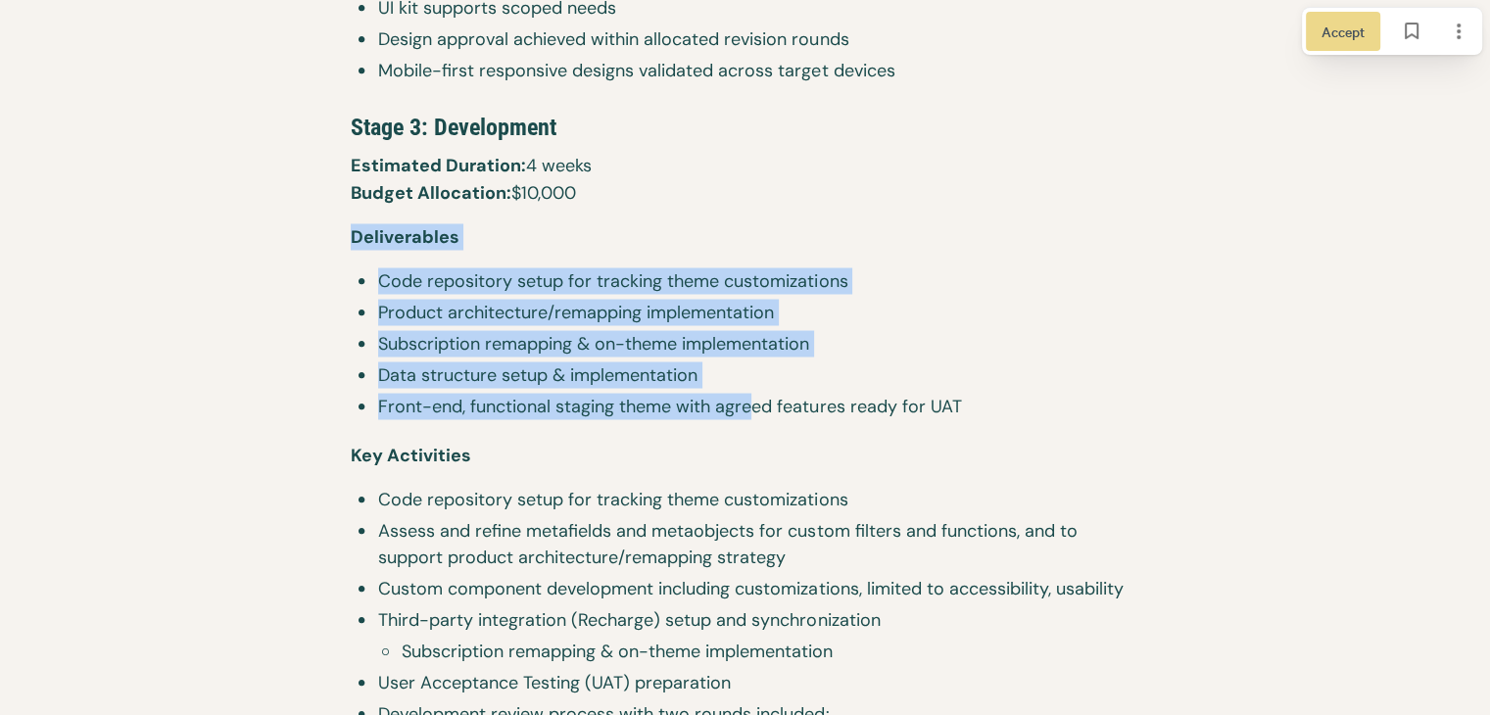
drag, startPoint x: 349, startPoint y: 226, endPoint x: 756, endPoint y: 407, distance: 446.0
click at [756, 407] on div "Project Scope Overview Awaken Services is a leading health and wellness company…" at bounding box center [745, 100] width 838 height 4526
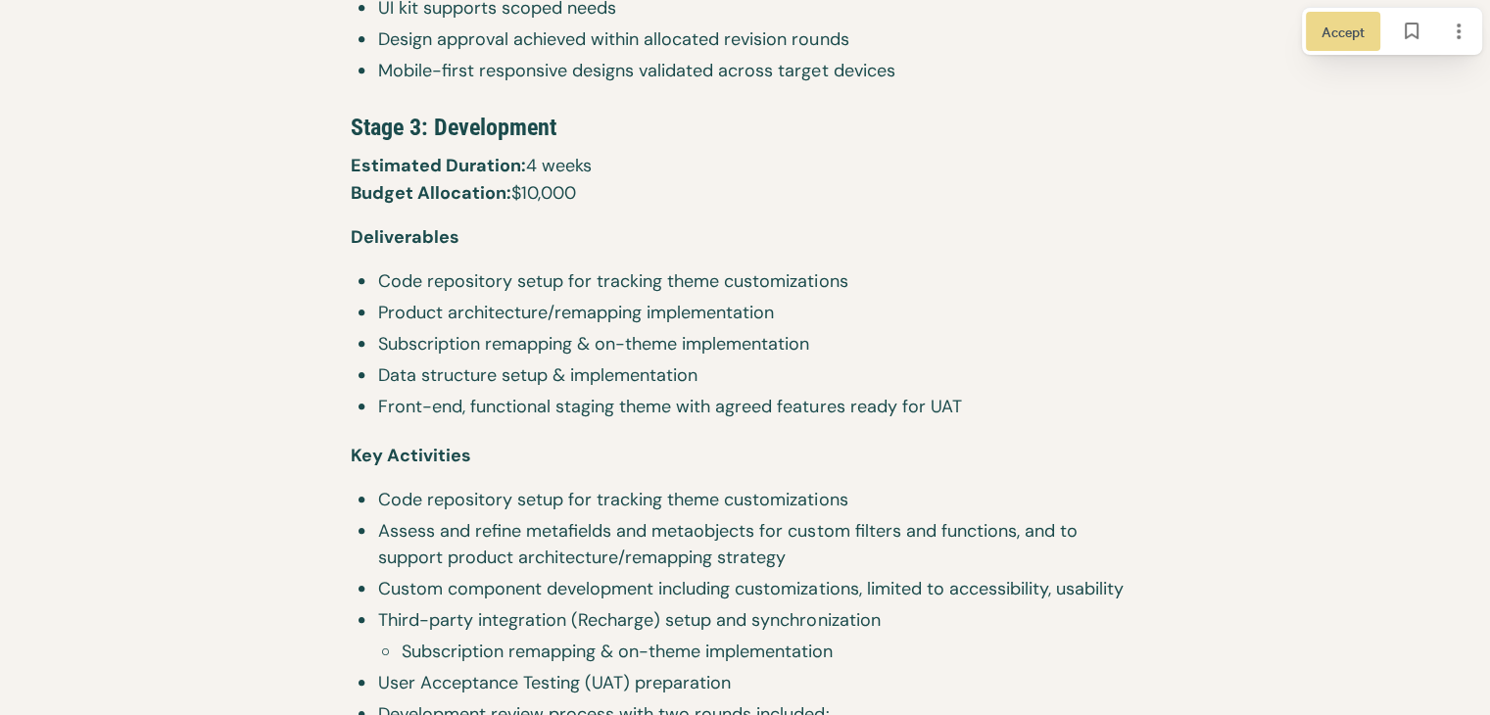
click at [794, 402] on span "Front-end, functional staging theme with agreed features ready for UAT" at bounding box center [758, 406] width 761 height 26
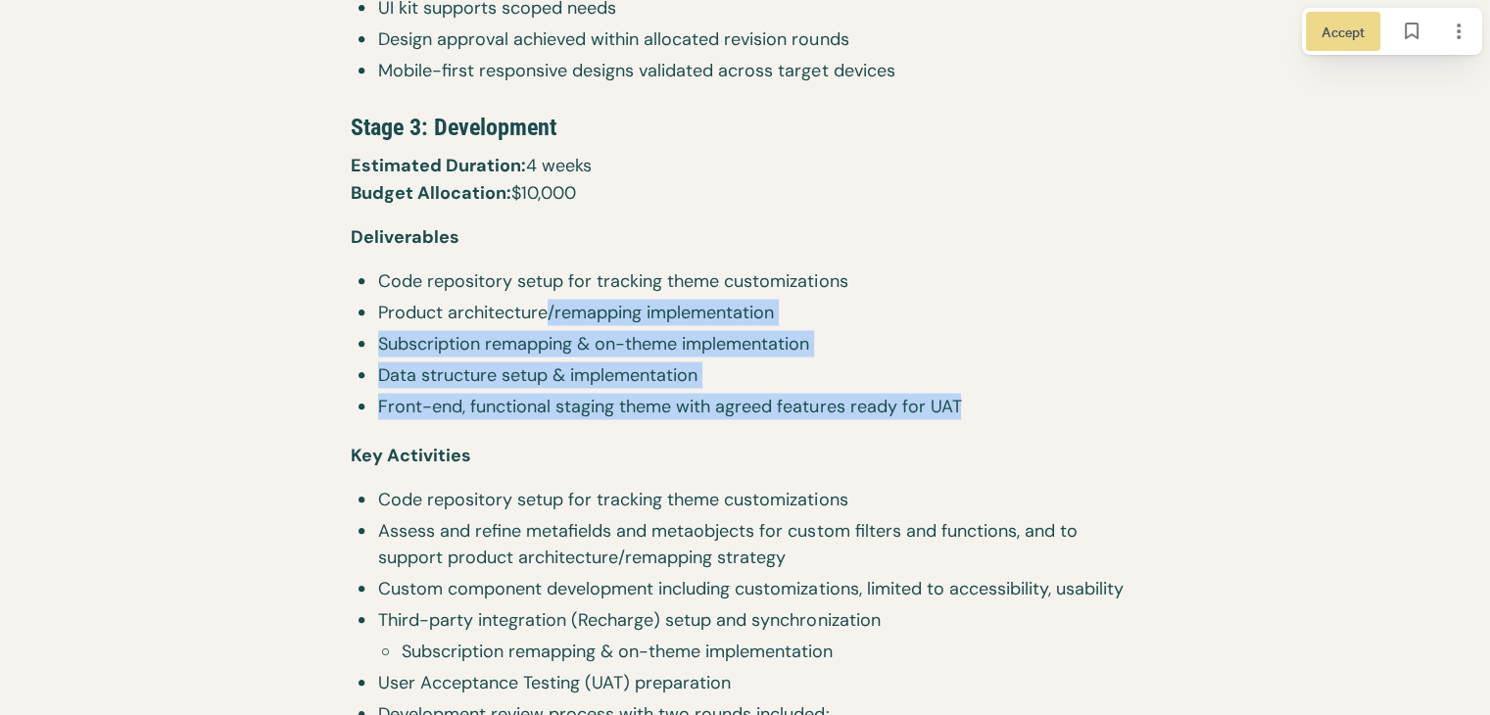
drag, startPoint x: 1030, startPoint y: 405, endPoint x: 541, endPoint y: 303, distance: 500.3
click at [541, 303] on ul "Code repository setup for tracking theme customizations Product architecture/re…" at bounding box center [745, 345] width 789 height 157
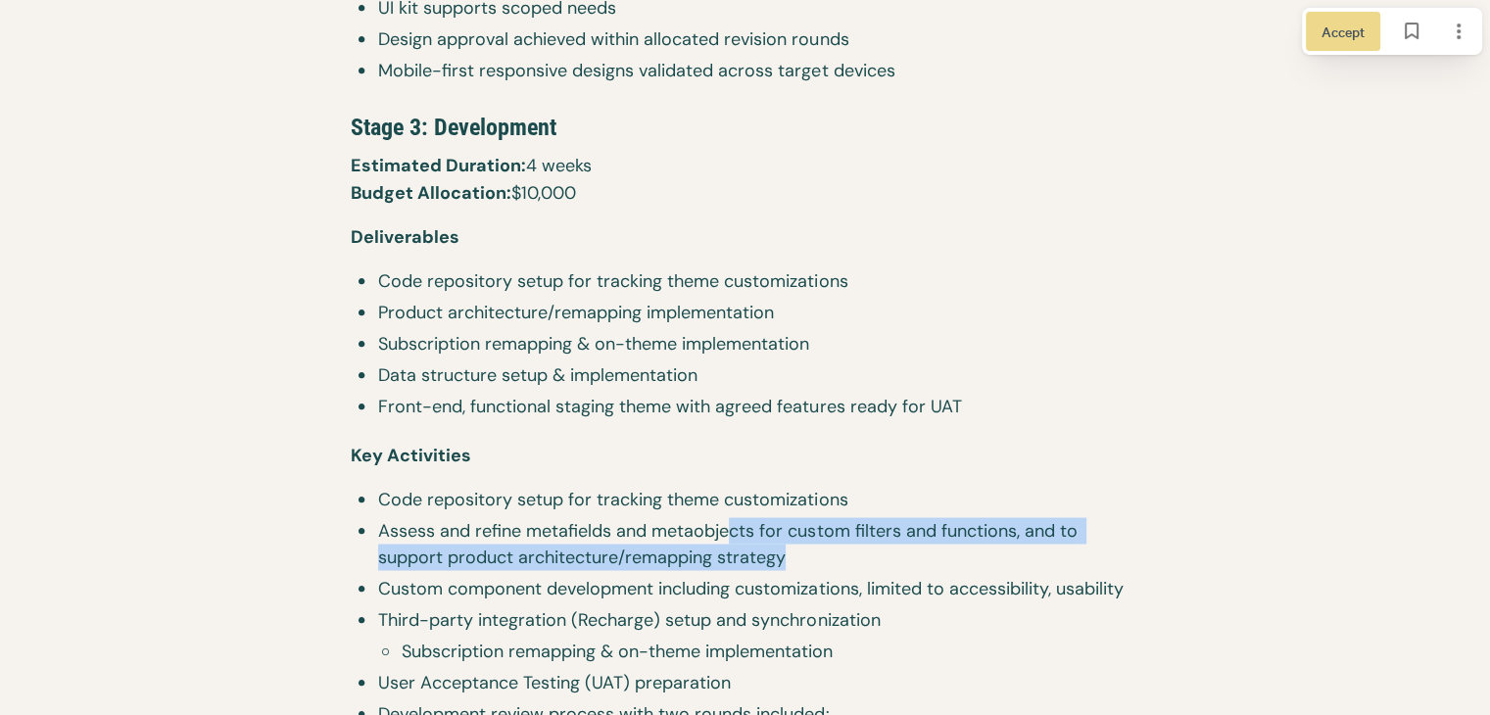
drag, startPoint x: 384, startPoint y: 495, endPoint x: 786, endPoint y: 566, distance: 407.9
click at [786, 566] on ul "Code repository setup for tracking theme customizations Assess and refine metaf…" at bounding box center [745, 638] width 789 height 304
click at [786, 565] on span "Assess and refine metafields and metaobjects for custom filters and functions, …" at bounding box center [758, 543] width 761 height 53
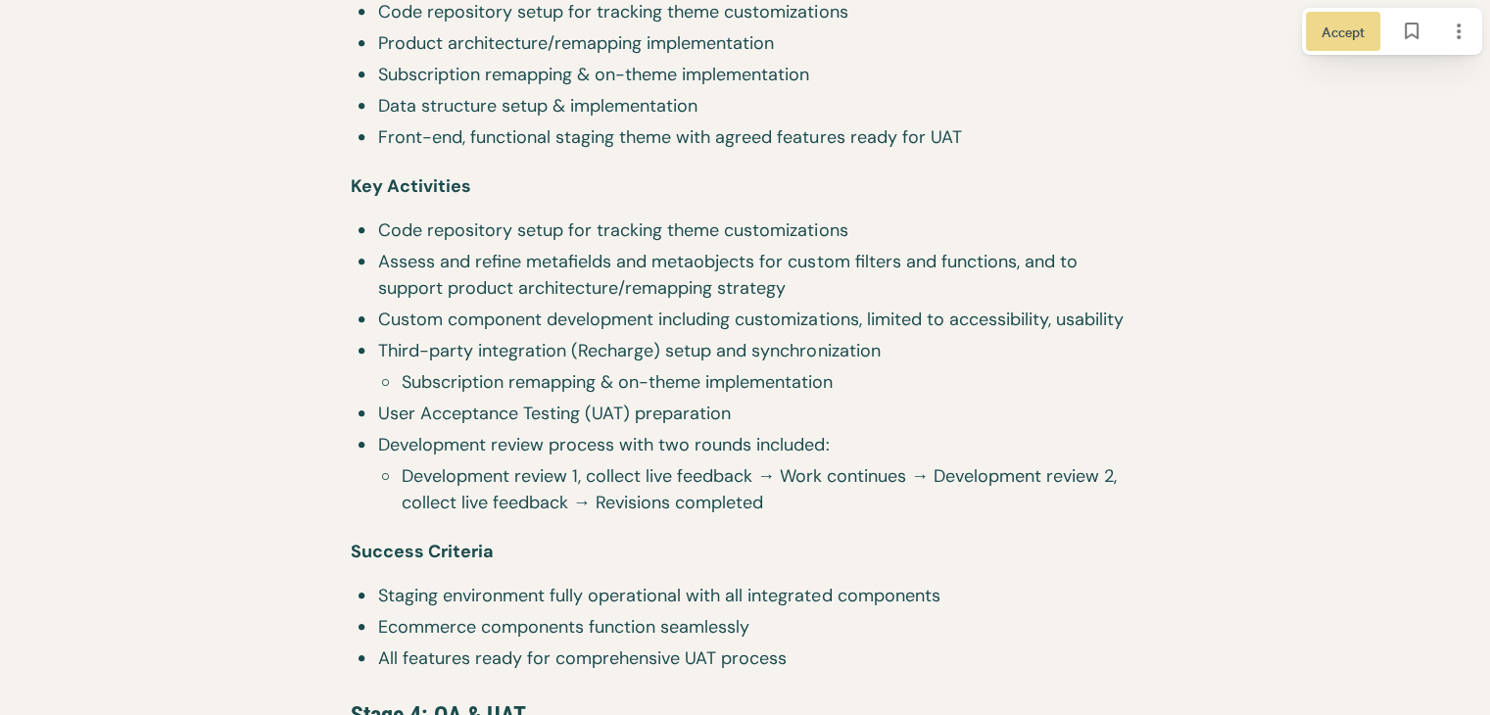
scroll to position [3832, 0]
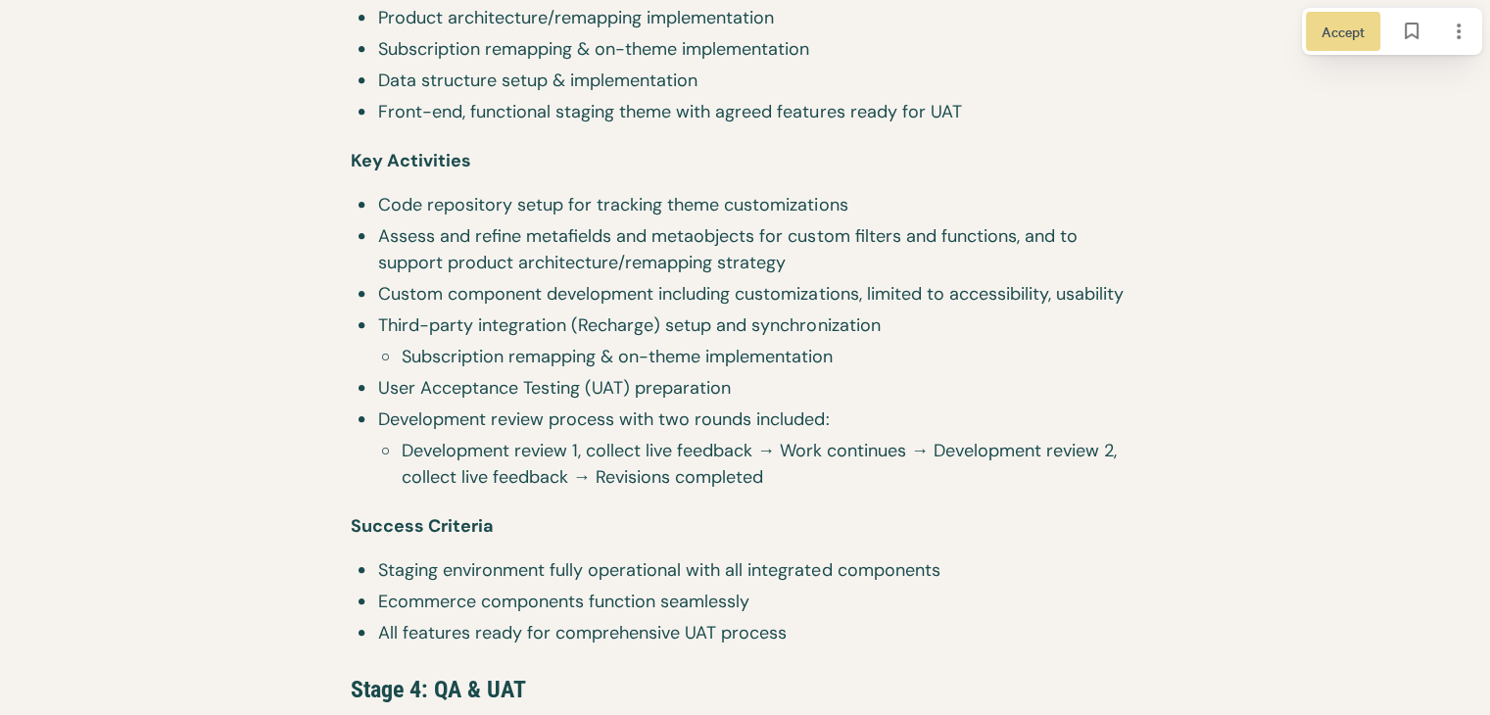
click at [380, 287] on li "Custom component development including customizations, limited to accessibility…" at bounding box center [745, 296] width 789 height 31
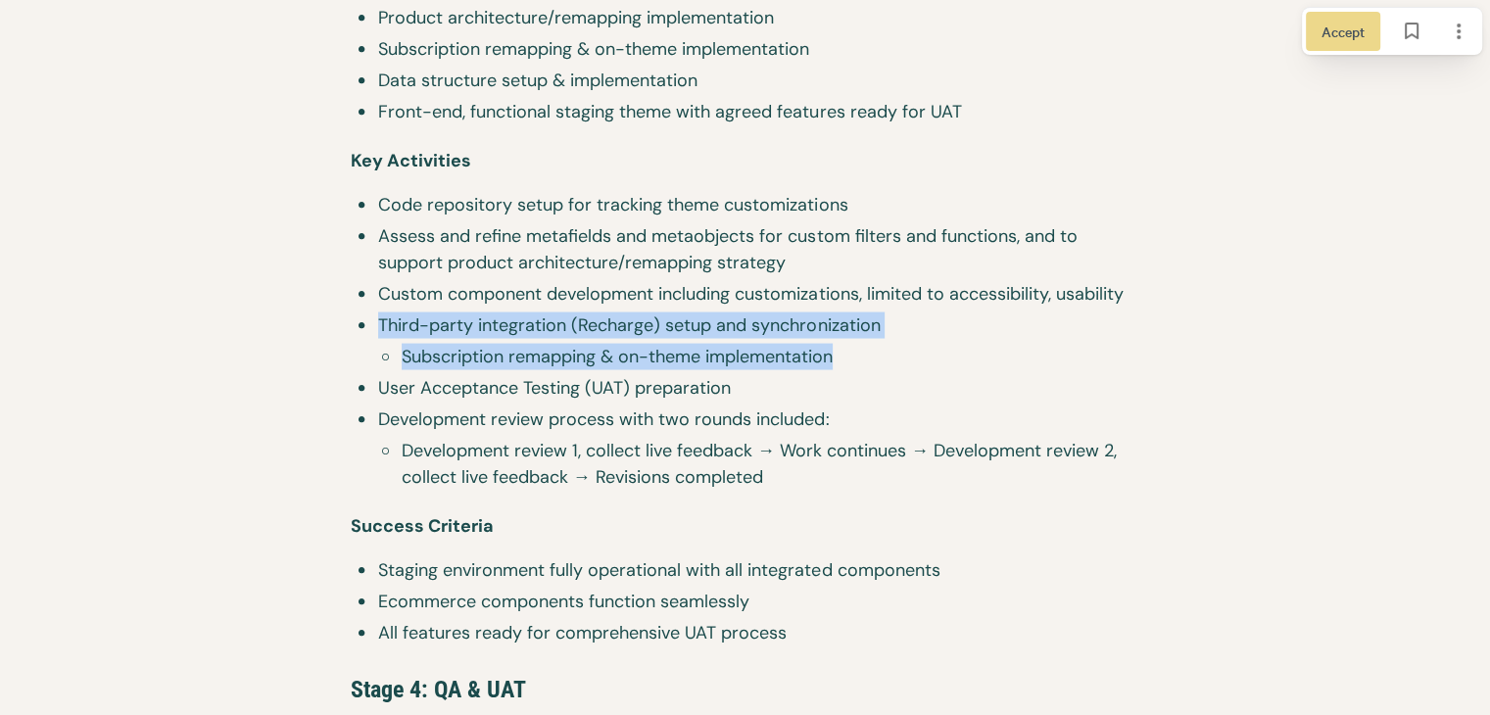
drag, startPoint x: 363, startPoint y: 315, endPoint x: 871, endPoint y: 353, distance: 508.8
click at [871, 353] on li "Third-party integration (Recharge) setup and synchronization Subscription remap…" at bounding box center [745, 343] width 789 height 63
click at [871, 353] on span "Subscription remapping & on-theme implementation" at bounding box center [771, 357] width 738 height 26
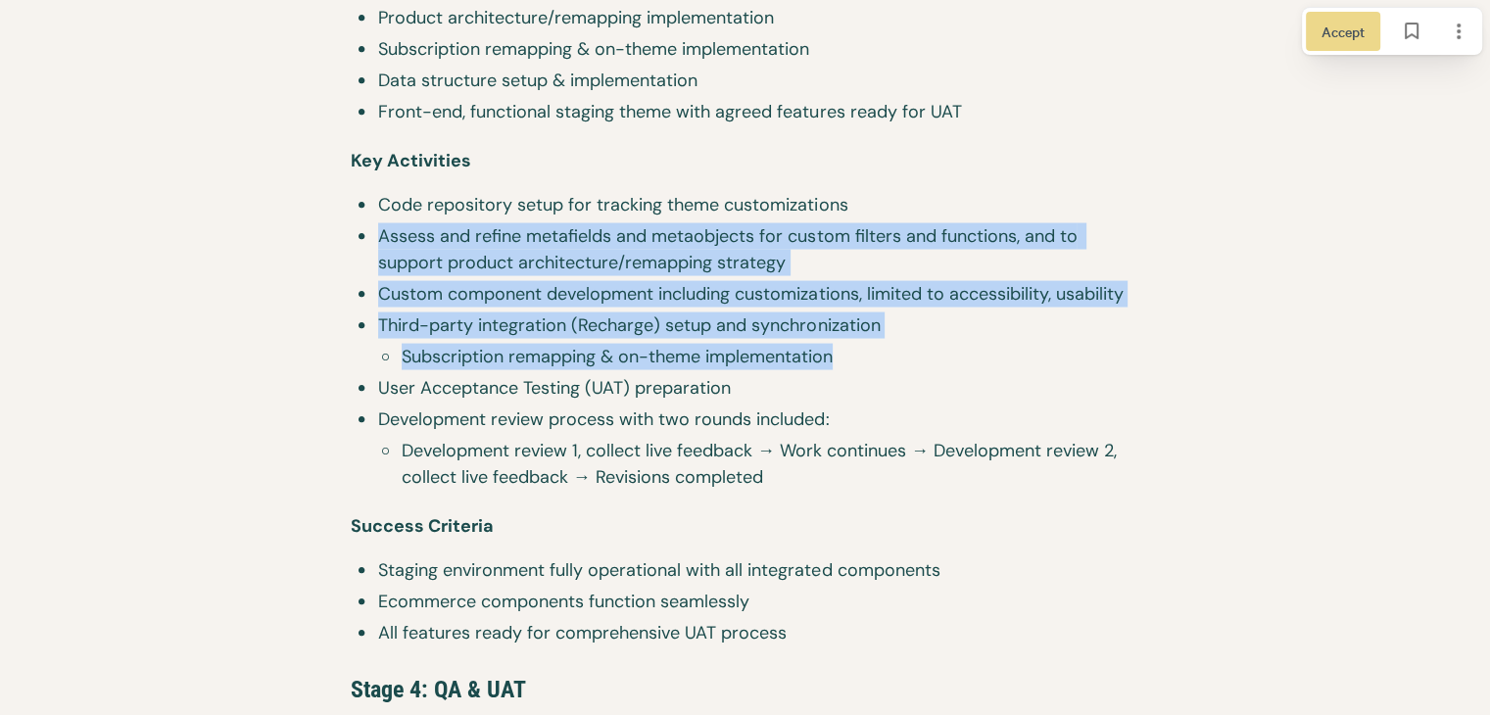
drag, startPoint x: 851, startPoint y: 359, endPoint x: 365, endPoint y: 277, distance: 492.8
click at [365, 277] on ul "Code repository setup for tracking theme customizations Assess and refine metaf…" at bounding box center [745, 344] width 789 height 304
click at [380, 316] on span "Third-party integration (Recharge) setup and synchronization" at bounding box center [758, 325] width 761 height 26
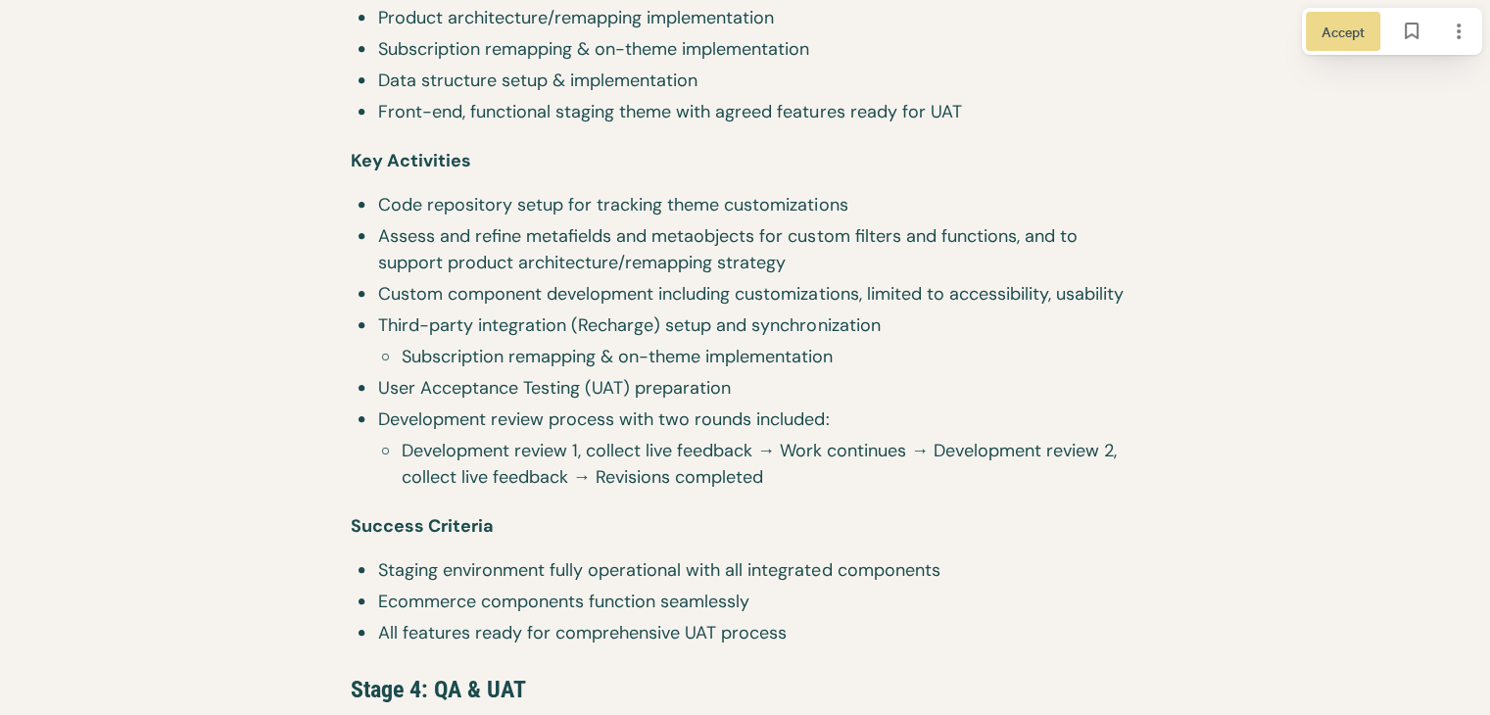
click at [378, 346] on li "Subscription remapping & on-theme implementation" at bounding box center [756, 359] width 766 height 31
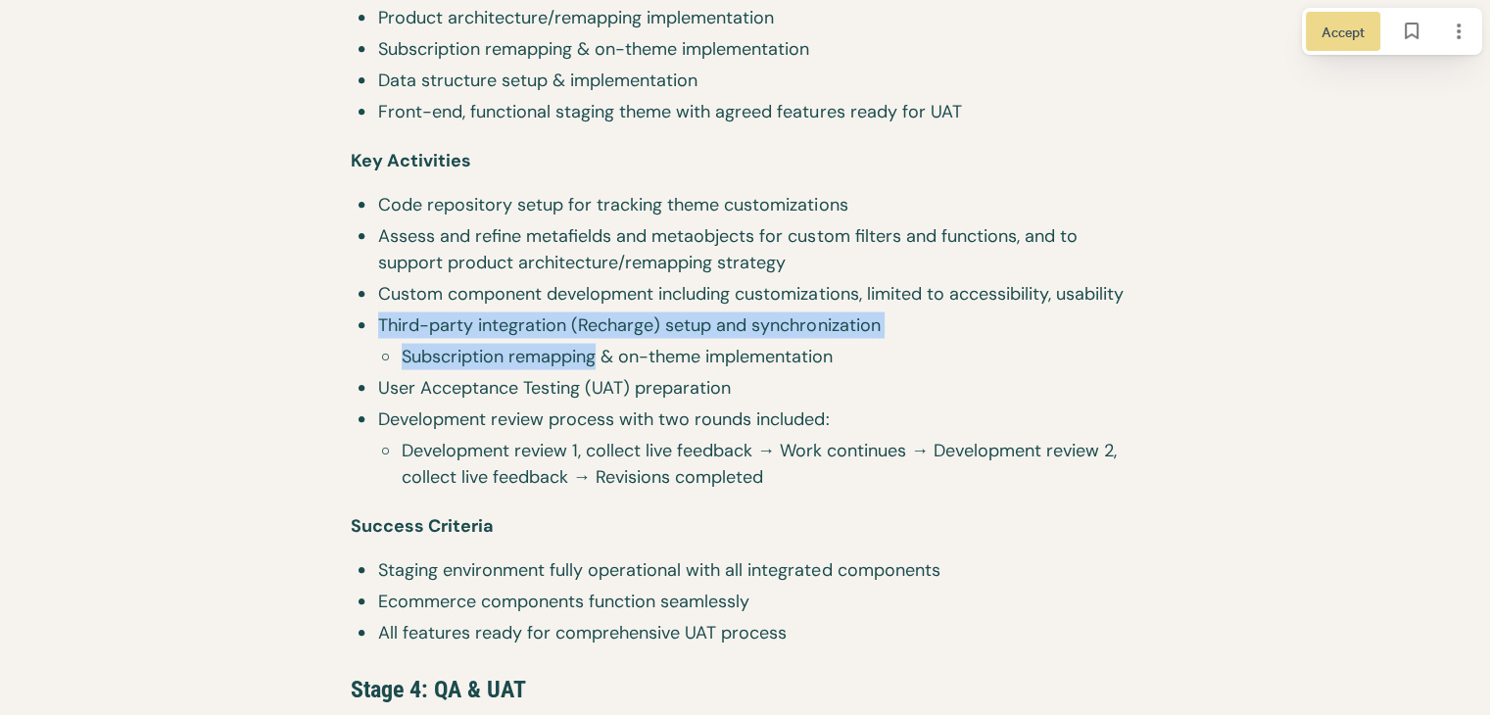
drag, startPoint x: 369, startPoint y: 330, endPoint x: 600, endPoint y: 373, distance: 235.2
click at [600, 373] on ul "Code repository setup for tracking theme customizations Assess and refine metaf…" at bounding box center [745, 344] width 789 height 304
click at [442, 395] on span "User Acceptance Testing (UAT) preparation" at bounding box center [758, 388] width 761 height 26
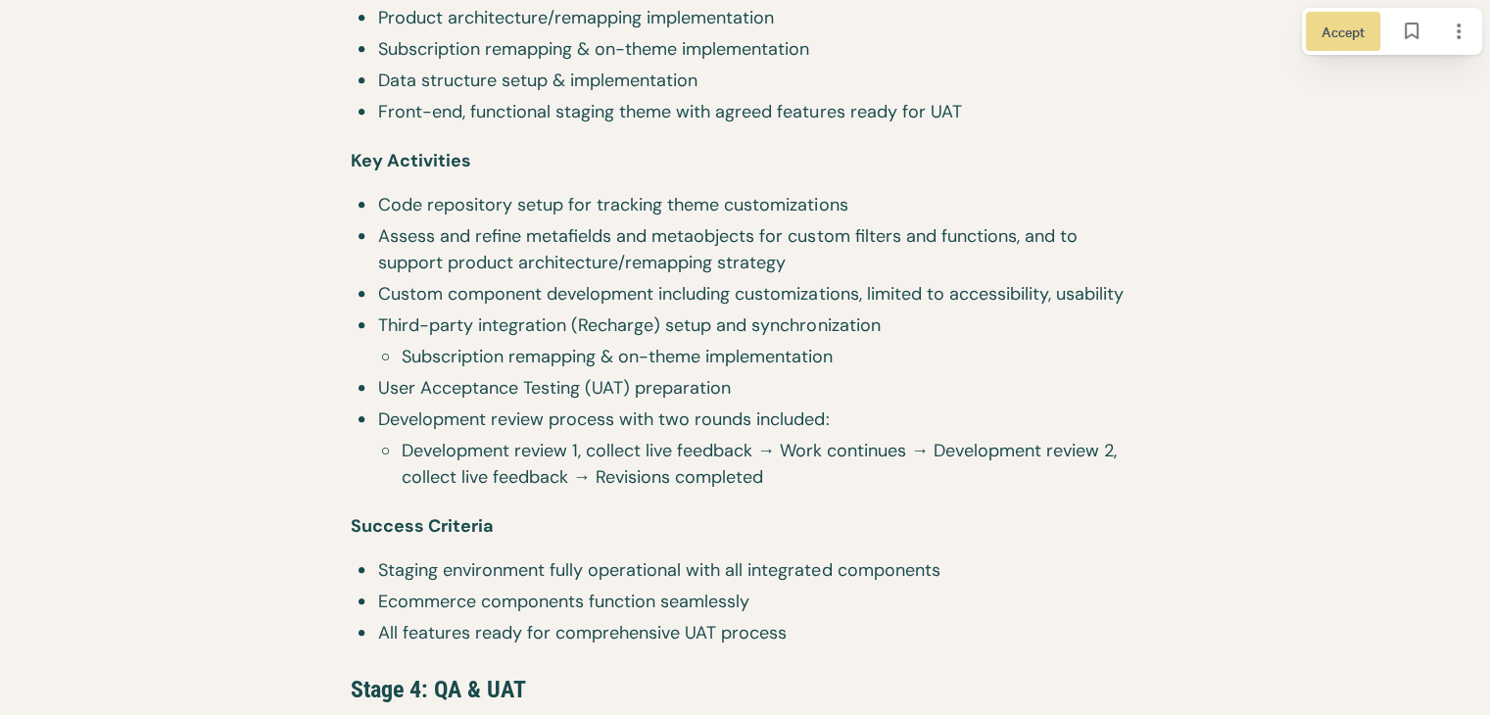
drag, startPoint x: 416, startPoint y: 410, endPoint x: 404, endPoint y: 422, distance: 17.3
click at [415, 410] on span "Development review process with two rounds included:" at bounding box center [758, 420] width 761 height 26
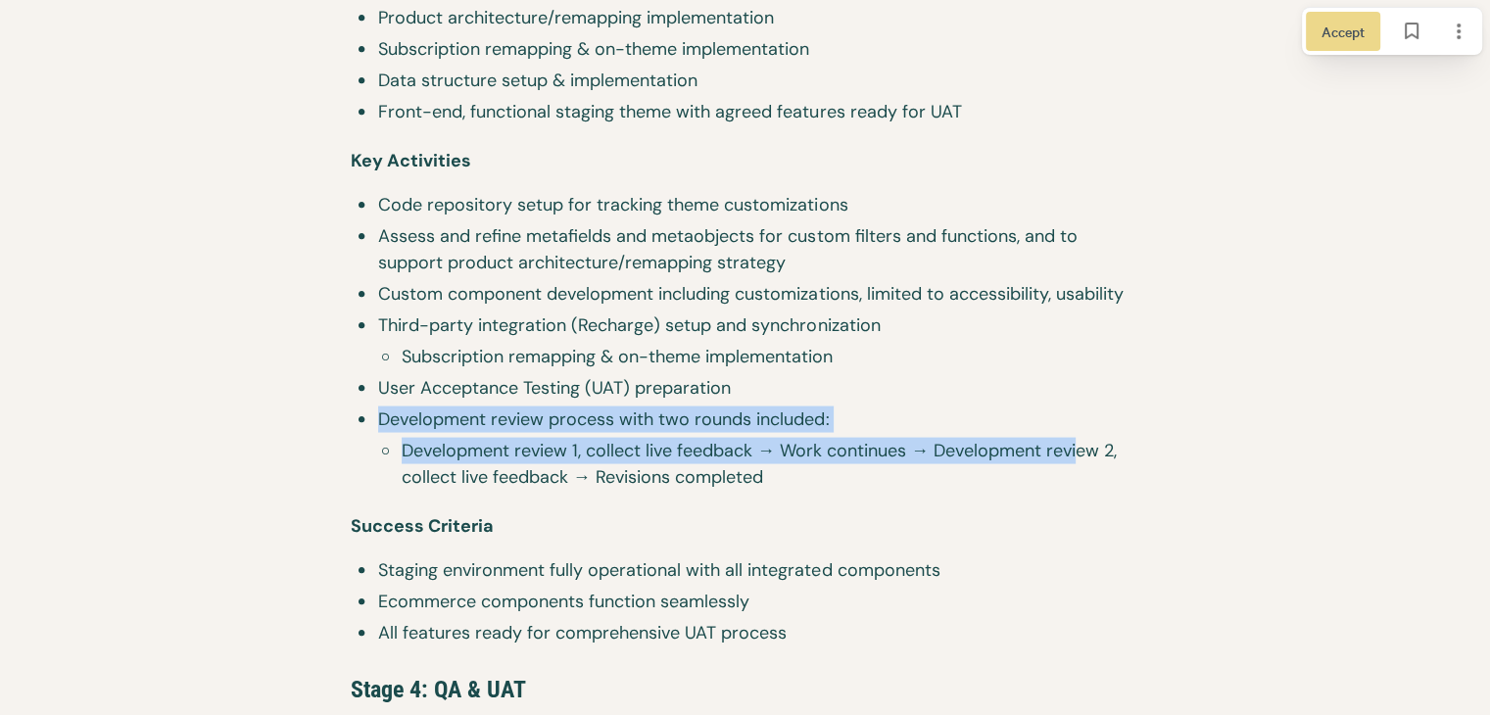
drag, startPoint x: 384, startPoint y: 427, endPoint x: 980, endPoint y: 448, distance: 595.9
click at [1070, 448] on li "Development review process with two rounds included: Development review 1, coll…" at bounding box center [745, 451] width 789 height 89
drag, startPoint x: 962, startPoint y: 448, endPoint x: 949, endPoint y: 451, distance: 13.1
click at [960, 449] on span "Development review 1, collect live feedback → Work continues → Development revi…" at bounding box center [771, 464] width 738 height 53
drag, startPoint x: 836, startPoint y: 452, endPoint x: 866, endPoint y: 452, distance: 30.4
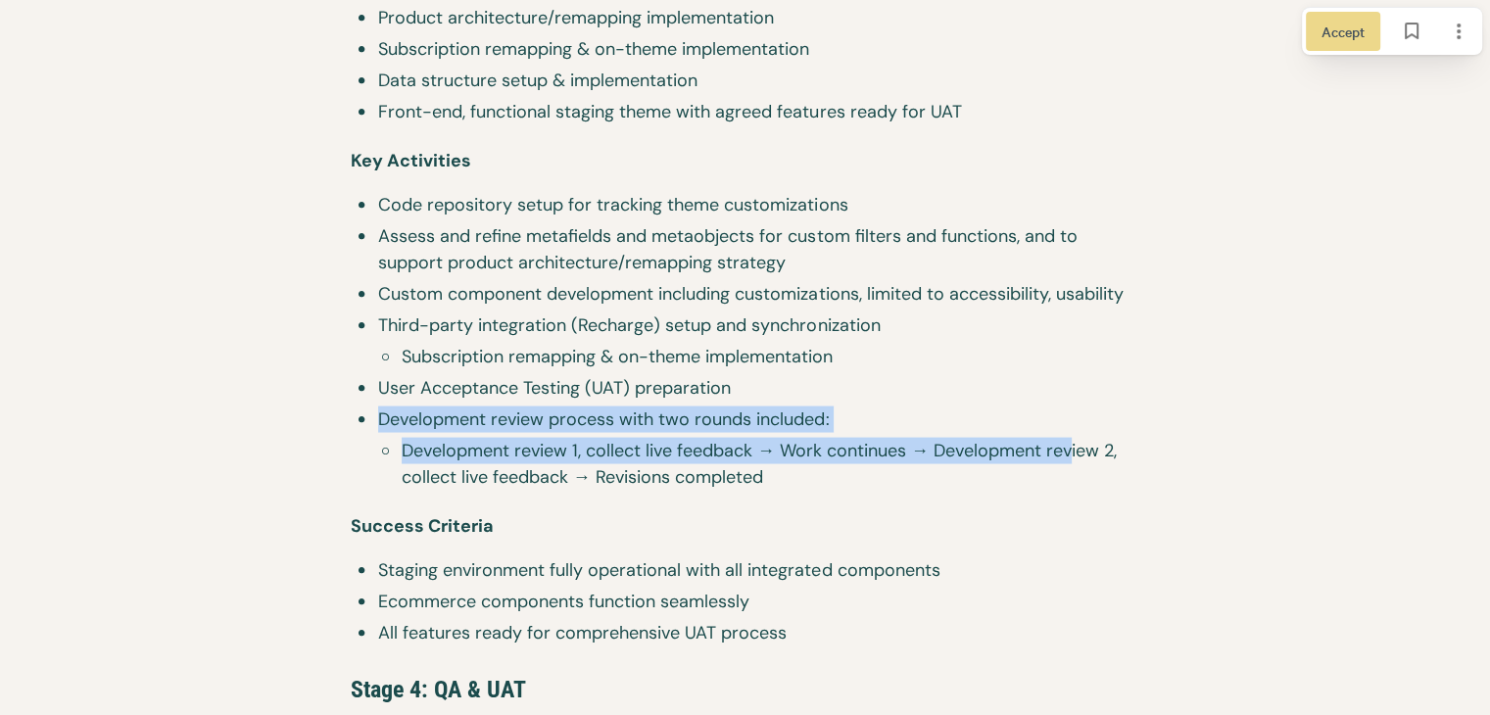
click at [837, 452] on span "Development review 1, collect live feedback → Work continues → Development revi…" at bounding box center [771, 464] width 738 height 53
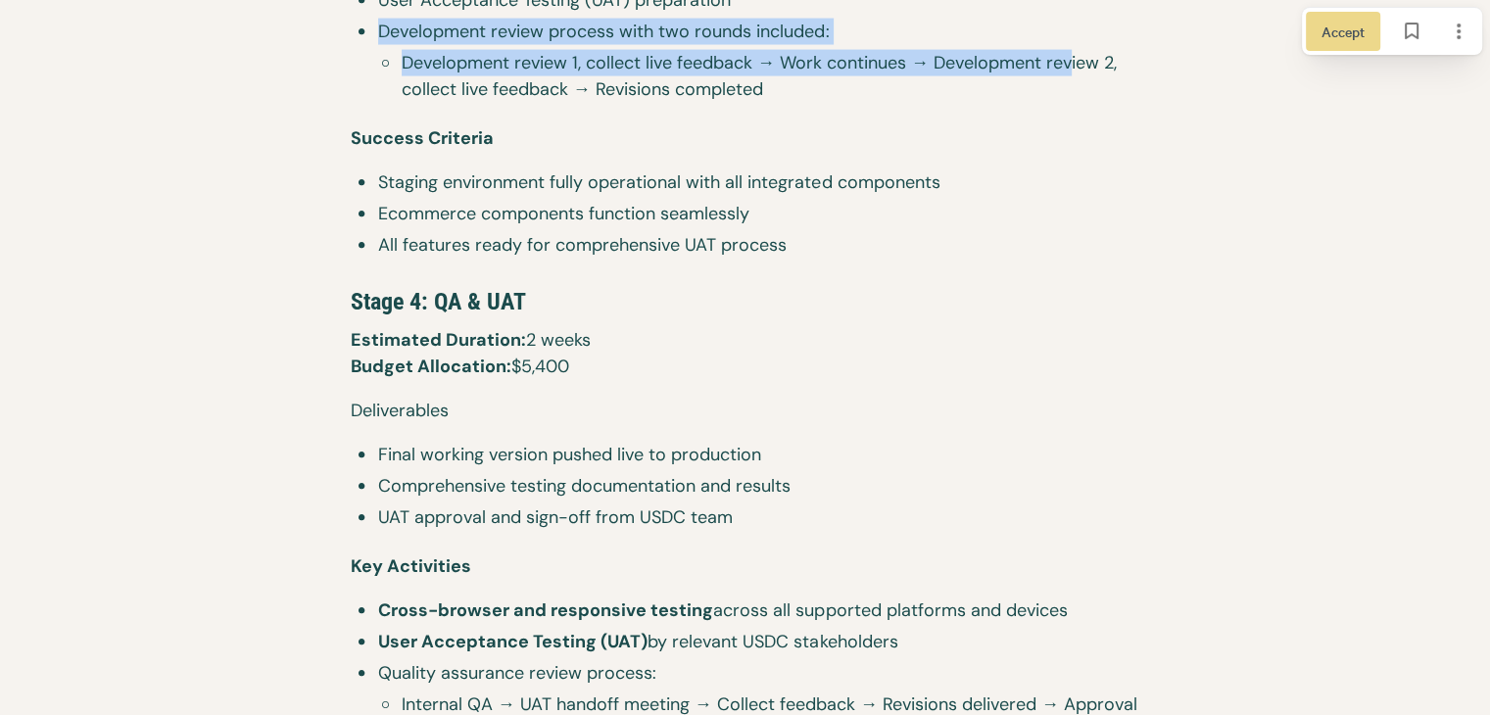
scroll to position [4224, 0]
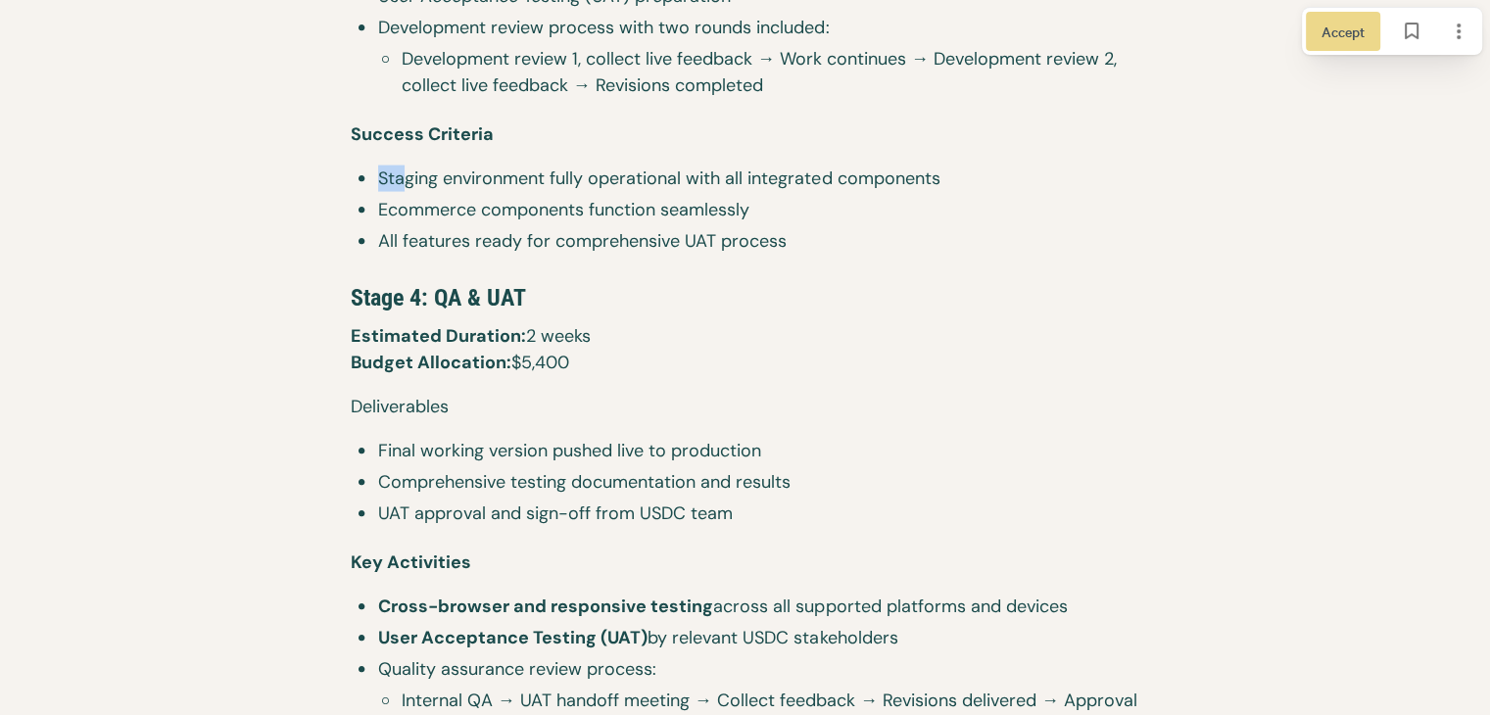
drag, startPoint x: 409, startPoint y: 186, endPoint x: 620, endPoint y: 197, distance: 210.9
click at [622, 196] on ul "Staging environment fully operational with all integrated components Ecommerce …" at bounding box center [745, 213] width 789 height 94
drag, startPoint x: 551, startPoint y: 359, endPoint x: 466, endPoint y: 322, distance: 92.6
click at [493, 353] on p "Estimated Duration: 2 weeks ​ Budget Allocation: $5,400" at bounding box center [745, 358] width 789 height 71
click at [459, 300] on span "Stage 4: QA & UAT" at bounding box center [438, 297] width 175 height 27
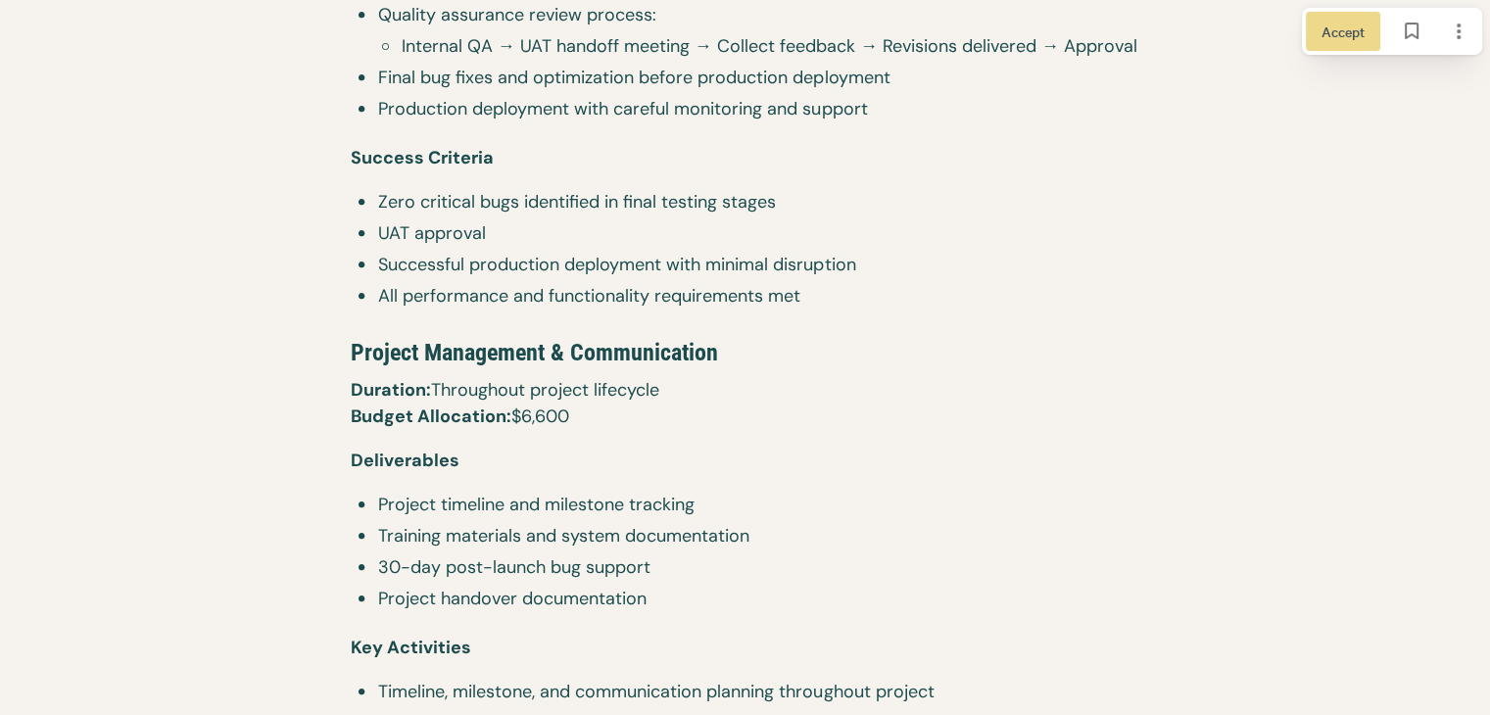
scroll to position [4909, 0]
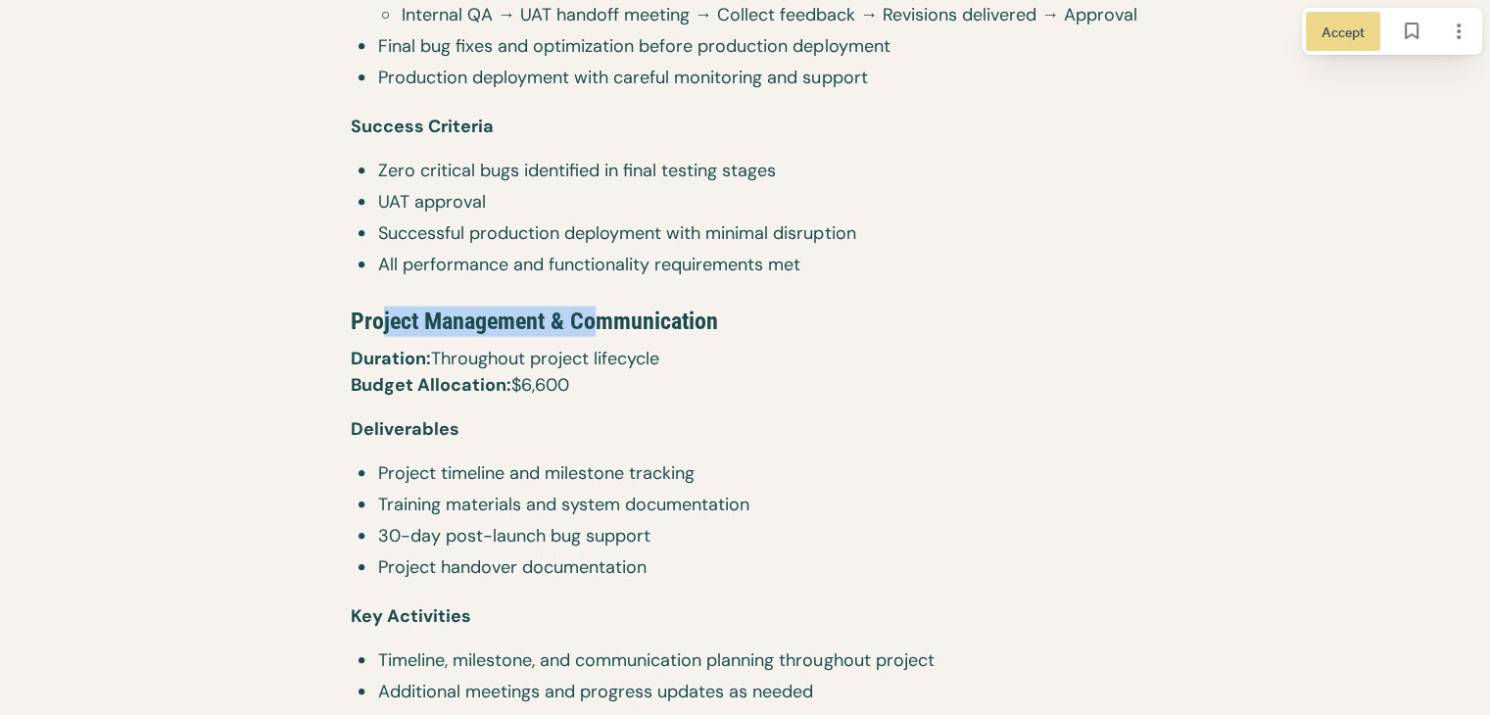
drag, startPoint x: 385, startPoint y: 329, endPoint x: 688, endPoint y: 308, distance: 303.4
click at [680, 308] on span "Project Management & Communication" at bounding box center [534, 321] width 367 height 27
click at [688, 309] on span "Project Management & Communication" at bounding box center [534, 321] width 367 height 27
drag, startPoint x: 578, startPoint y: 378, endPoint x: 523, endPoint y: 383, distance: 55.1
click at [524, 386] on p "Duration: Throughout project lifecycle ​ Budget Allocation: $6,600" at bounding box center [745, 381] width 789 height 71
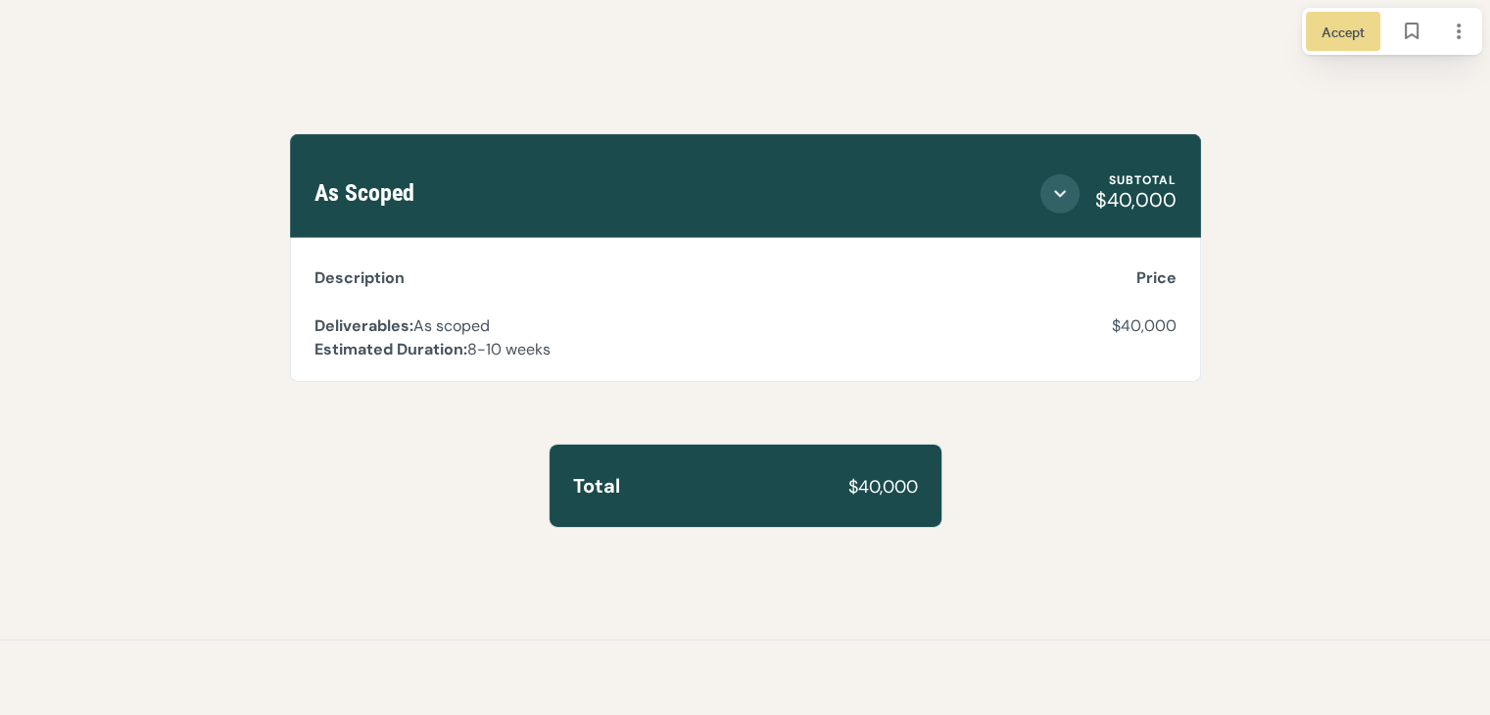
scroll to position [6183, 0]
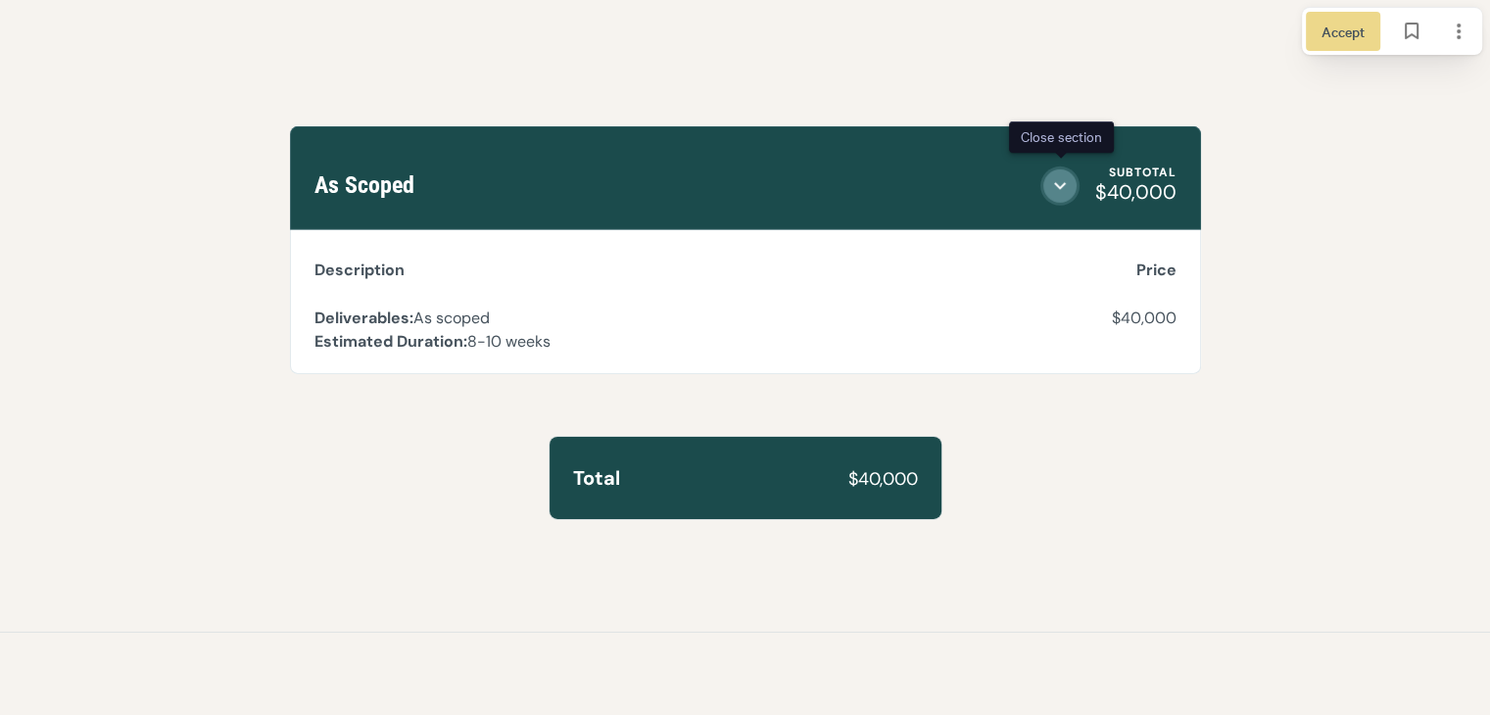
click at [1057, 185] on icon "Close section" at bounding box center [1060, 186] width 24 height 24
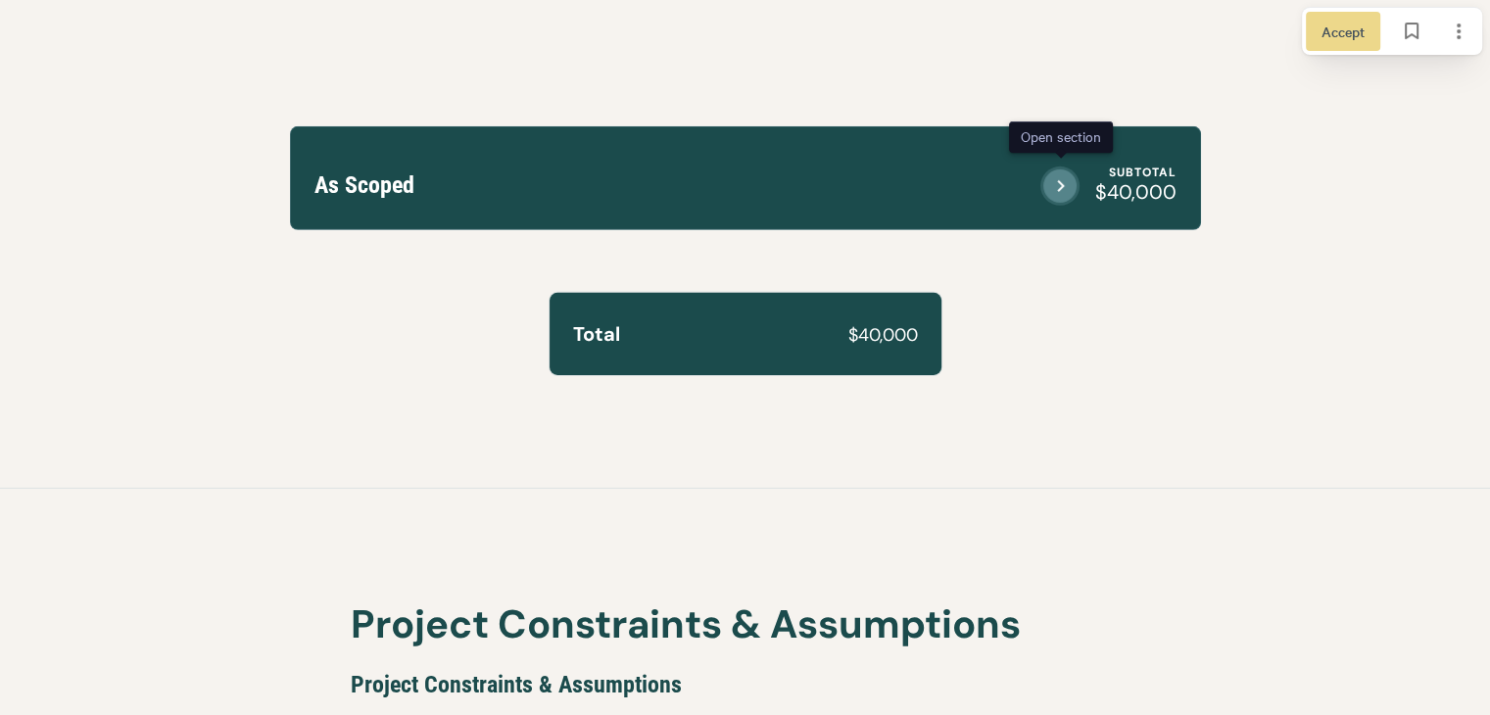
click at [1059, 181] on icon "Open section" at bounding box center [1060, 186] width 24 height 24
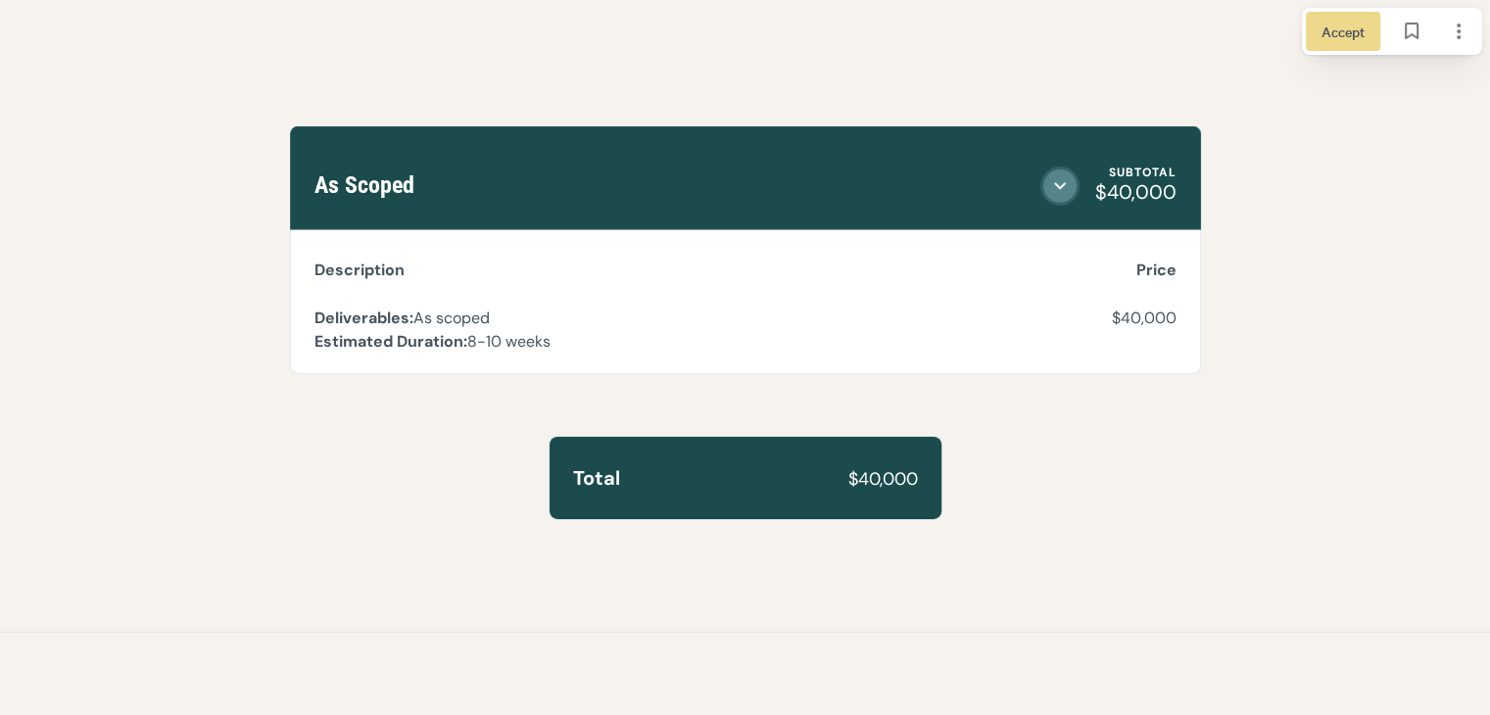
drag, startPoint x: 537, startPoint y: 350, endPoint x: 423, endPoint y: 341, distance: 114.0
click at [423, 341] on td "Deliverables: As scoped Estimated Duration: 8-10 weeks" at bounding box center [612, 329] width 642 height 87
click at [420, 338] on span "Estimated Duration:" at bounding box center [390, 341] width 153 height 21
click at [470, 339] on p "Estimated Duration: 8-10 weeks" at bounding box center [432, 342] width 236 height 24
drag, startPoint x: 478, startPoint y: 338, endPoint x: 517, endPoint y: 346, distance: 40.0
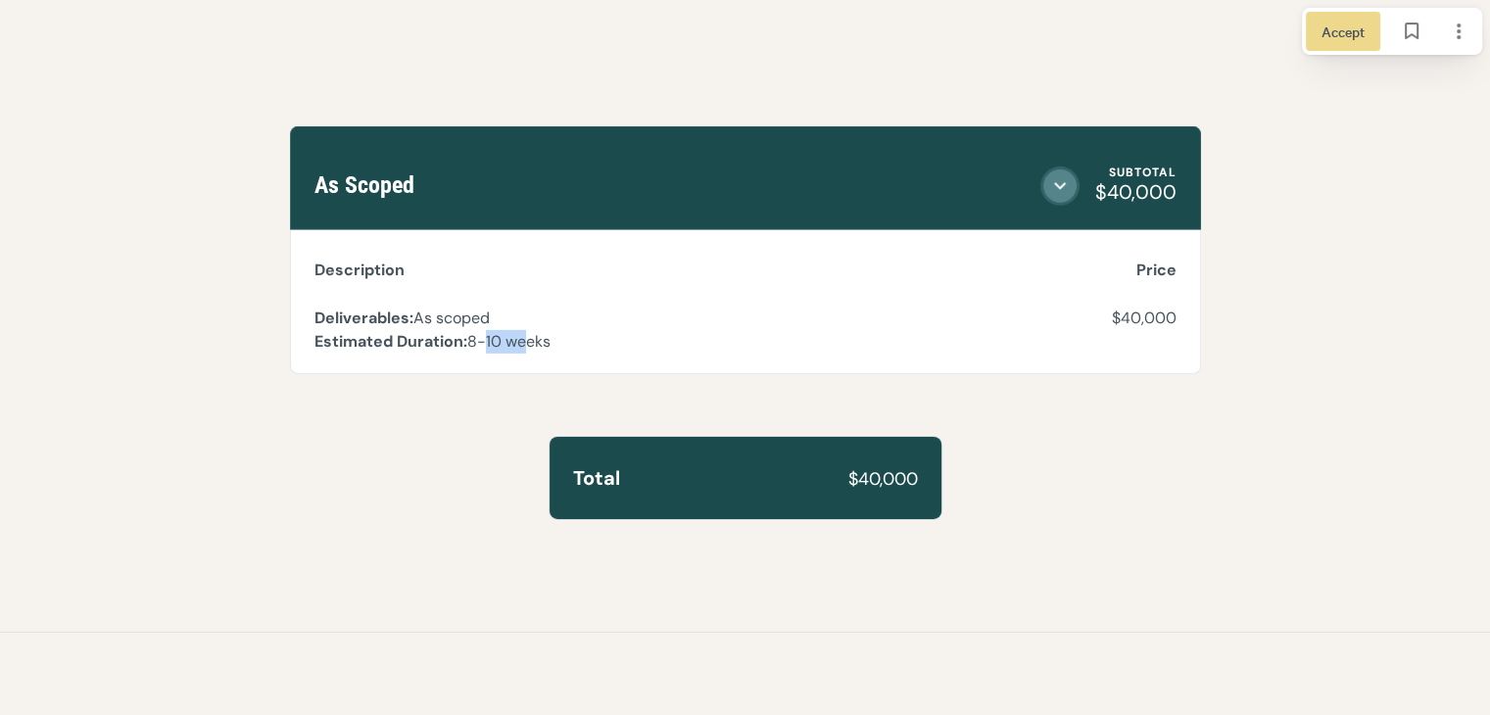
click at [517, 346] on p "Estimated Duration: 8-10 weeks" at bounding box center [432, 342] width 236 height 24
click at [534, 333] on p "Estimated Duration: 8-10 weeks" at bounding box center [432, 342] width 236 height 24
drag, startPoint x: 1062, startPoint y: 197, endPoint x: 876, endPoint y: 160, distance: 189.8
click at [1059, 196] on button "Close section" at bounding box center [1059, 186] width 39 height 39
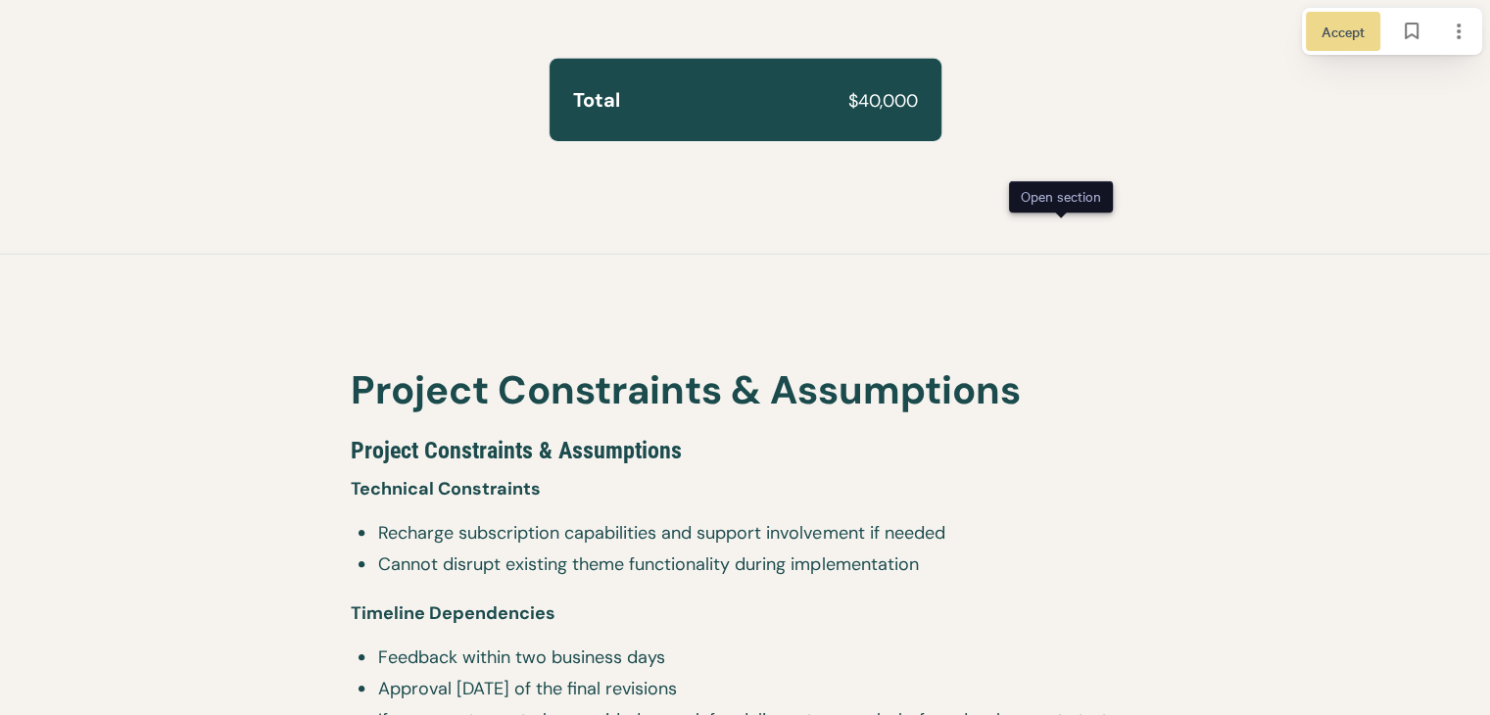
scroll to position [6085, 0]
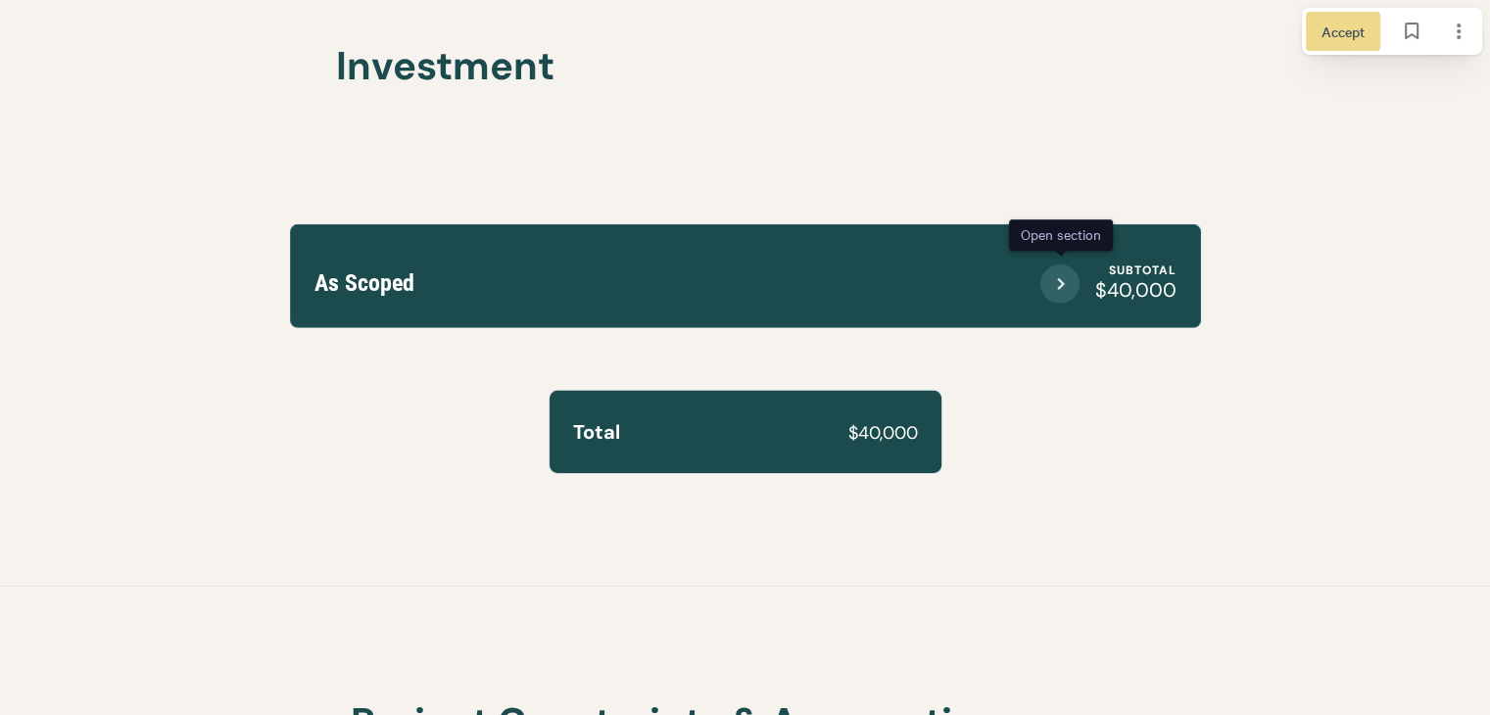
click at [1070, 287] on icon "Open section" at bounding box center [1060, 284] width 24 height 24
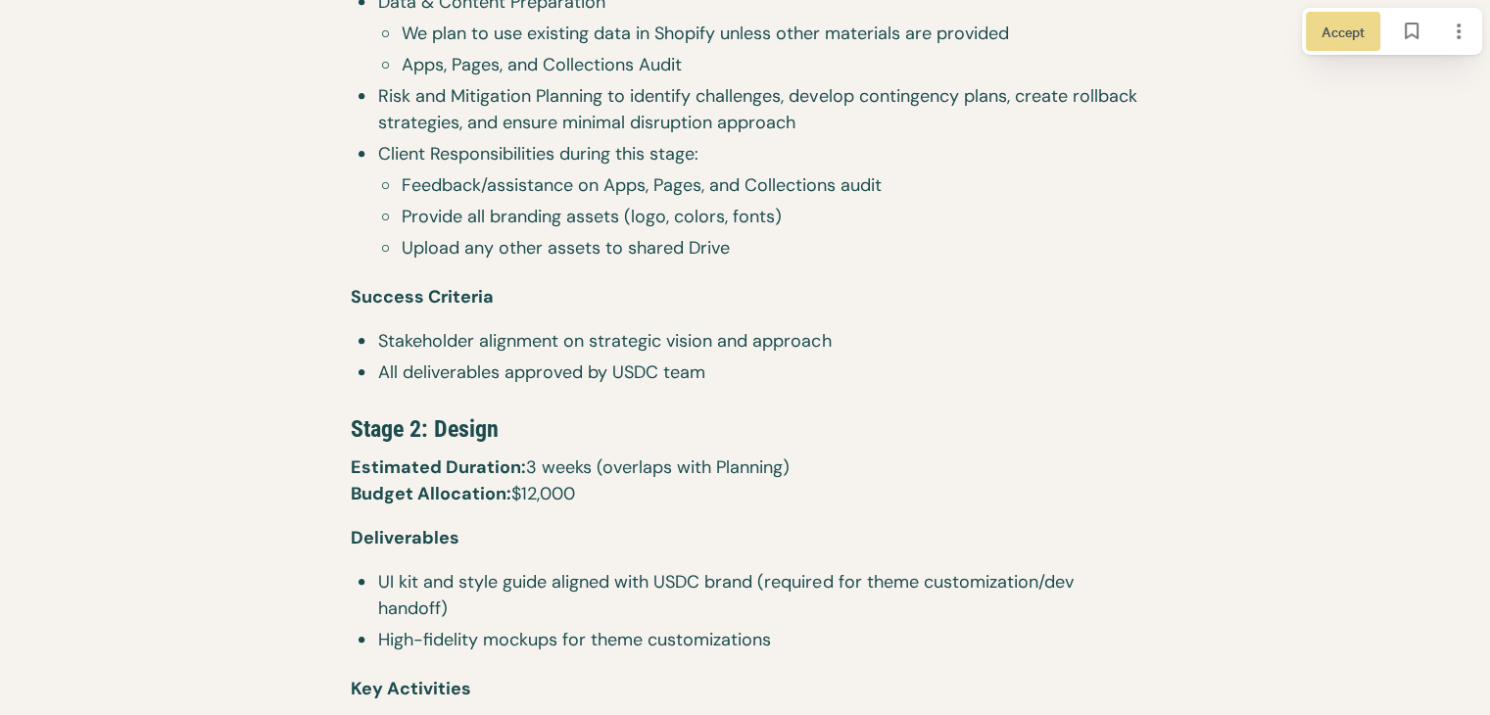
scroll to position [2265, 0]
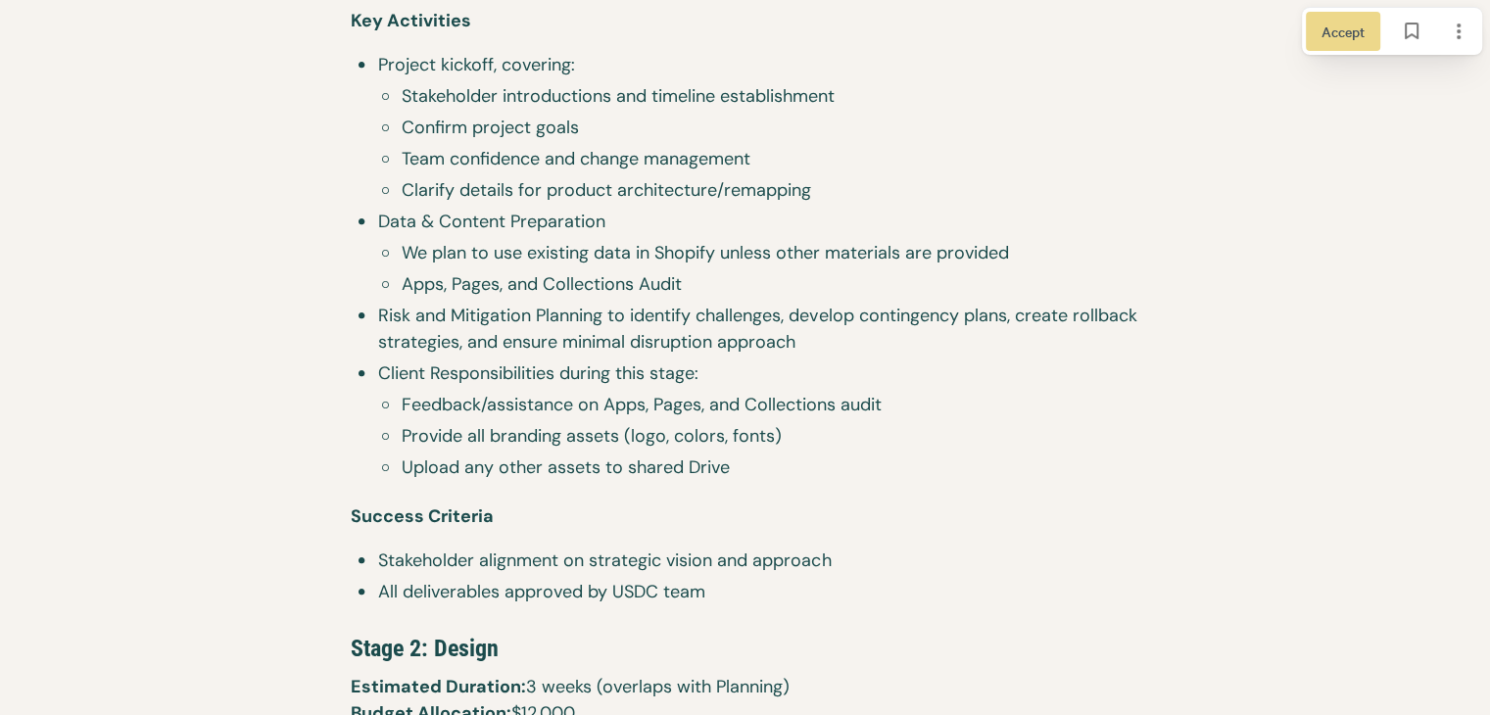
click at [596, 287] on span "Apps, Pages, and Collections Audit" at bounding box center [771, 284] width 738 height 26
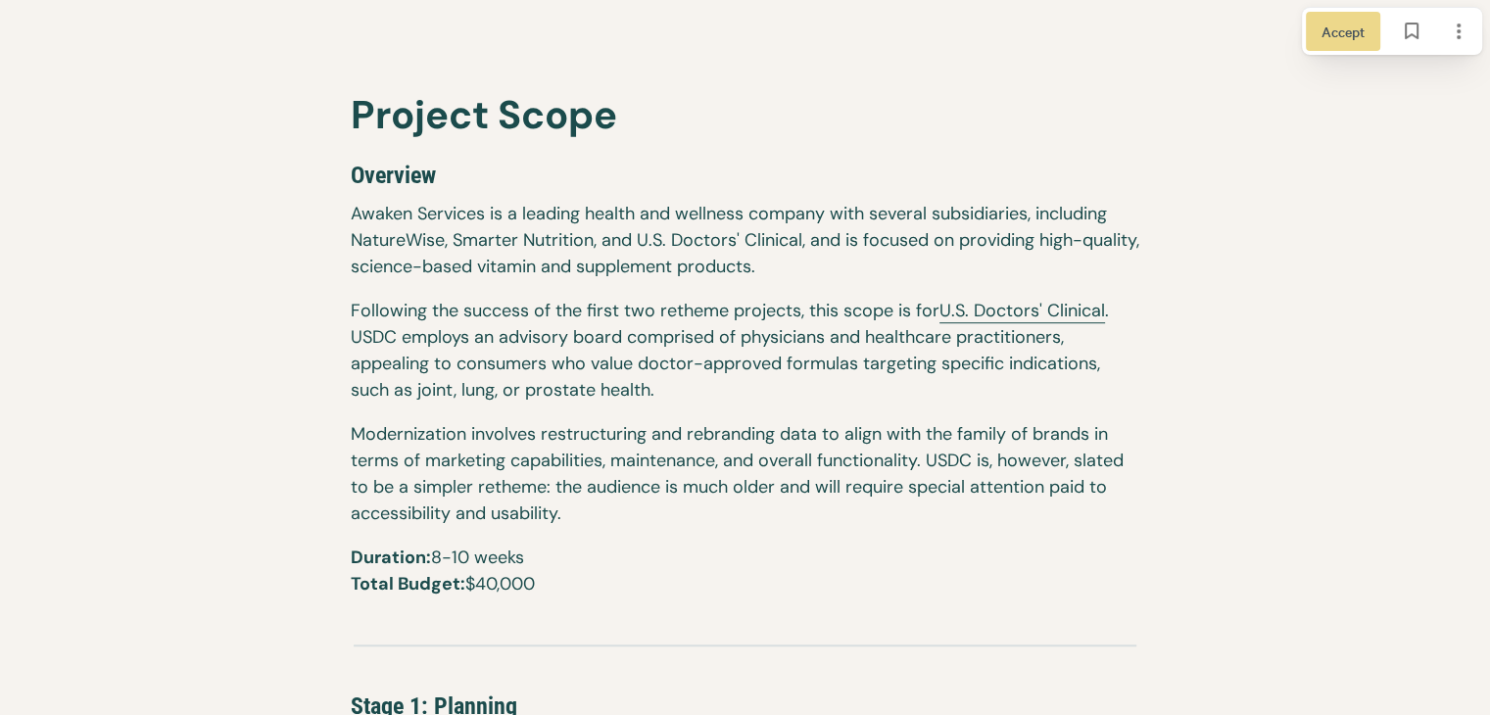
scroll to position [1089, 0]
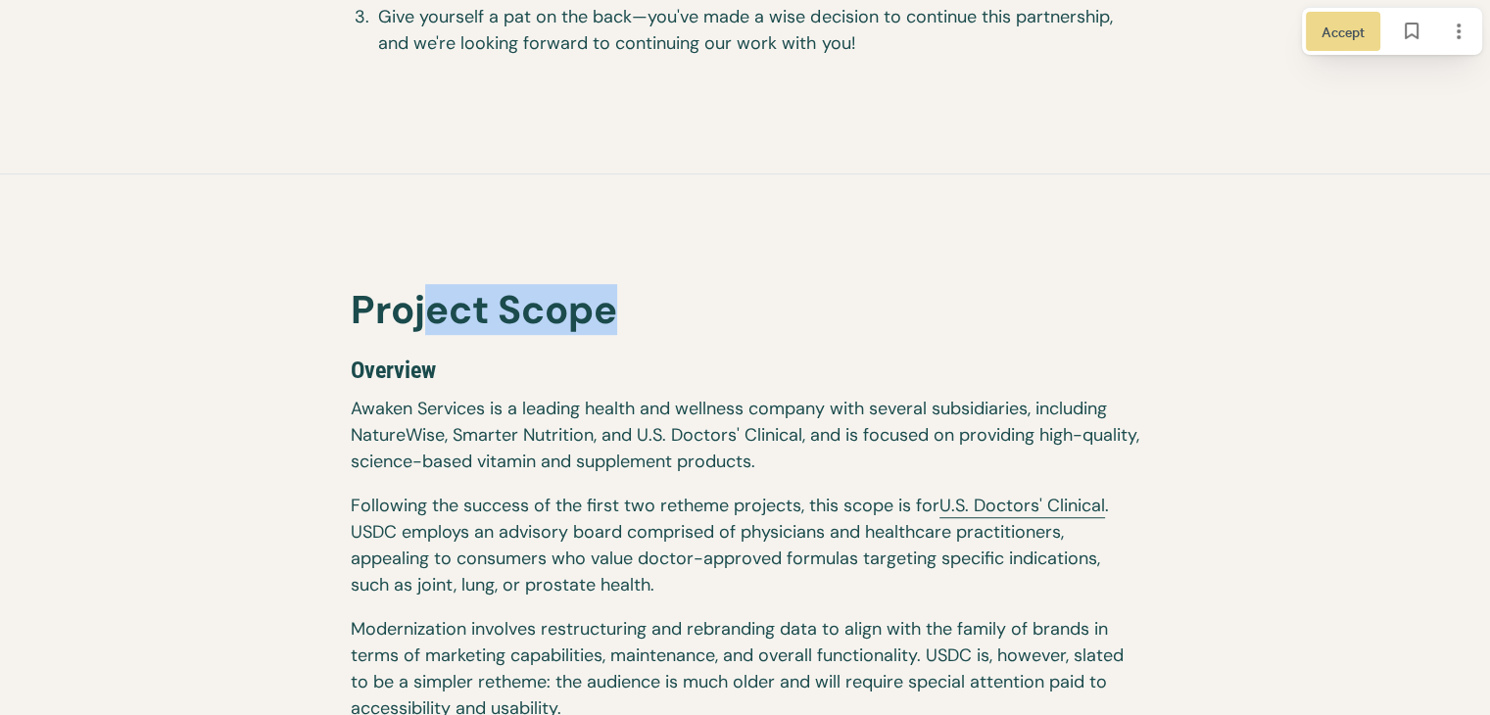
drag, startPoint x: 433, startPoint y: 305, endPoint x: 665, endPoint y: 314, distance: 232.4
click at [671, 307] on h1 "Project Scope" at bounding box center [745, 313] width 789 height 55
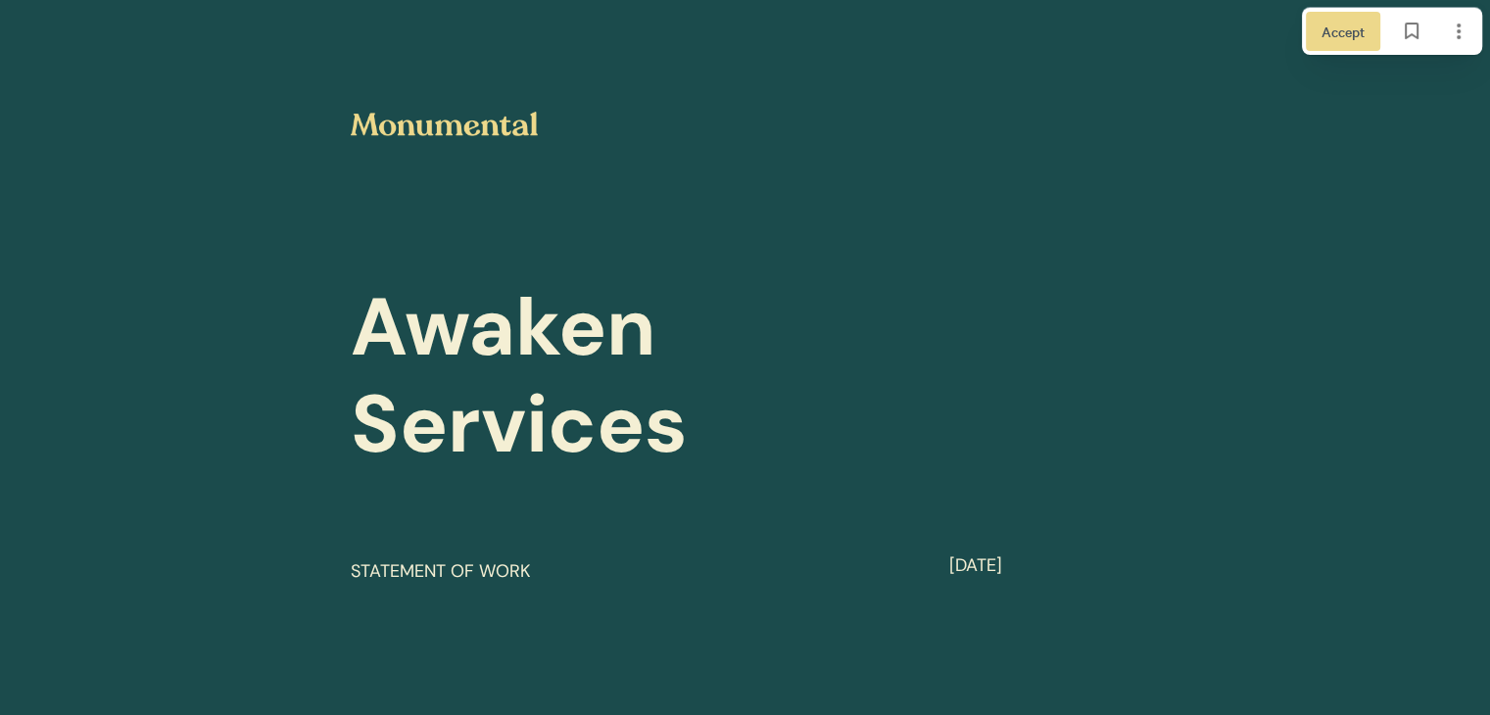
scroll to position [98, 0]
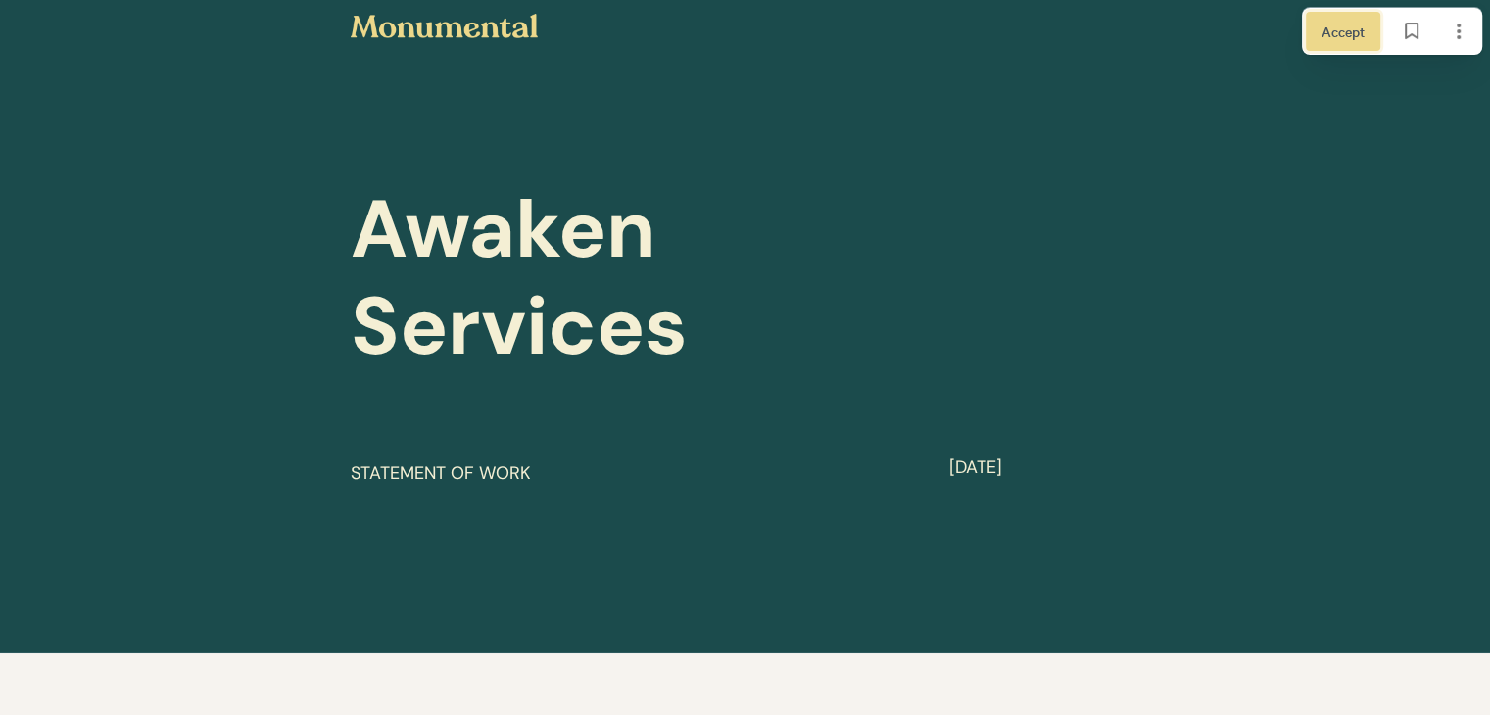
click at [1317, 29] on button "Accept" at bounding box center [1343, 31] width 74 height 39
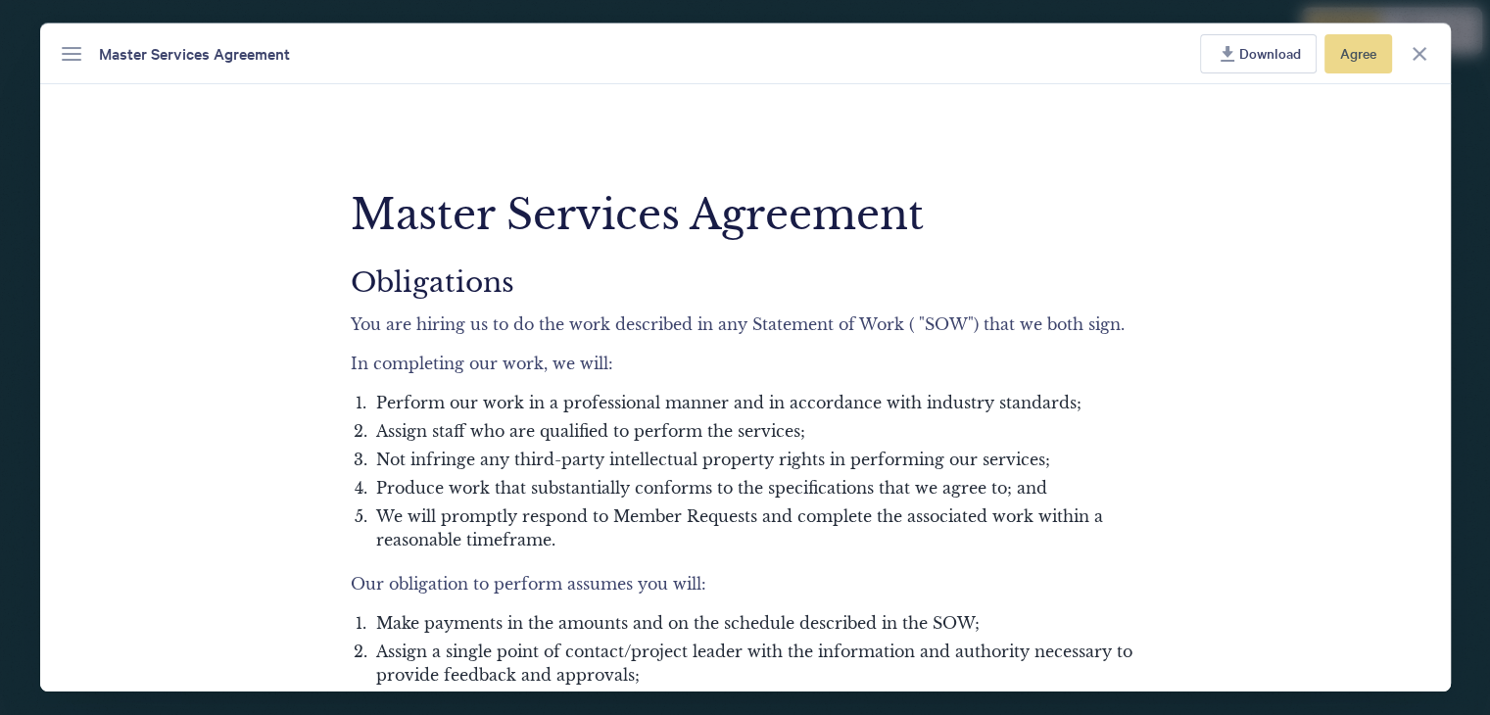
scroll to position [0, 0]
click at [80, 58] on icon "Menu" at bounding box center [72, 54] width 24 height 24
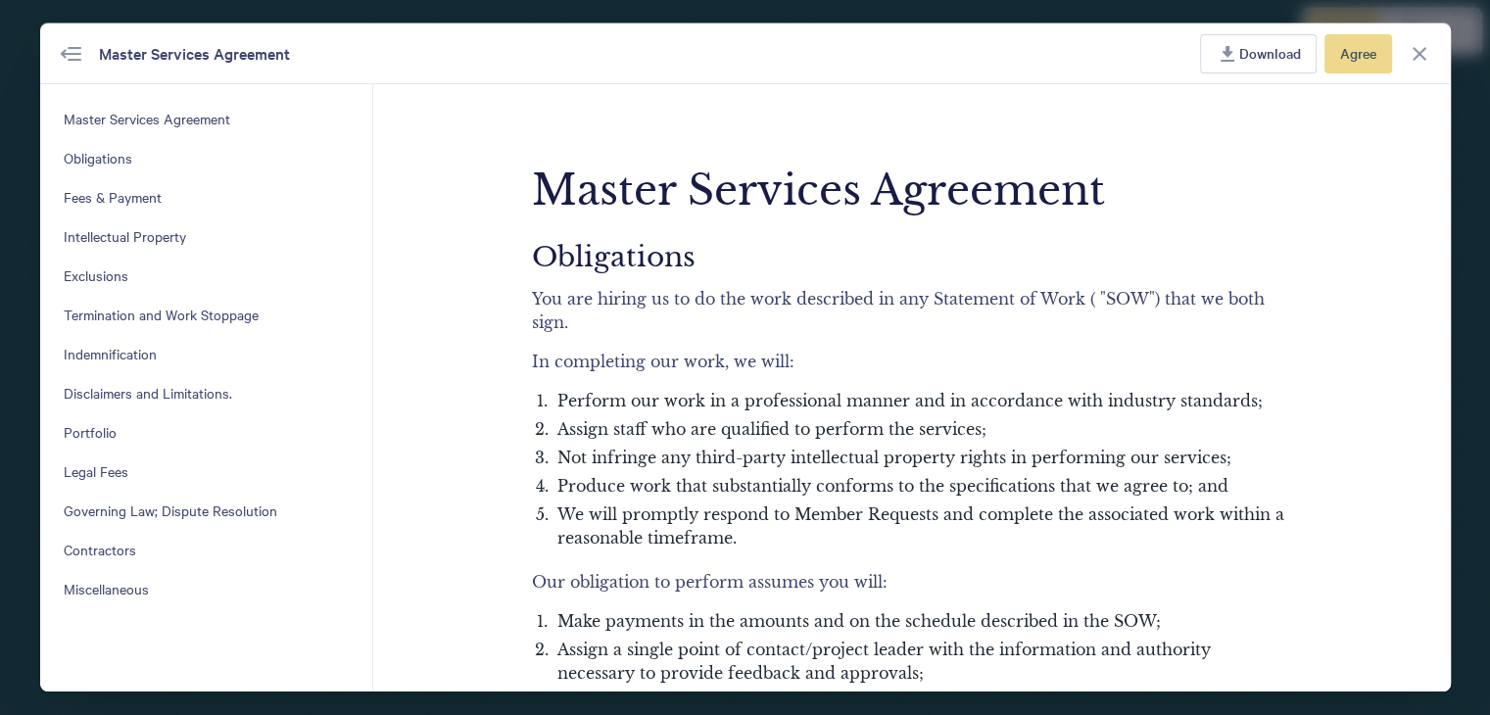
click at [110, 158] on span "Obligations" at bounding box center [206, 159] width 285 height 18
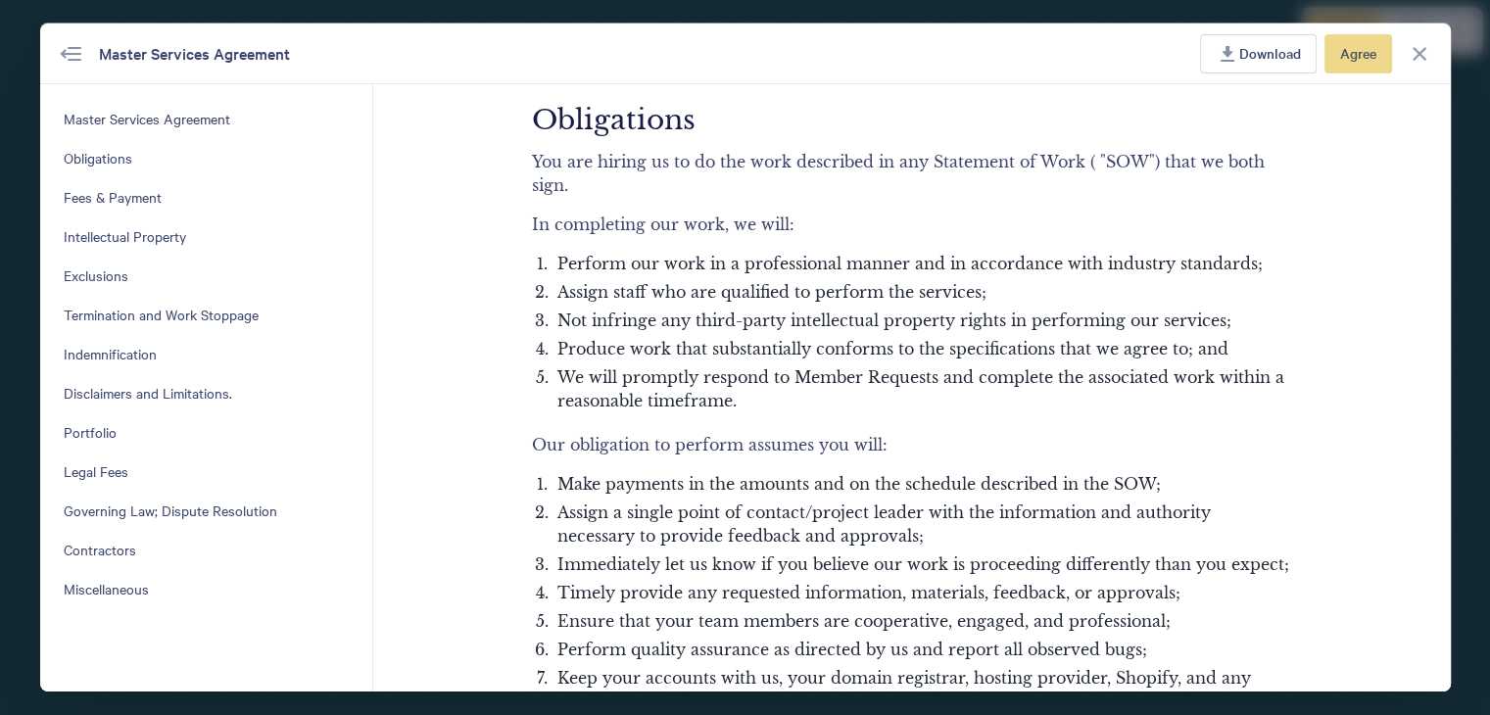
drag, startPoint x: 127, startPoint y: 182, endPoint x: 118, endPoint y: 190, distance: 12.5
click at [126, 181] on button "Fees & Payment" at bounding box center [206, 197] width 301 height 39
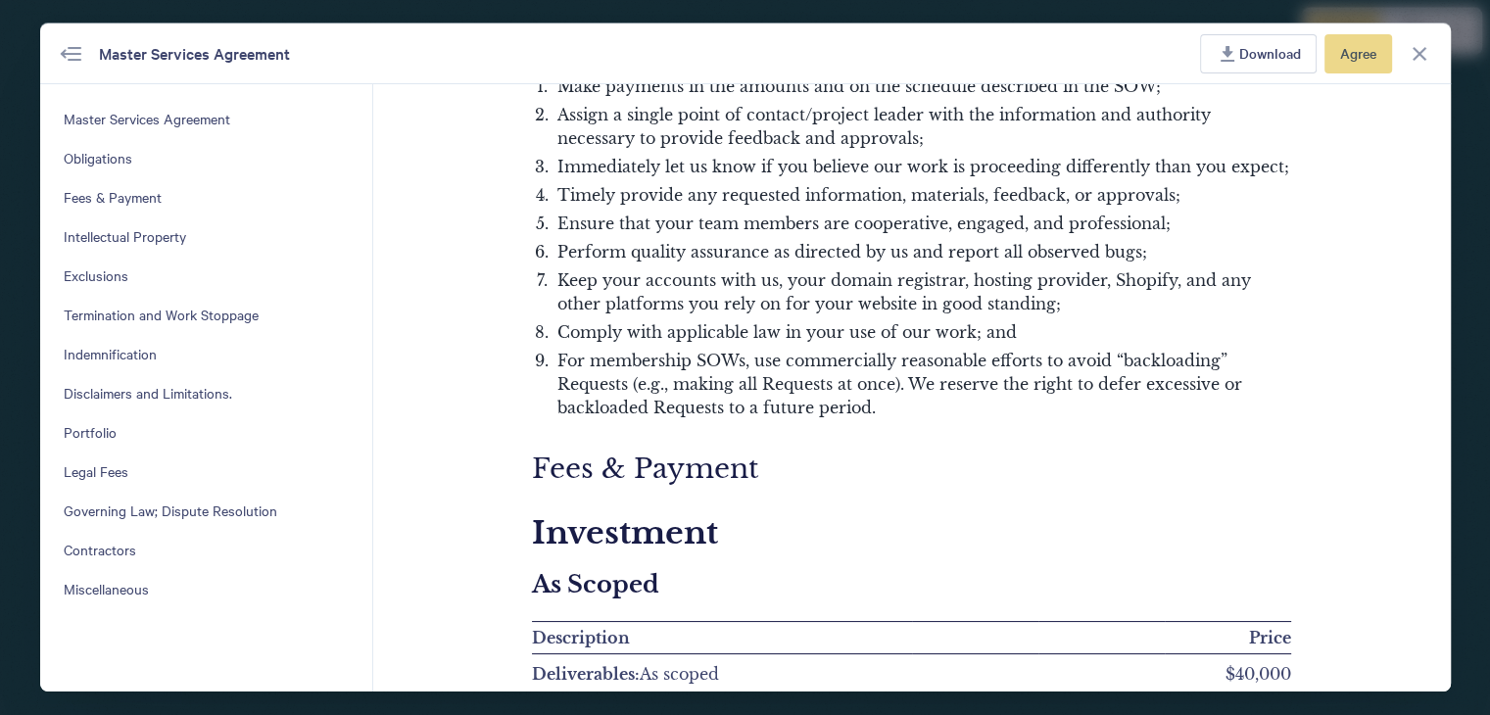
click at [111, 228] on span "Intellectual Property" at bounding box center [206, 237] width 285 height 18
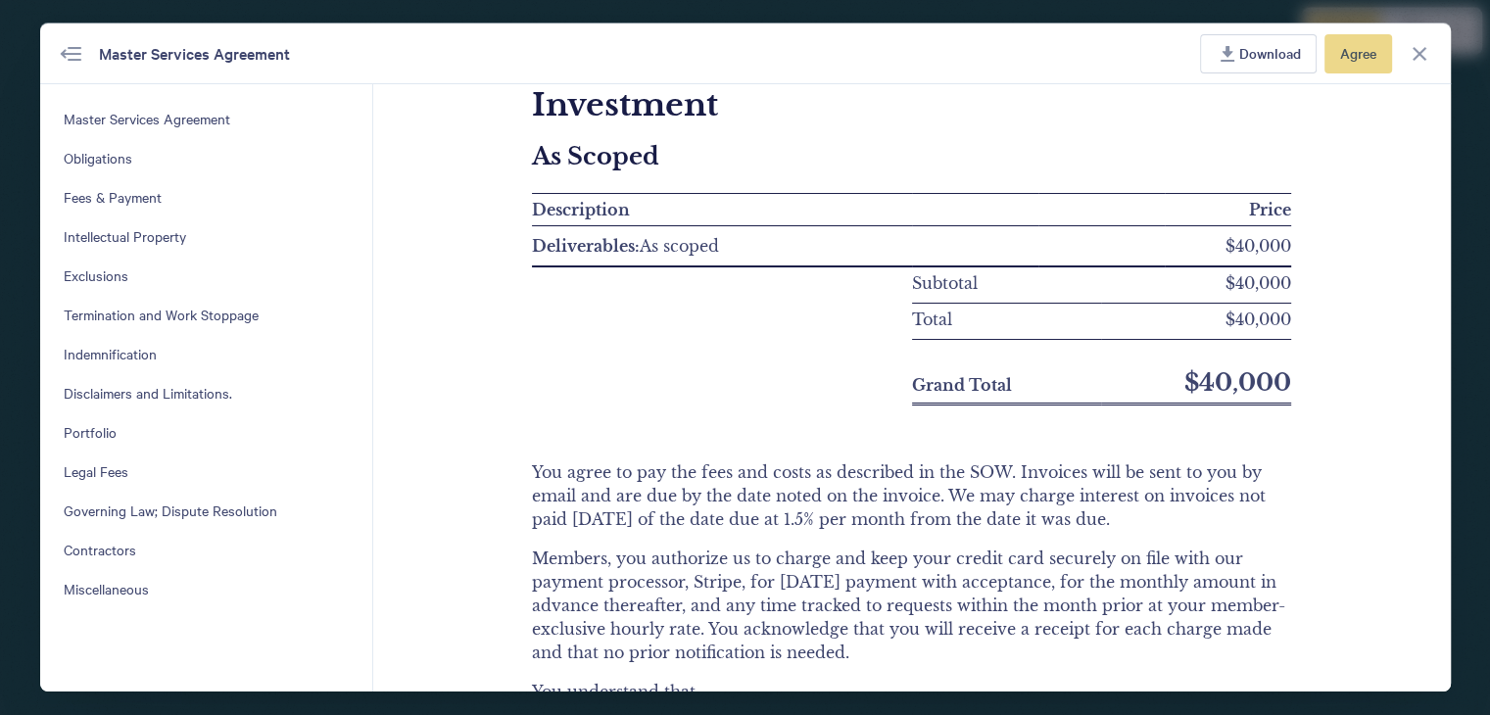
click at [106, 286] on button "Exclusions" at bounding box center [206, 276] width 301 height 39
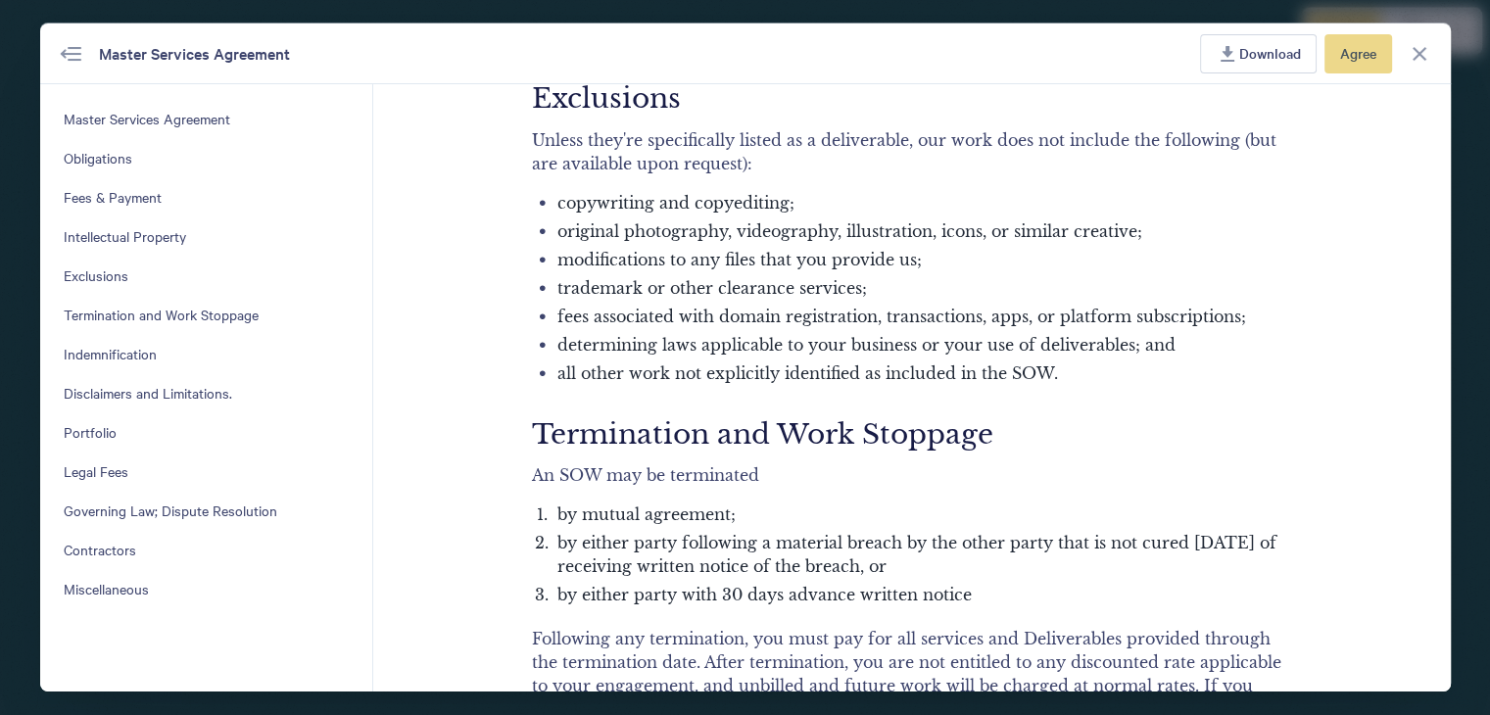
click at [137, 298] on button "Termination and Work Stoppage" at bounding box center [206, 315] width 301 height 39
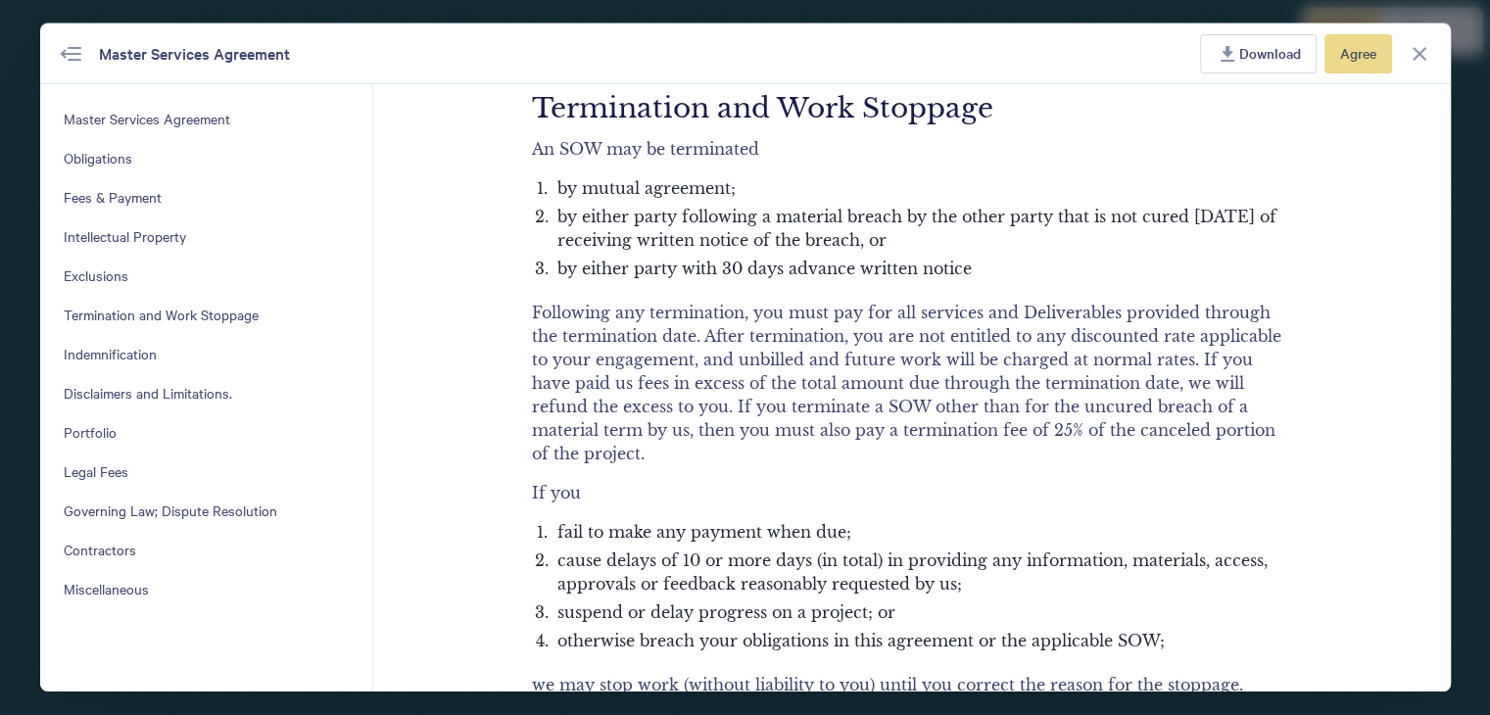
click at [124, 366] on button "Indemnification" at bounding box center [206, 354] width 301 height 39
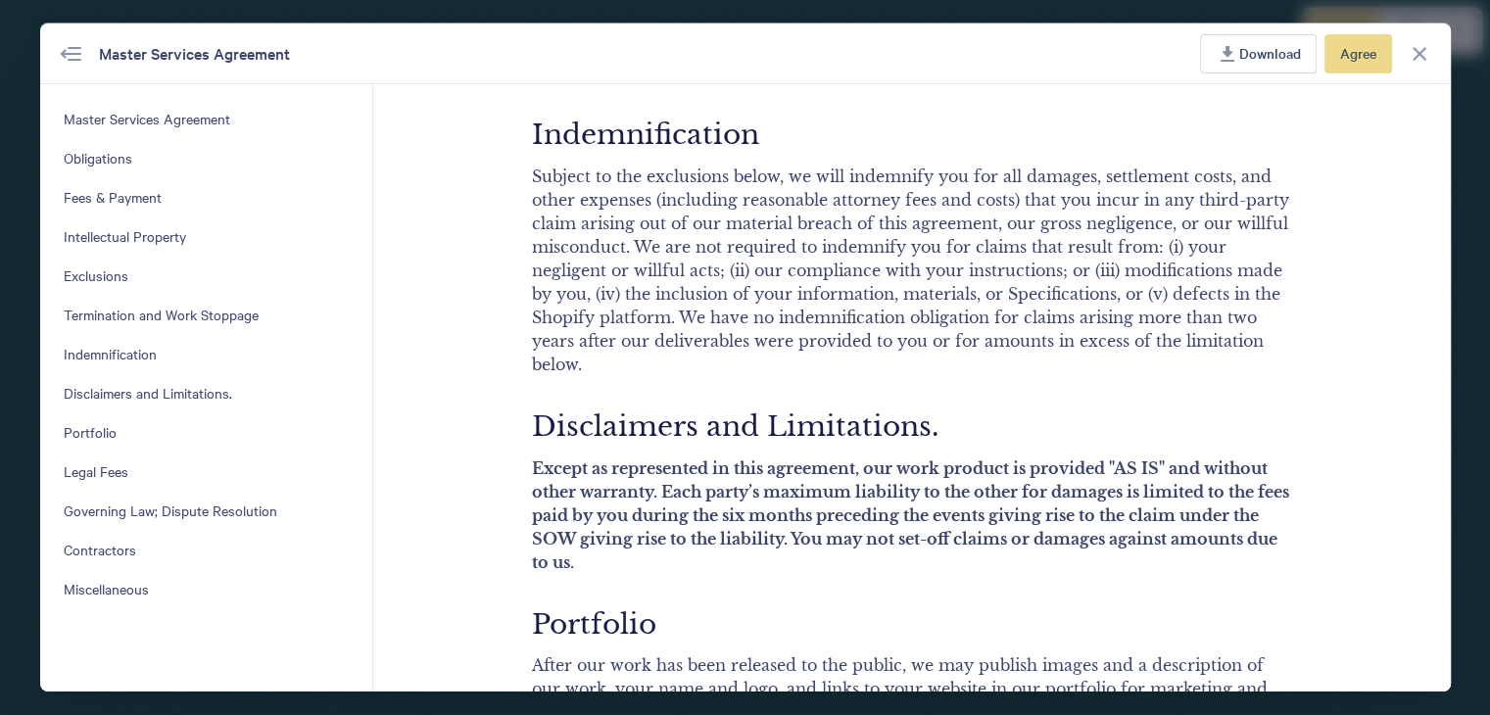
click at [120, 424] on span "Portfolio" at bounding box center [206, 433] width 285 height 18
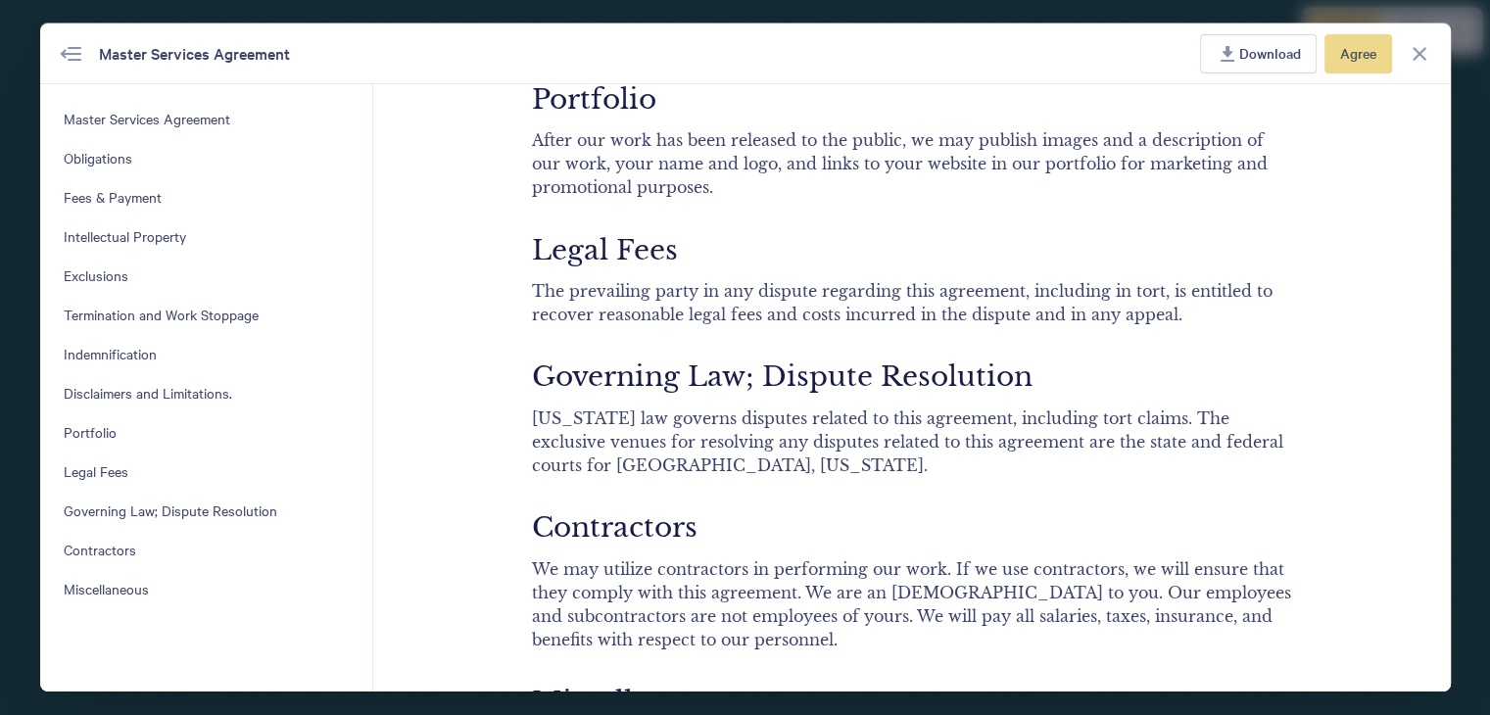
click at [97, 480] on span "Legal Fees" at bounding box center [206, 472] width 285 height 18
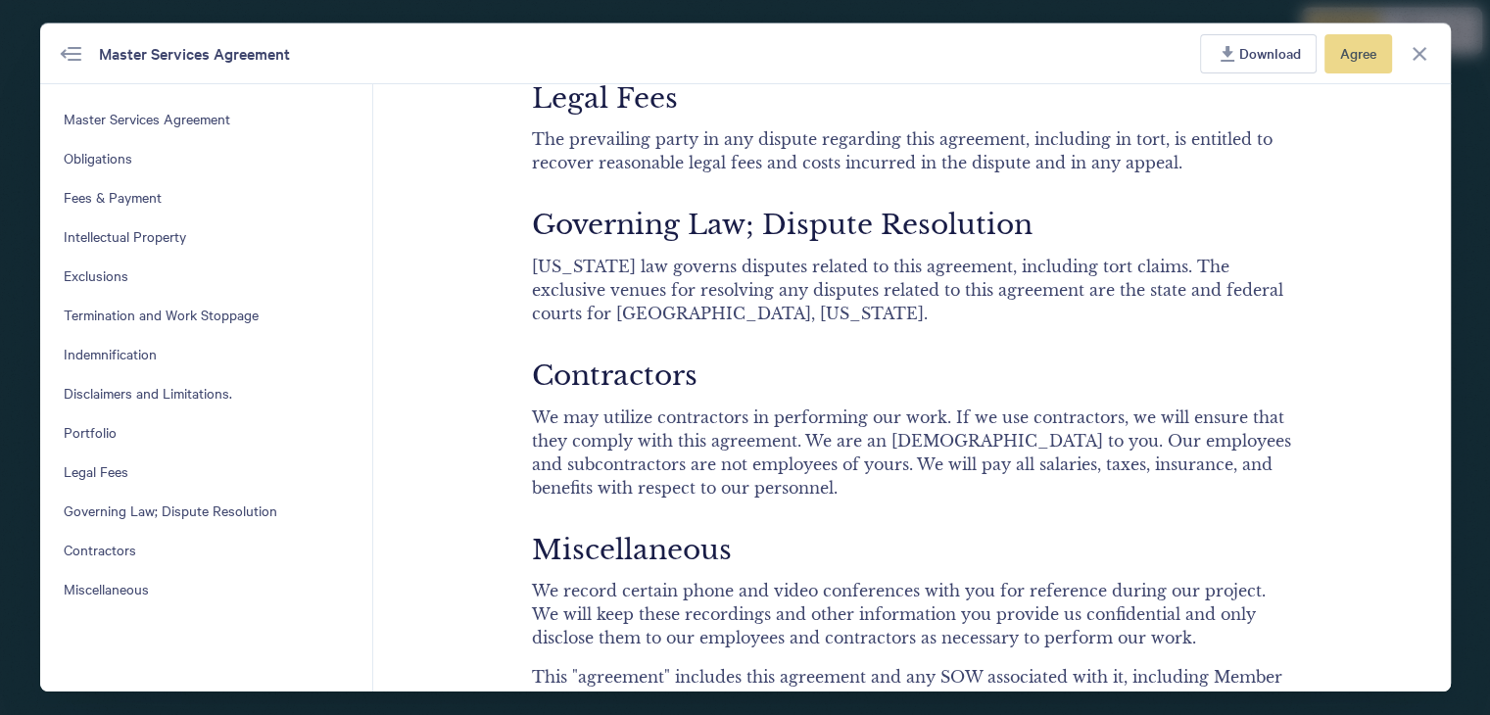
click at [92, 512] on span "Governing Law; Dispute Resolution" at bounding box center [206, 512] width 285 height 18
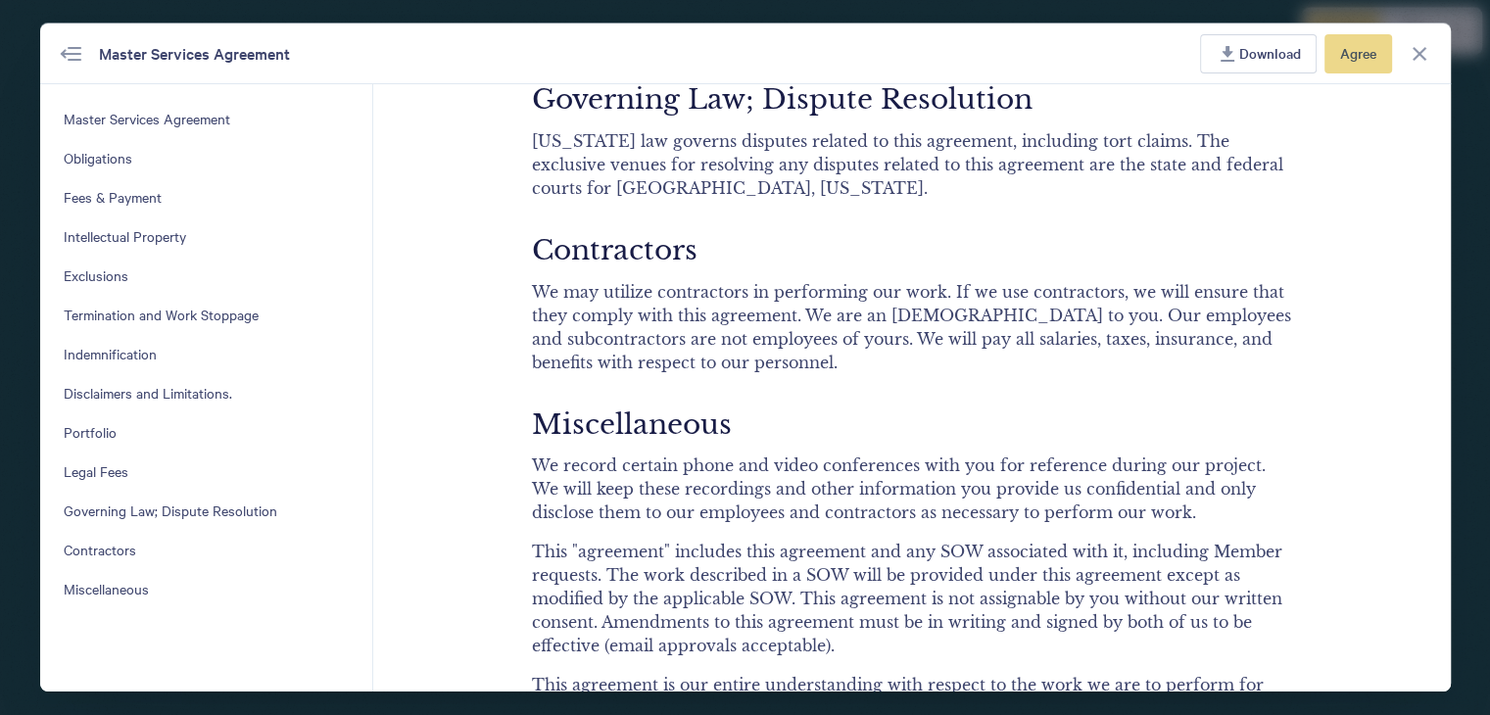
click at [69, 570] on button "Miscellaneous" at bounding box center [206, 589] width 301 height 39
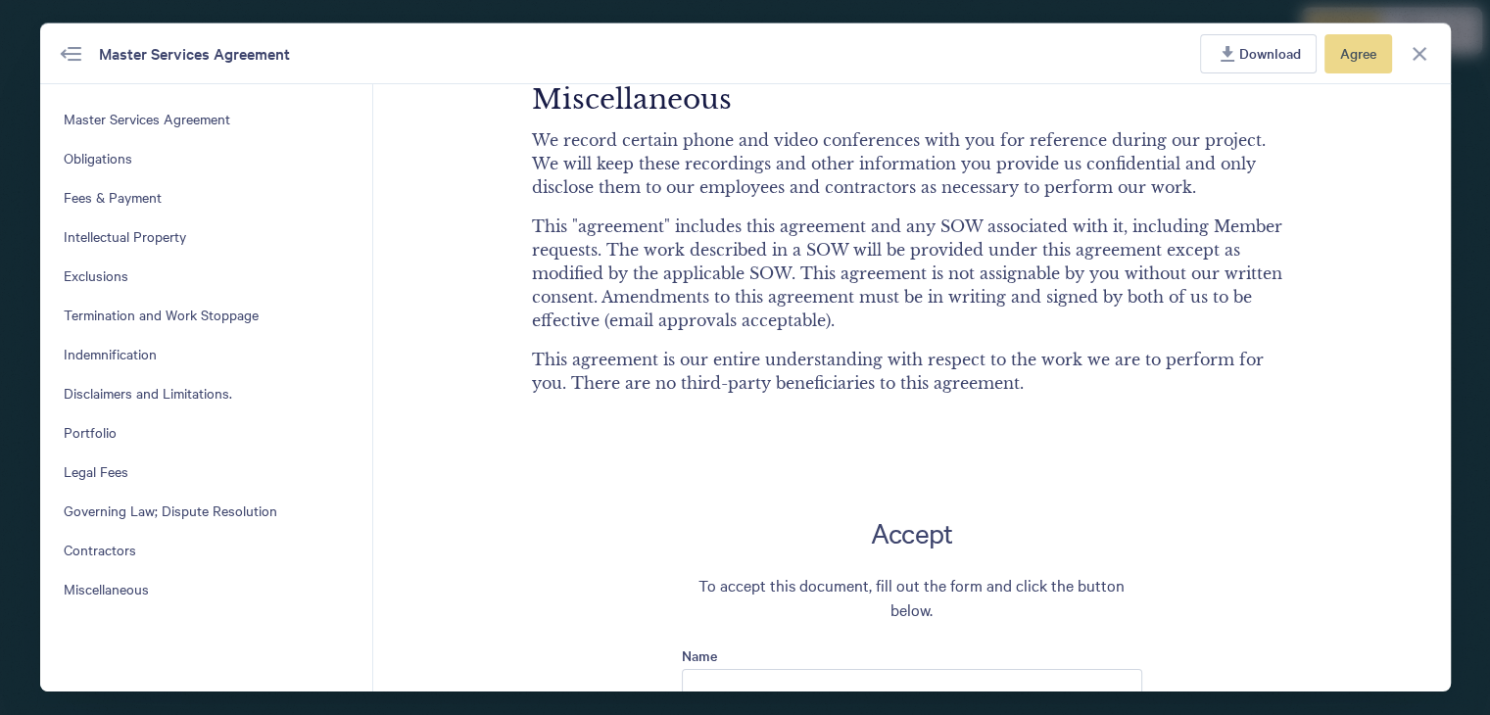
click at [99, 154] on span "Obligations" at bounding box center [206, 159] width 285 height 18
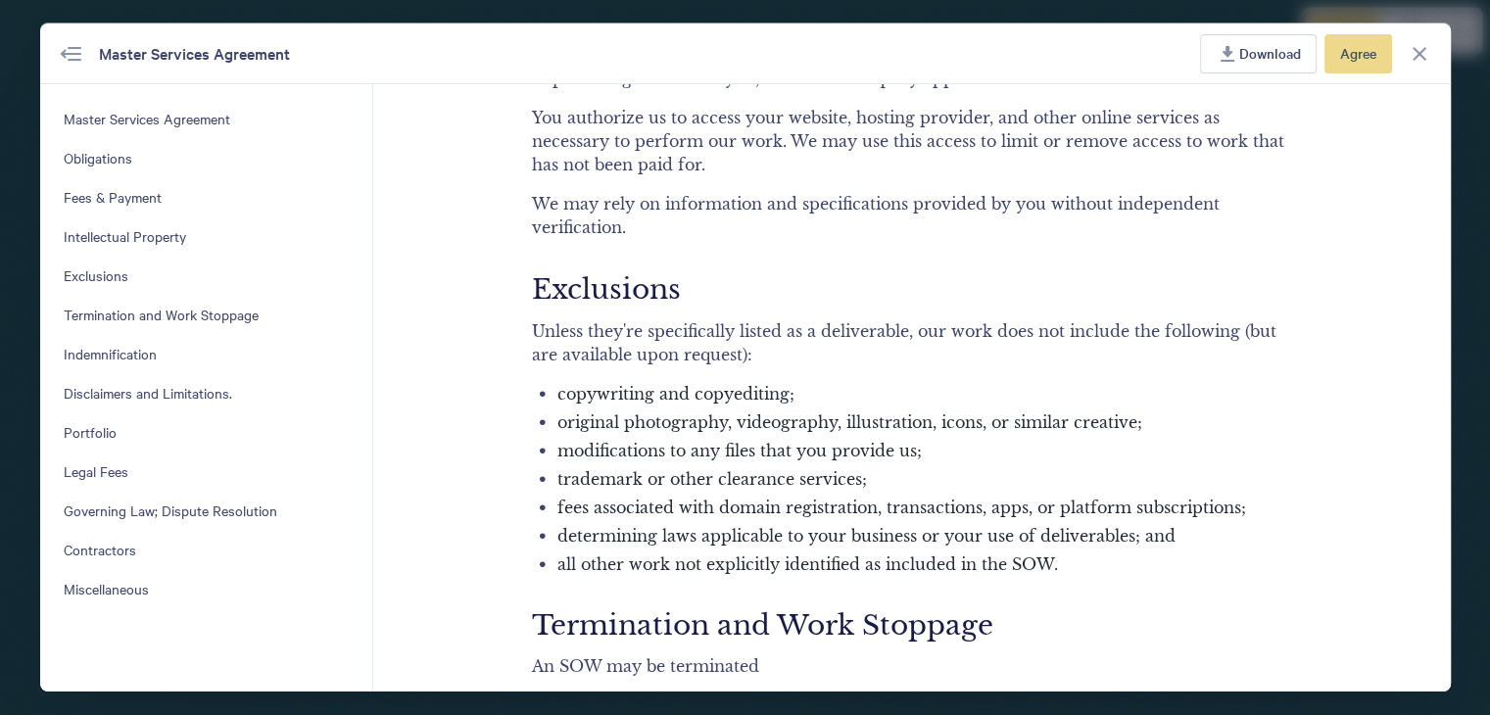
drag, startPoint x: 131, startPoint y: 129, endPoint x: 165, endPoint y: 122, distance: 34.0
click at [131, 128] on button "Master Services Agreement" at bounding box center [206, 119] width 301 height 39
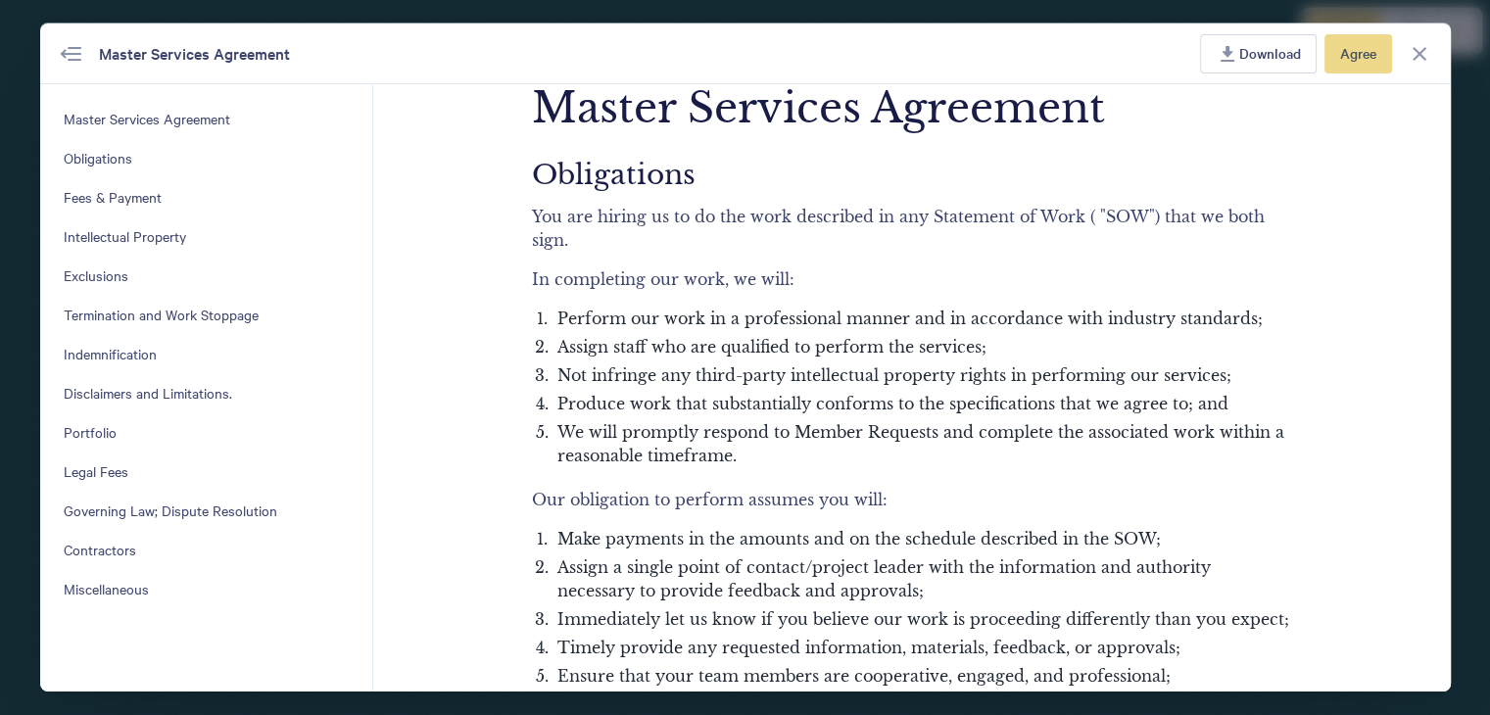
scroll to position [79, 0]
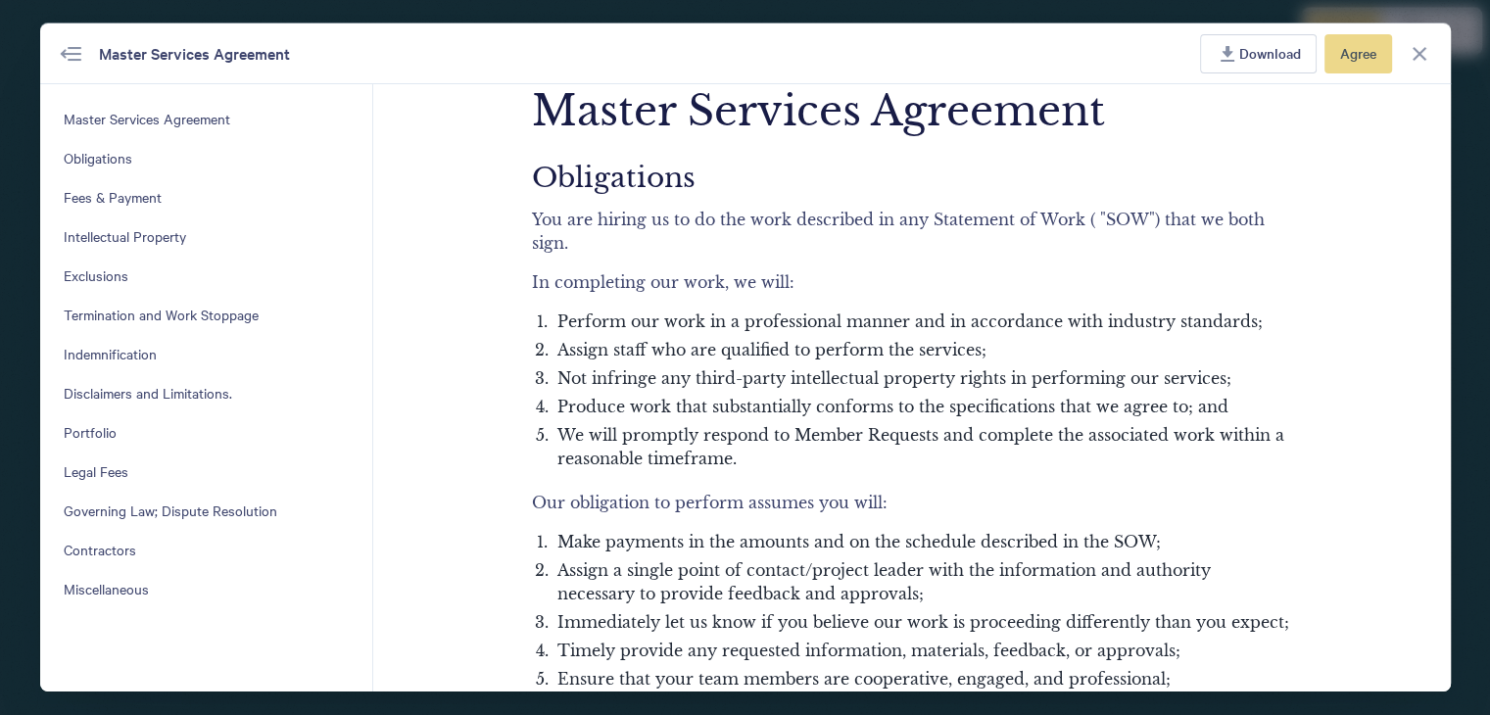
click at [1426, 65] on button "Close agreement" at bounding box center [1419, 53] width 39 height 39
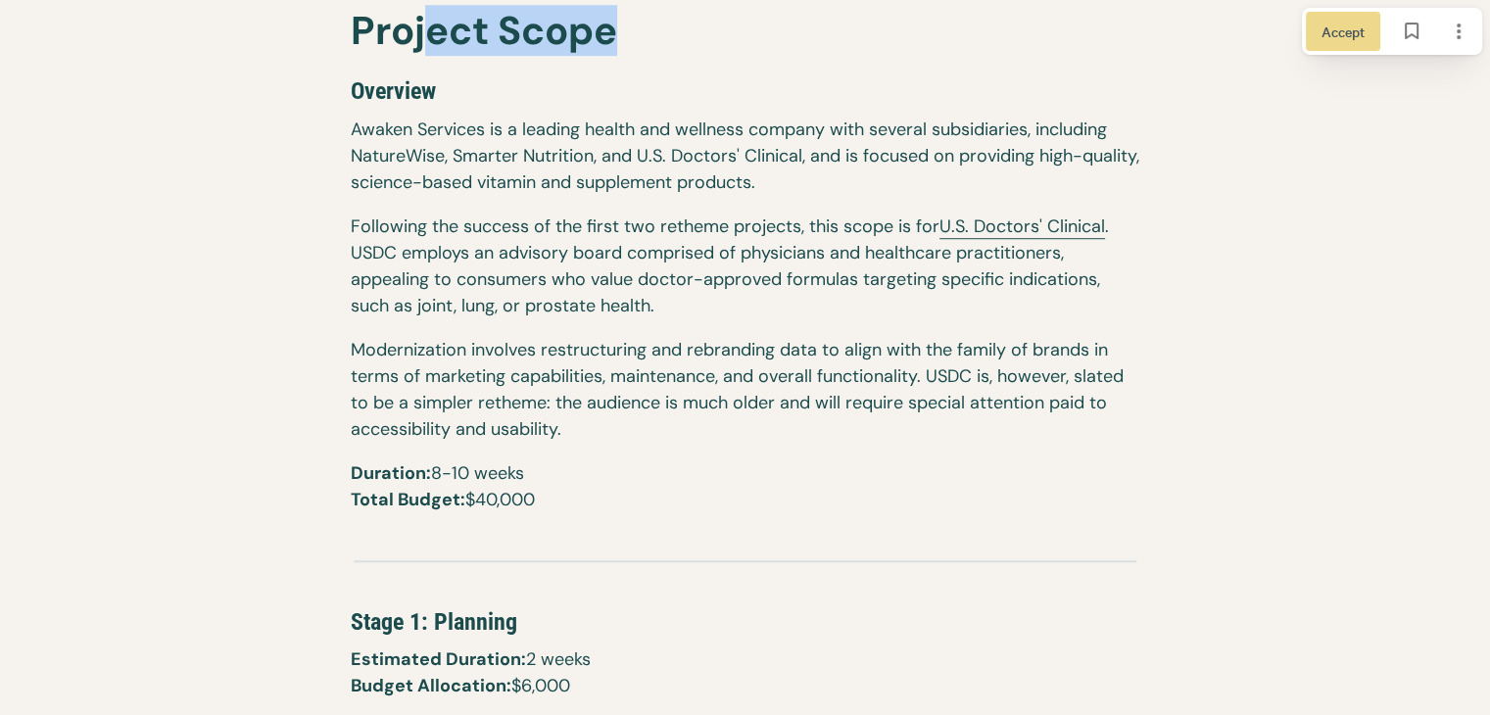
scroll to position [1371, 0]
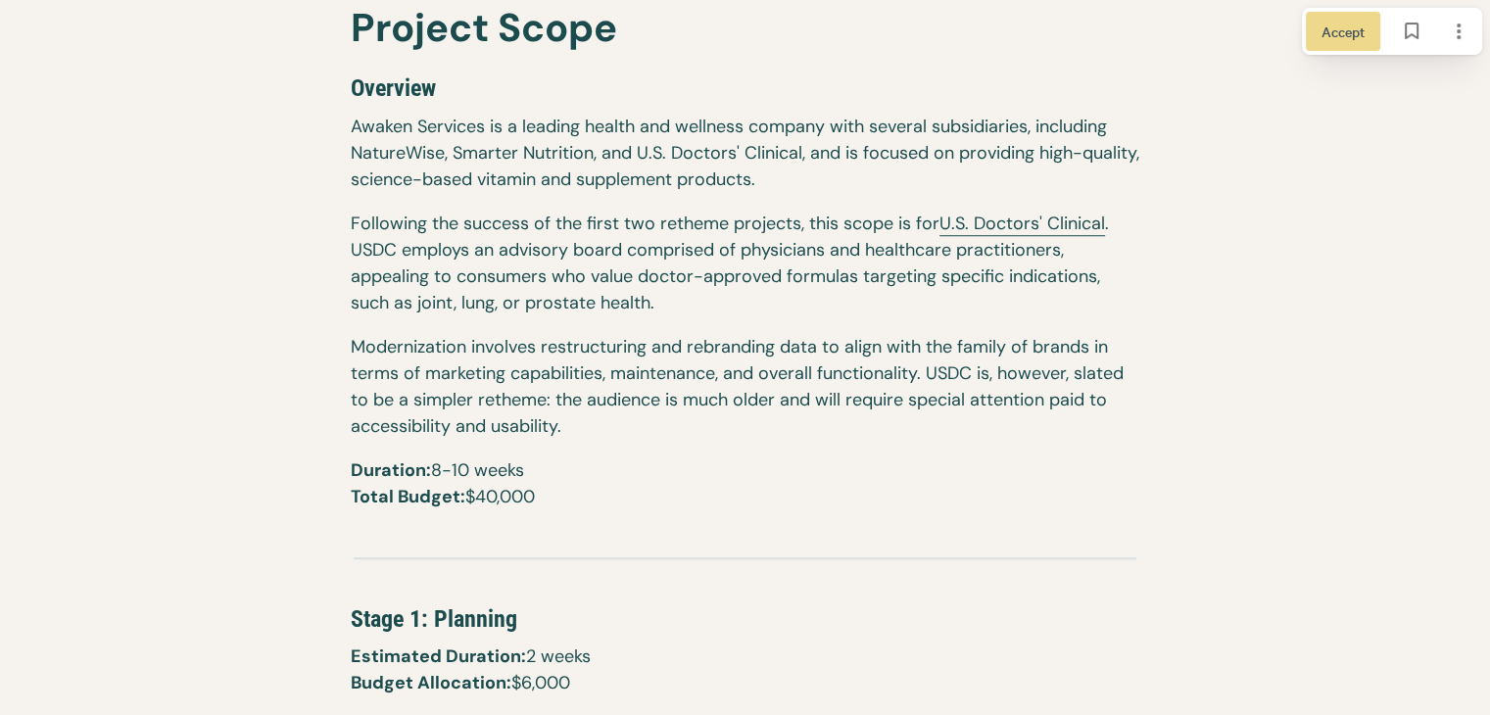
click at [447, 107] on h2 "Overview" at bounding box center [745, 86] width 789 height 55
click at [406, 88] on span "Overview" at bounding box center [393, 87] width 85 height 27
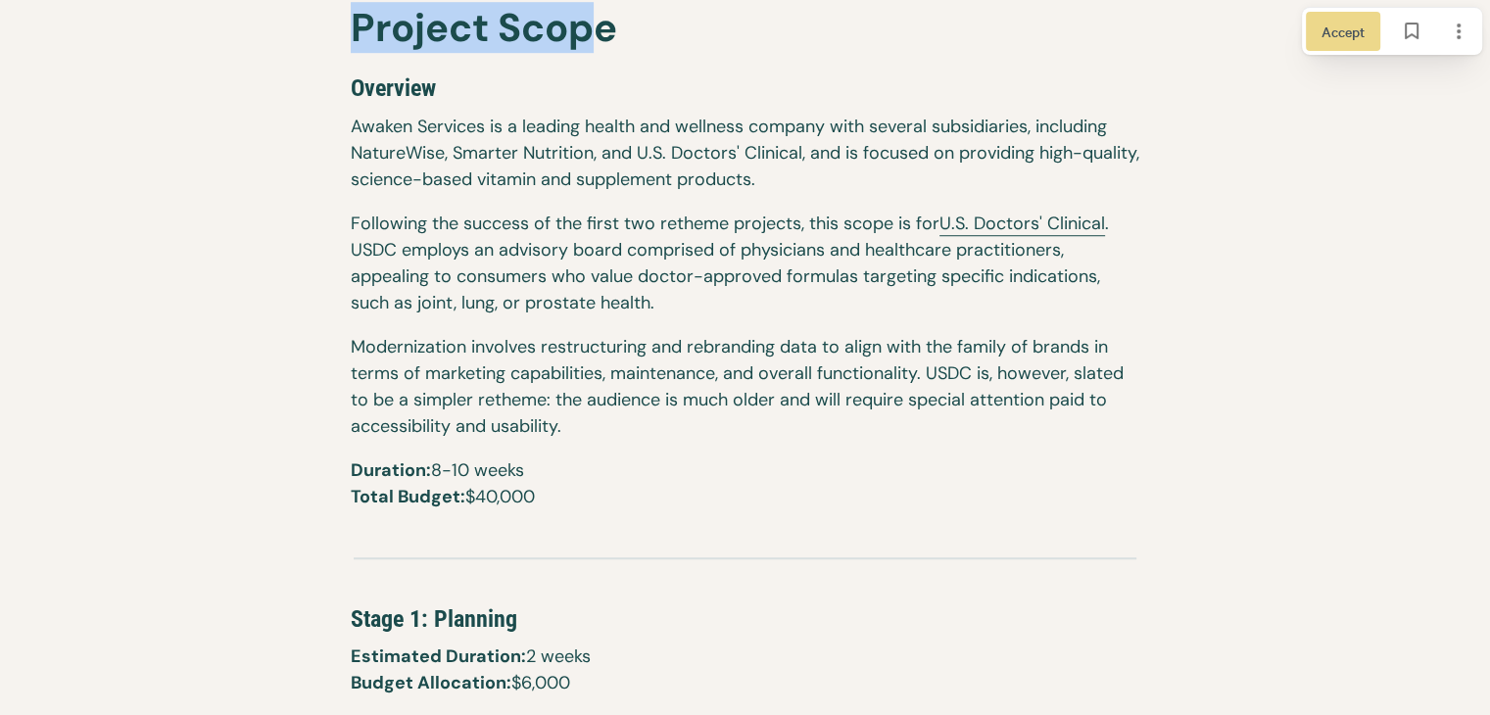
drag, startPoint x: 356, startPoint y: 32, endPoint x: 585, endPoint y: 165, distance: 264.6
click at [603, 44] on span "Project Scope" at bounding box center [484, 27] width 266 height 51
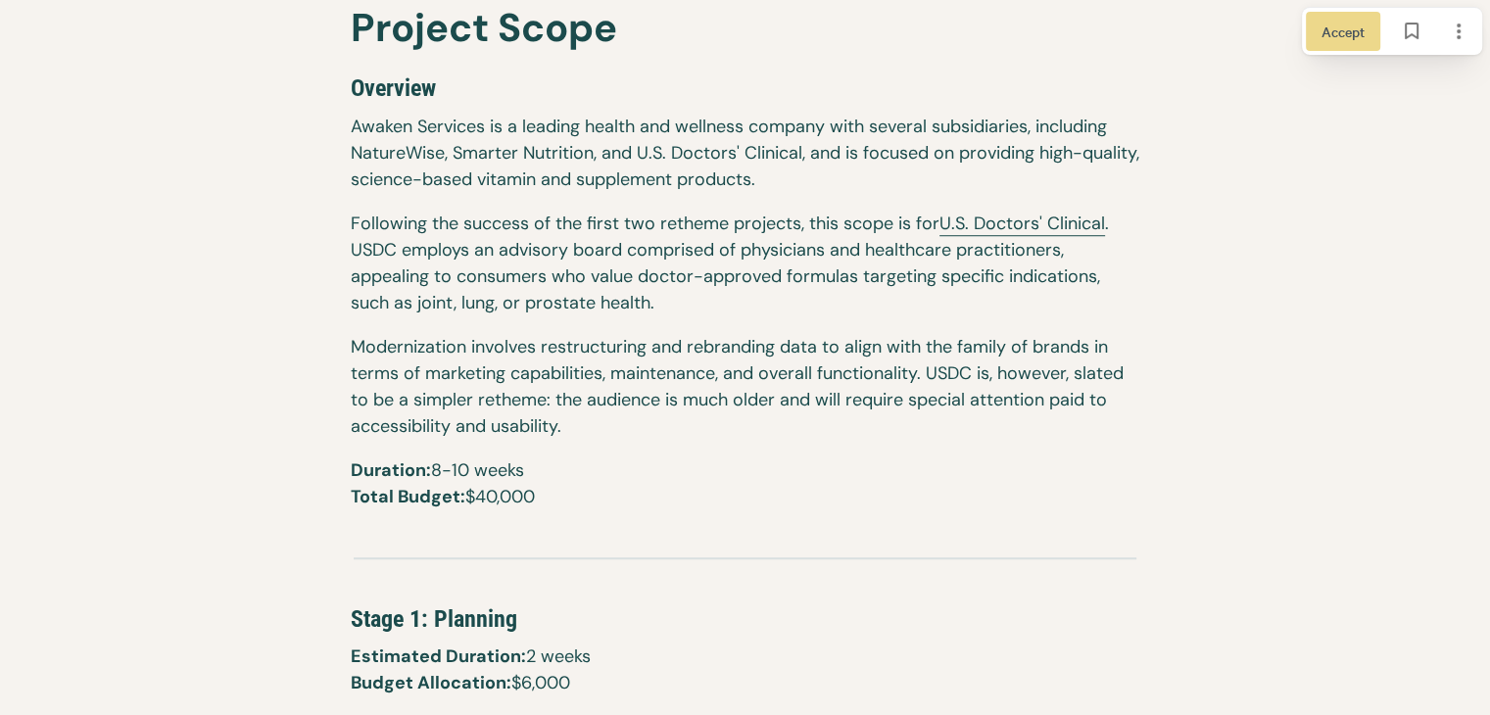
drag, startPoint x: 584, startPoint y: 166, endPoint x: 540, endPoint y: 313, distance: 154.3
click at [579, 169] on p "Awaken Services is a leading health and wellness company with several subsidiar…" at bounding box center [745, 162] width 789 height 97
click at [540, 497] on p "Duration: 8-10 weeks ​ Total Budget: $40,000" at bounding box center [745, 492] width 789 height 71
drag, startPoint x: 542, startPoint y: 495, endPoint x: 479, endPoint y: 493, distance: 62.7
click at [483, 495] on p "Duration: 8-10 weeks ​ Total Budget: $40,000" at bounding box center [745, 492] width 789 height 71
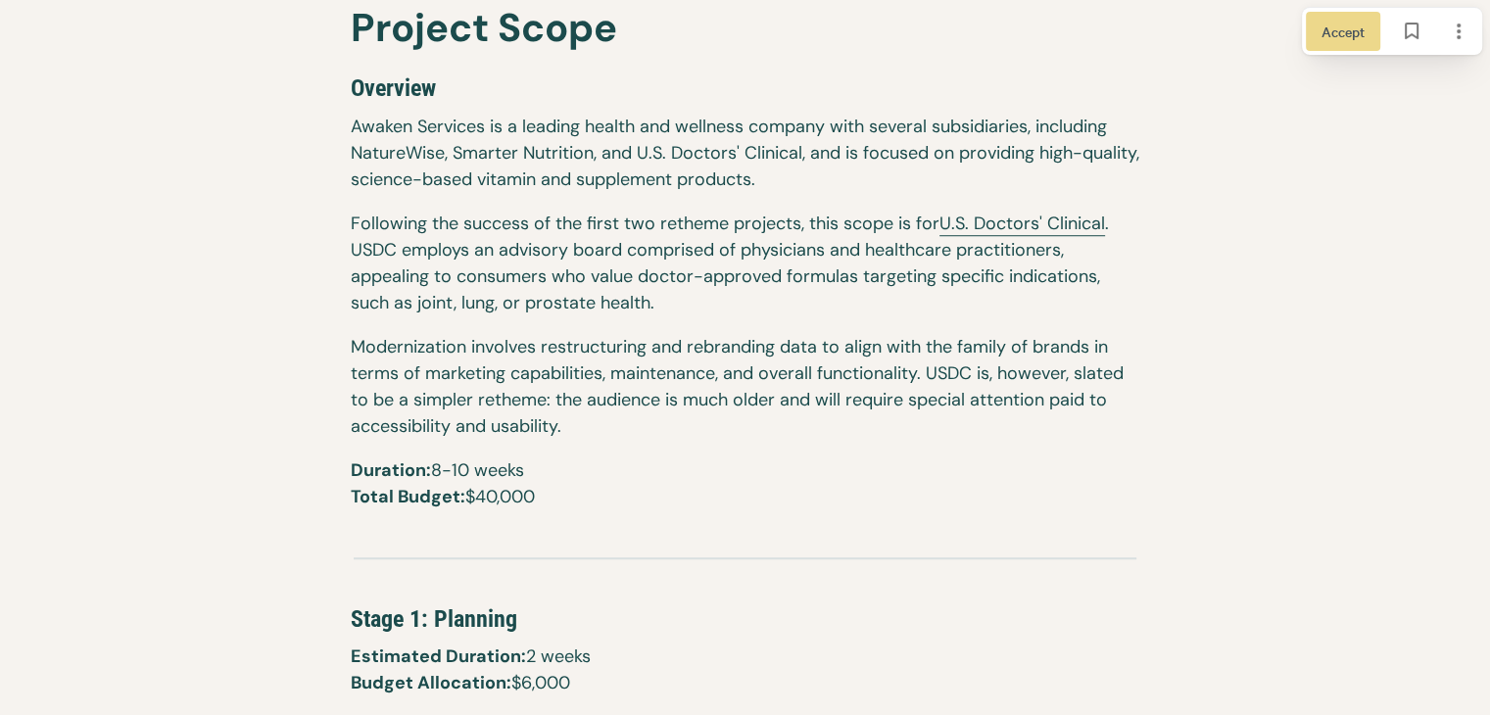
click at [479, 493] on p "Duration: 8-10 weeks ​ Total Budget: $40,000" at bounding box center [745, 492] width 789 height 71
drag, startPoint x: 479, startPoint y: 493, endPoint x: 496, endPoint y: 485, distance: 18.4
click at [490, 490] on p "Duration: 8-10 weeks ​ Total Budget: $40,000" at bounding box center [745, 492] width 789 height 71
click at [507, 457] on p "Duration: 8-10 weeks ​ Total Budget: $40,000" at bounding box center [745, 492] width 789 height 71
drag, startPoint x: 552, startPoint y: 495, endPoint x: 353, endPoint y: 464, distance: 202.1
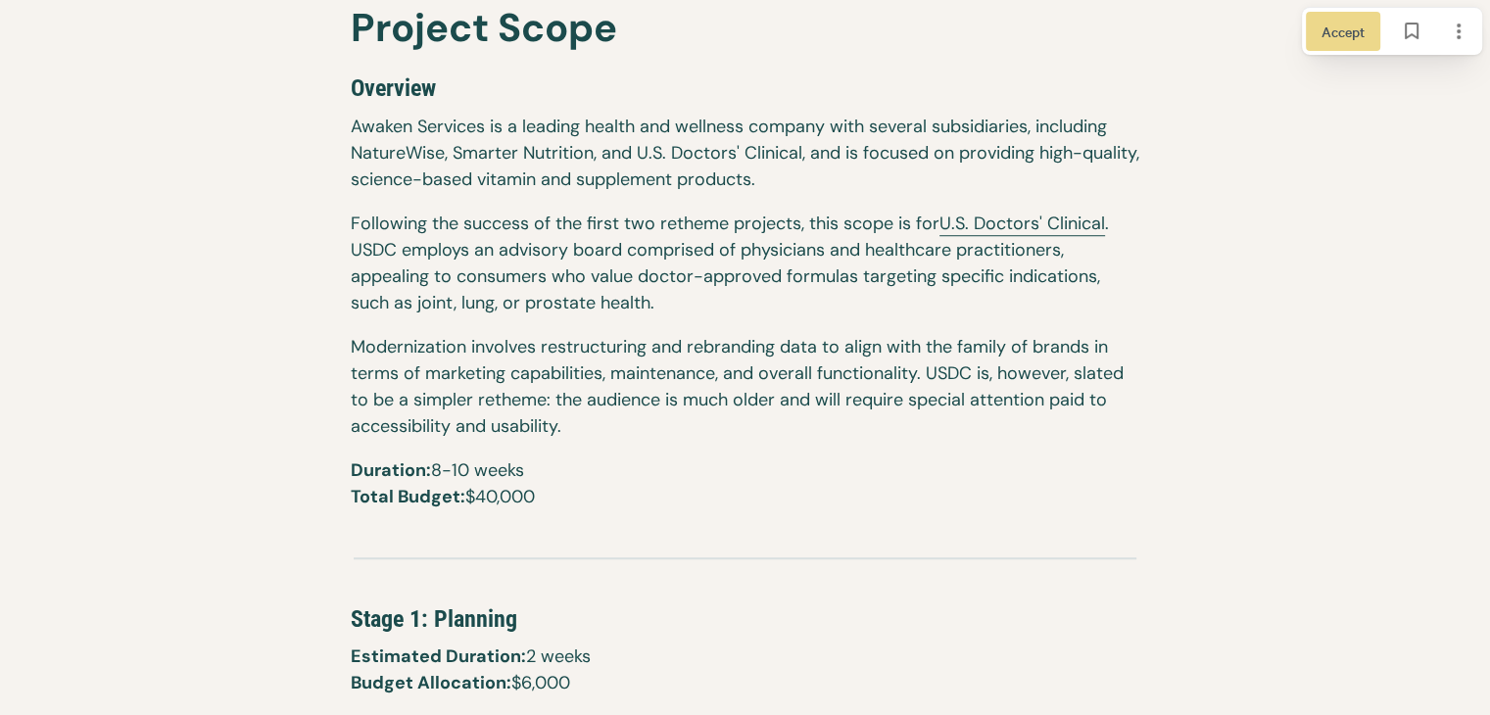
click at [352, 471] on p "Duration: 8-10 weeks ​ Total Budget: $40,000" at bounding box center [745, 492] width 789 height 71
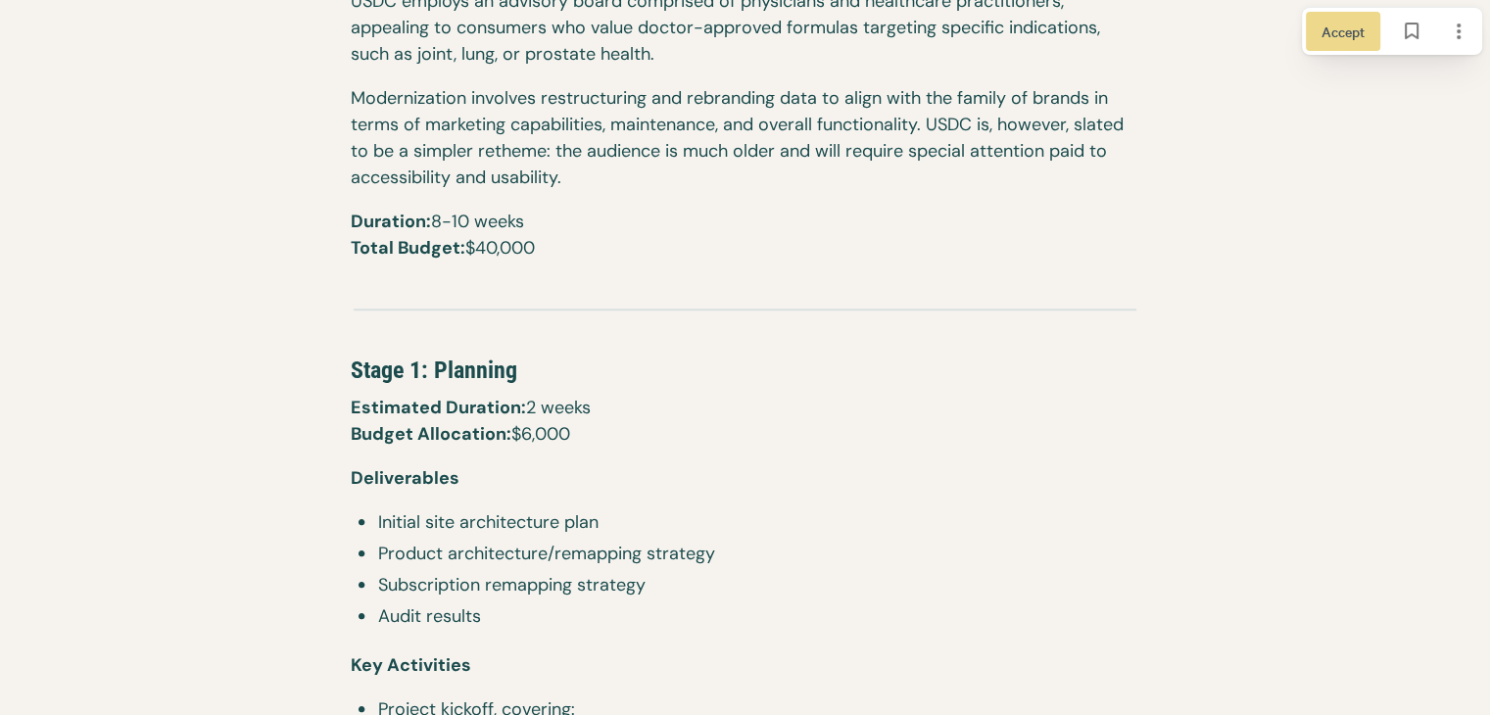
scroll to position [1665, 0]
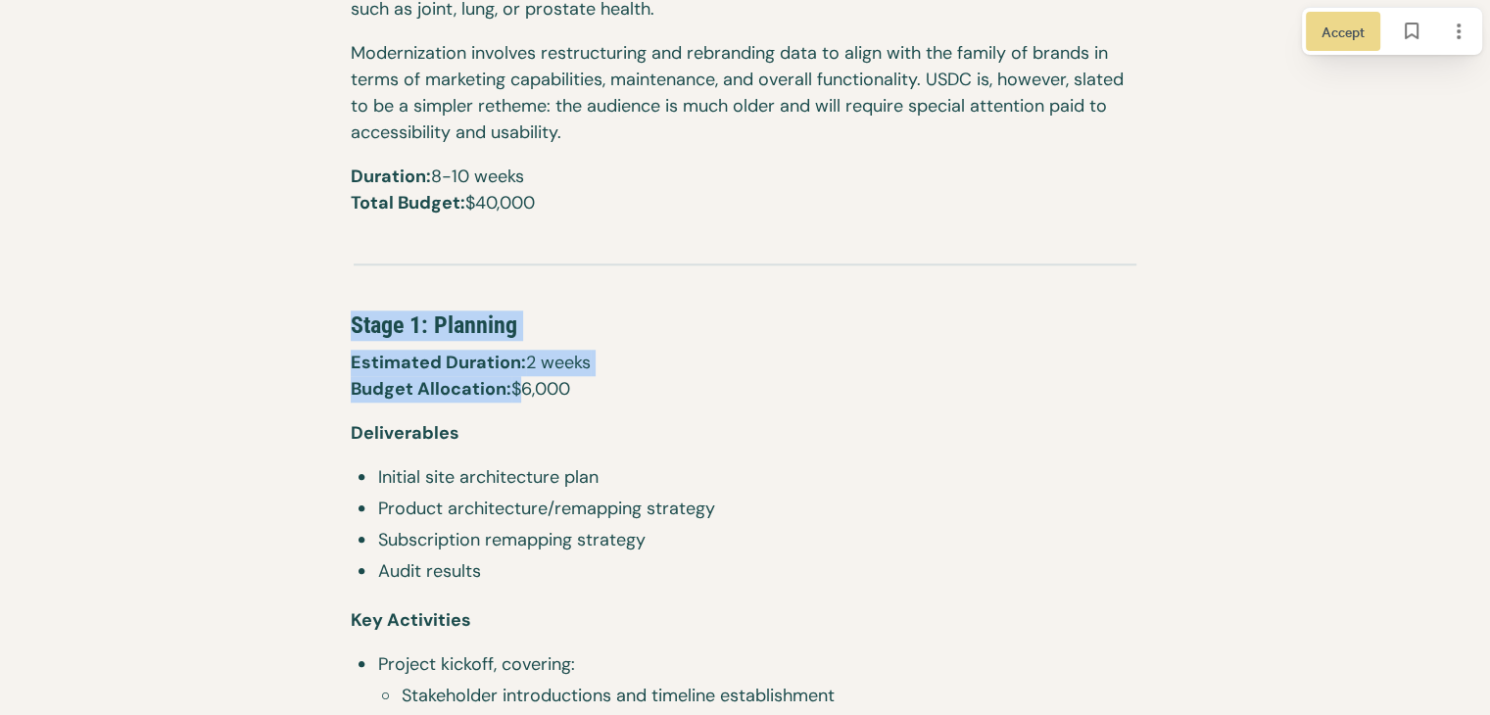
drag, startPoint x: 353, startPoint y: 315, endPoint x: 516, endPoint y: 395, distance: 181.8
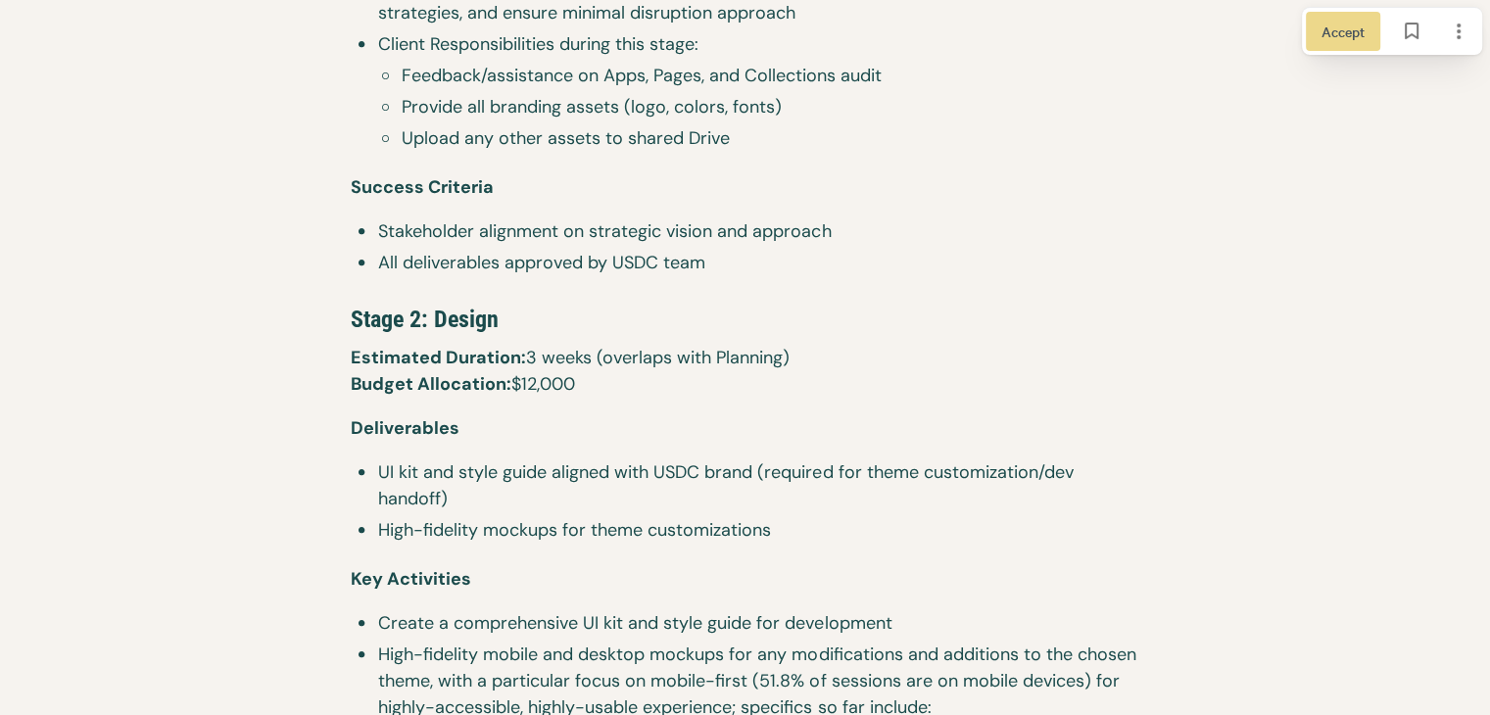
scroll to position [2743, 0]
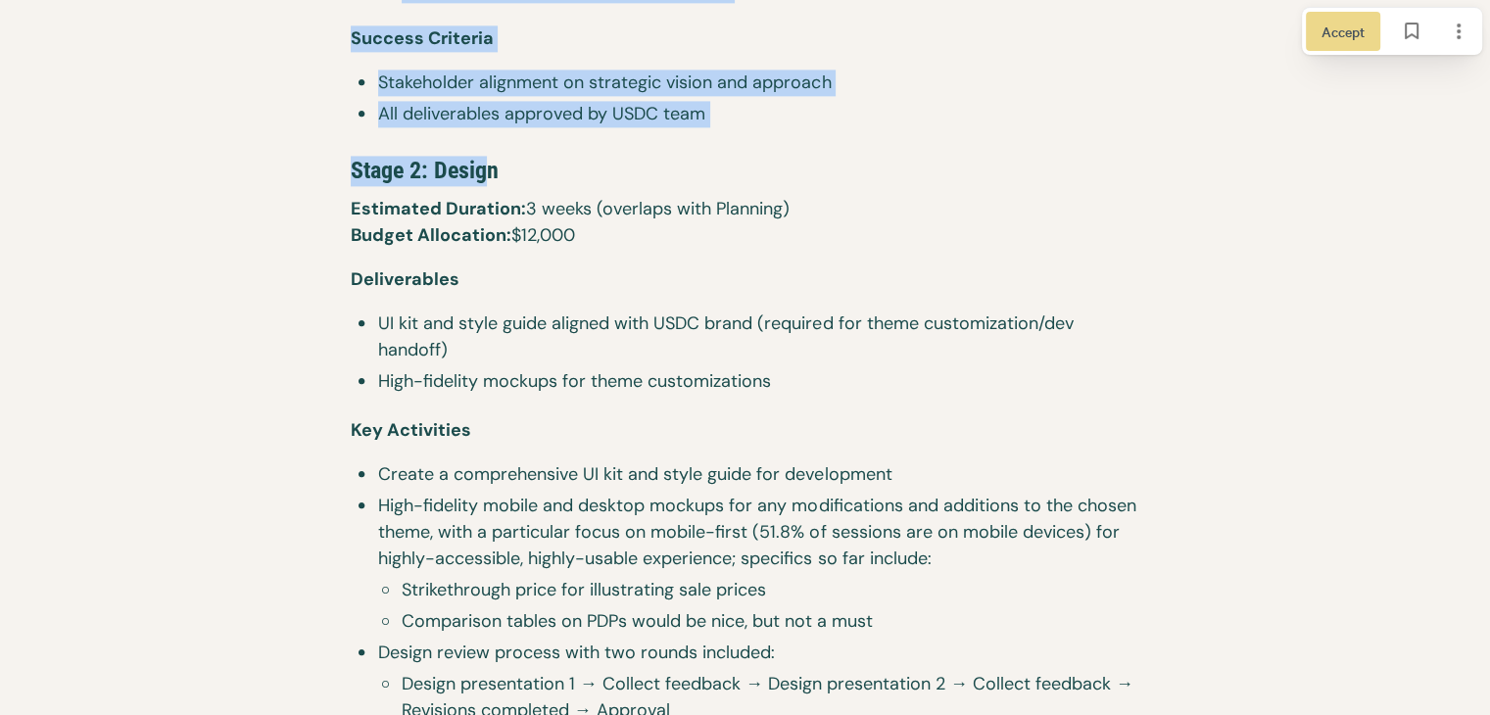
drag, startPoint x: 267, startPoint y: 129, endPoint x: 489, endPoint y: 206, distance: 234.2
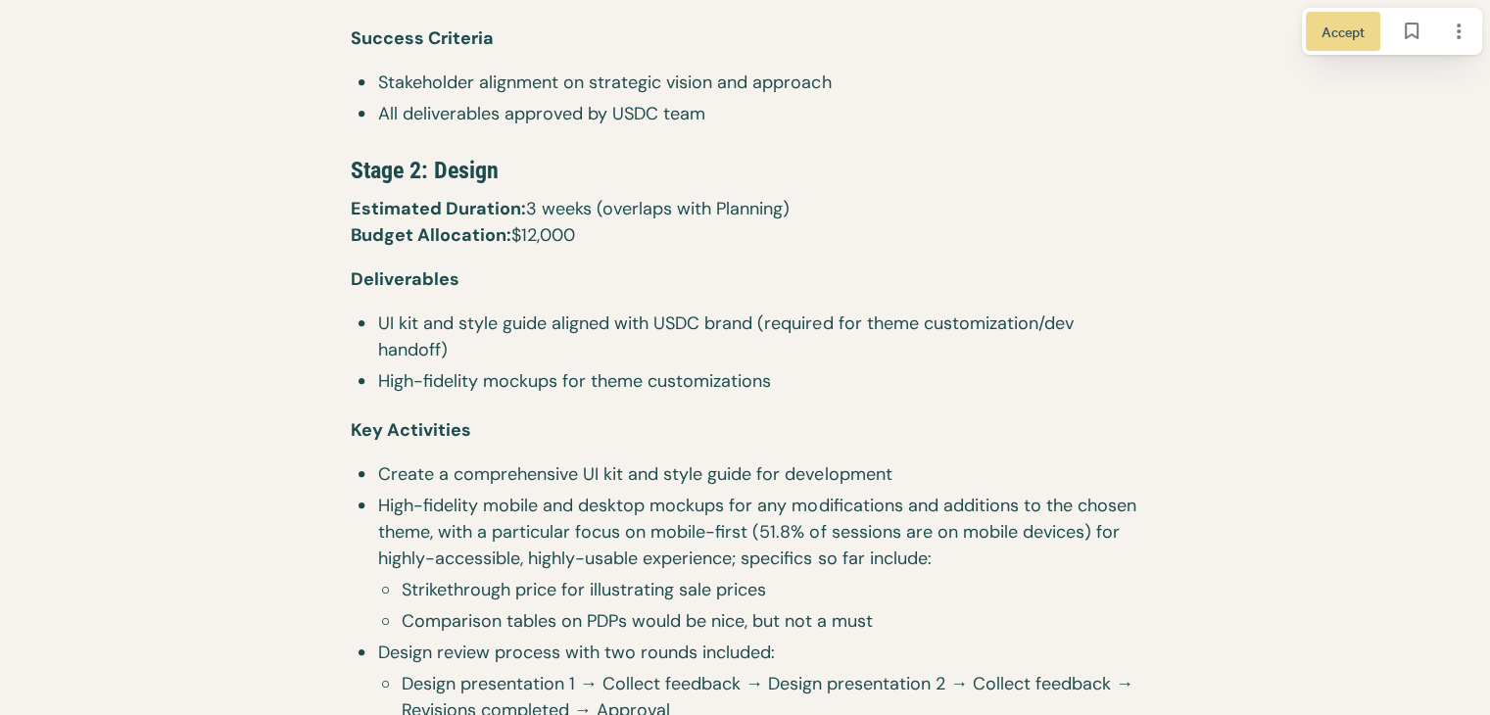
drag, startPoint x: 489, startPoint y: 206, endPoint x: 506, endPoint y: 235, distance: 34.3
click at [489, 207] on span "Estimated Duration:" at bounding box center [438, 209] width 175 height 24
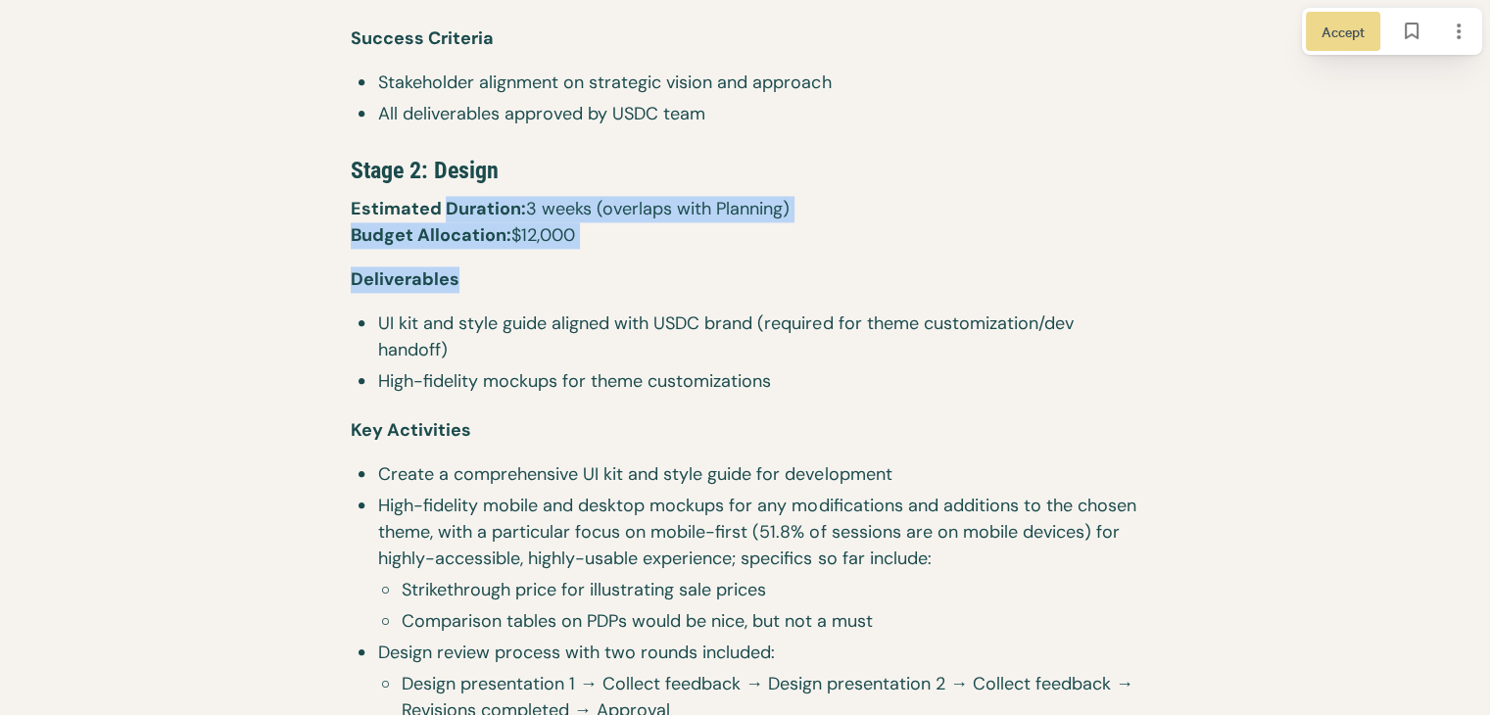
drag, startPoint x: 522, startPoint y: 255, endPoint x: 443, endPoint y: 202, distance: 95.4
click at [451, 205] on span "Estimated Duration:" at bounding box center [438, 209] width 175 height 24
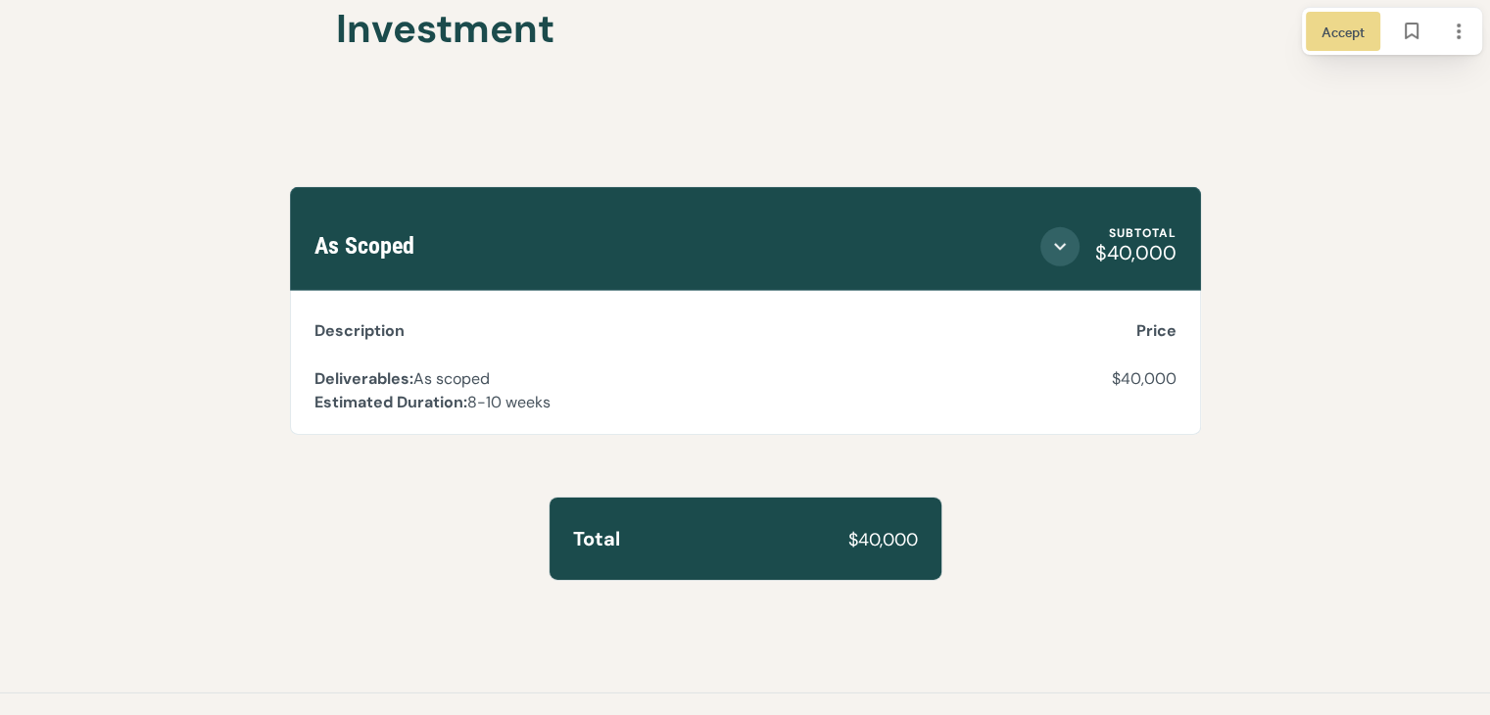
scroll to position [6269, 0]
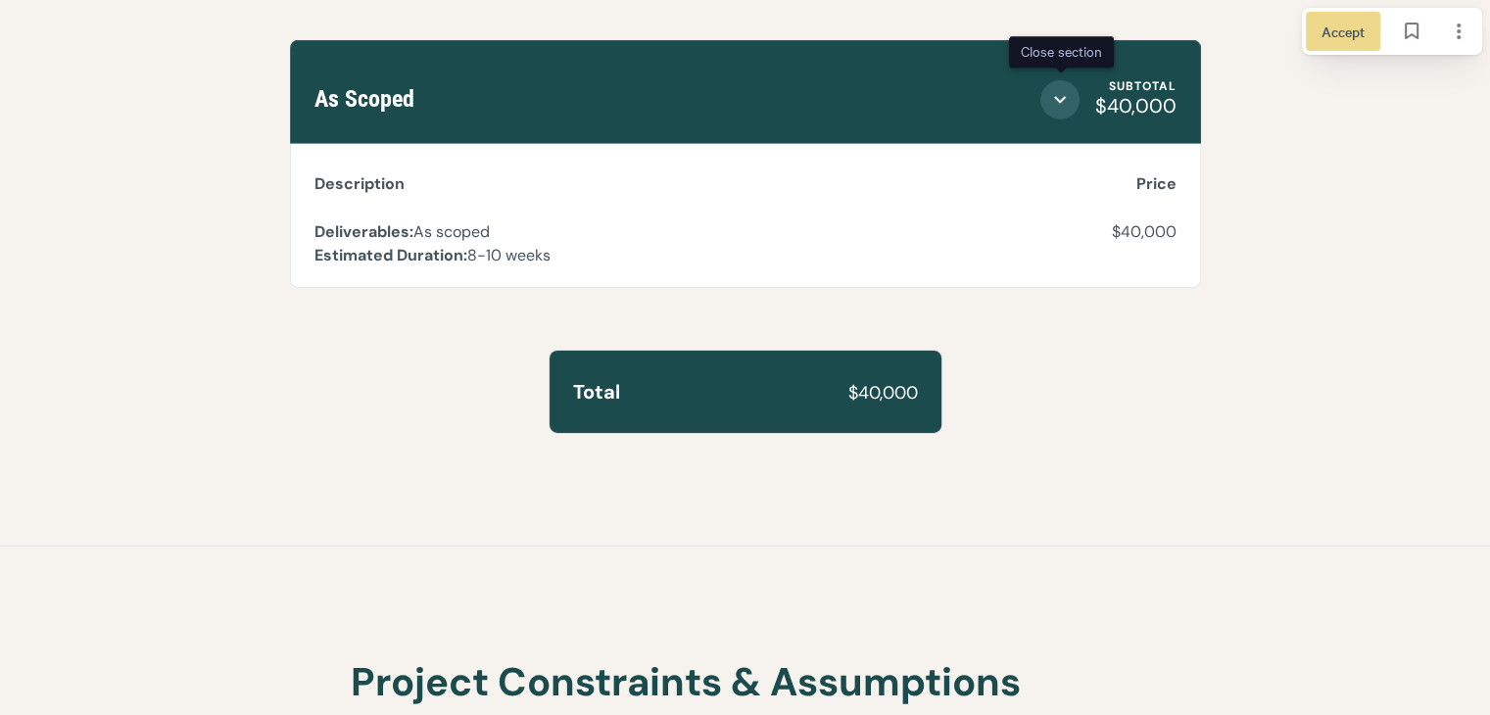
click at [1056, 97] on icon "Close section" at bounding box center [1060, 99] width 12 height 7
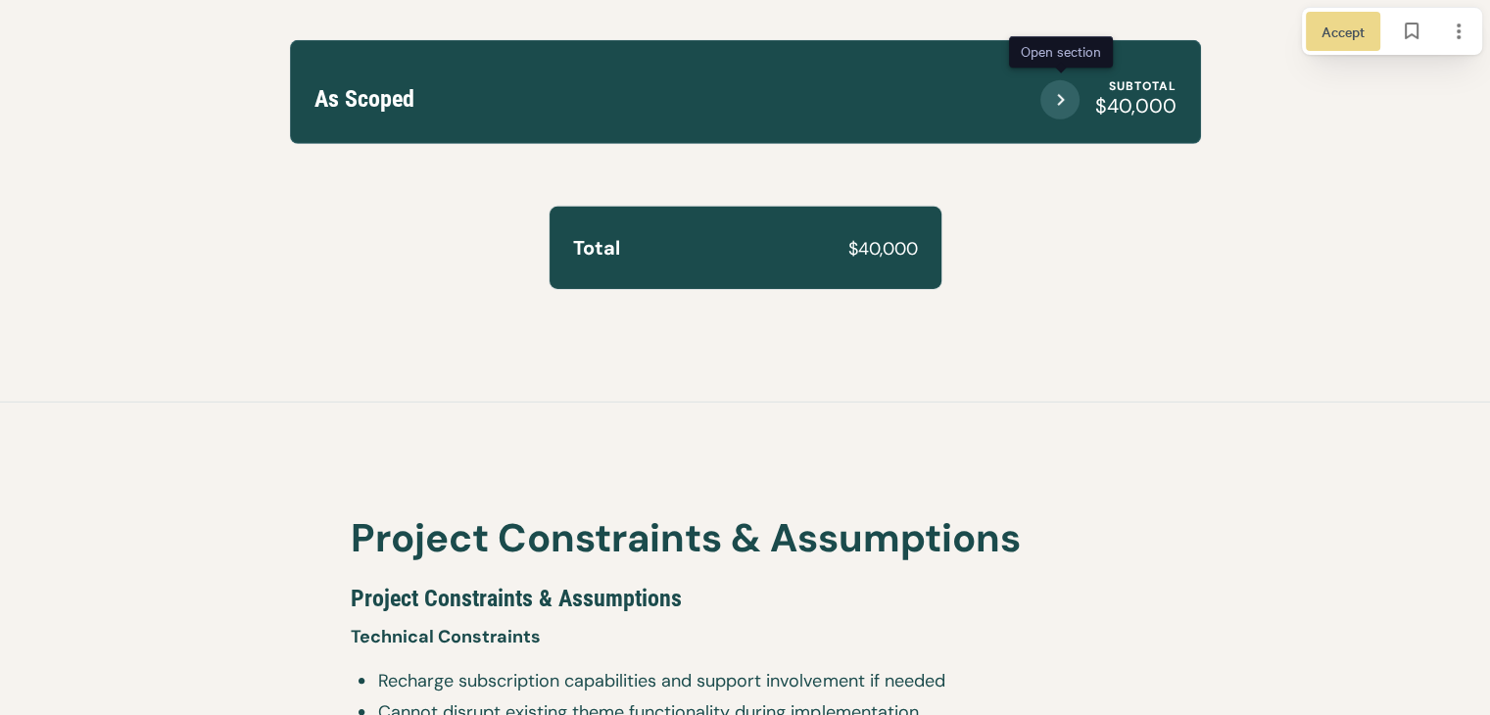
click at [1056, 97] on icon "Open section" at bounding box center [1060, 100] width 24 height 24
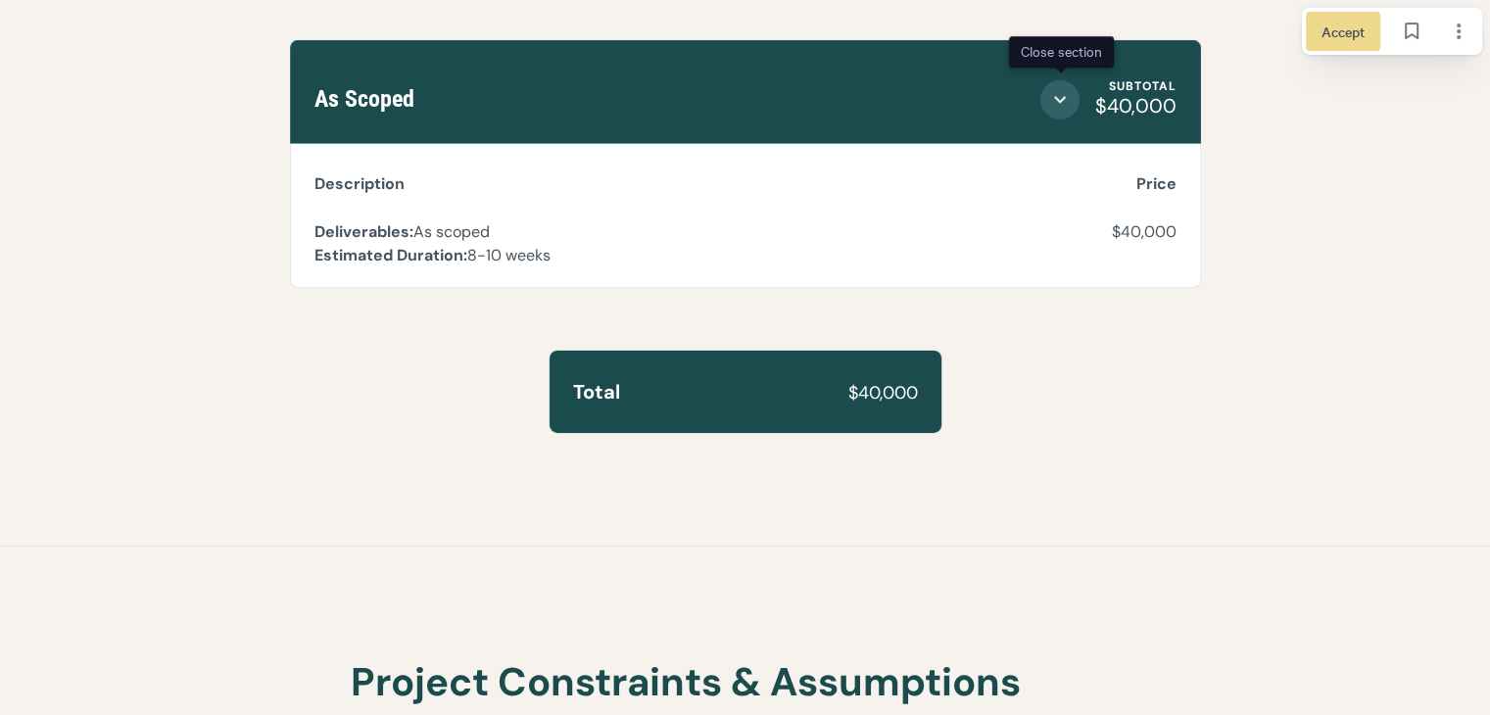
click at [1056, 97] on icon "Close section" at bounding box center [1060, 99] width 12 height 7
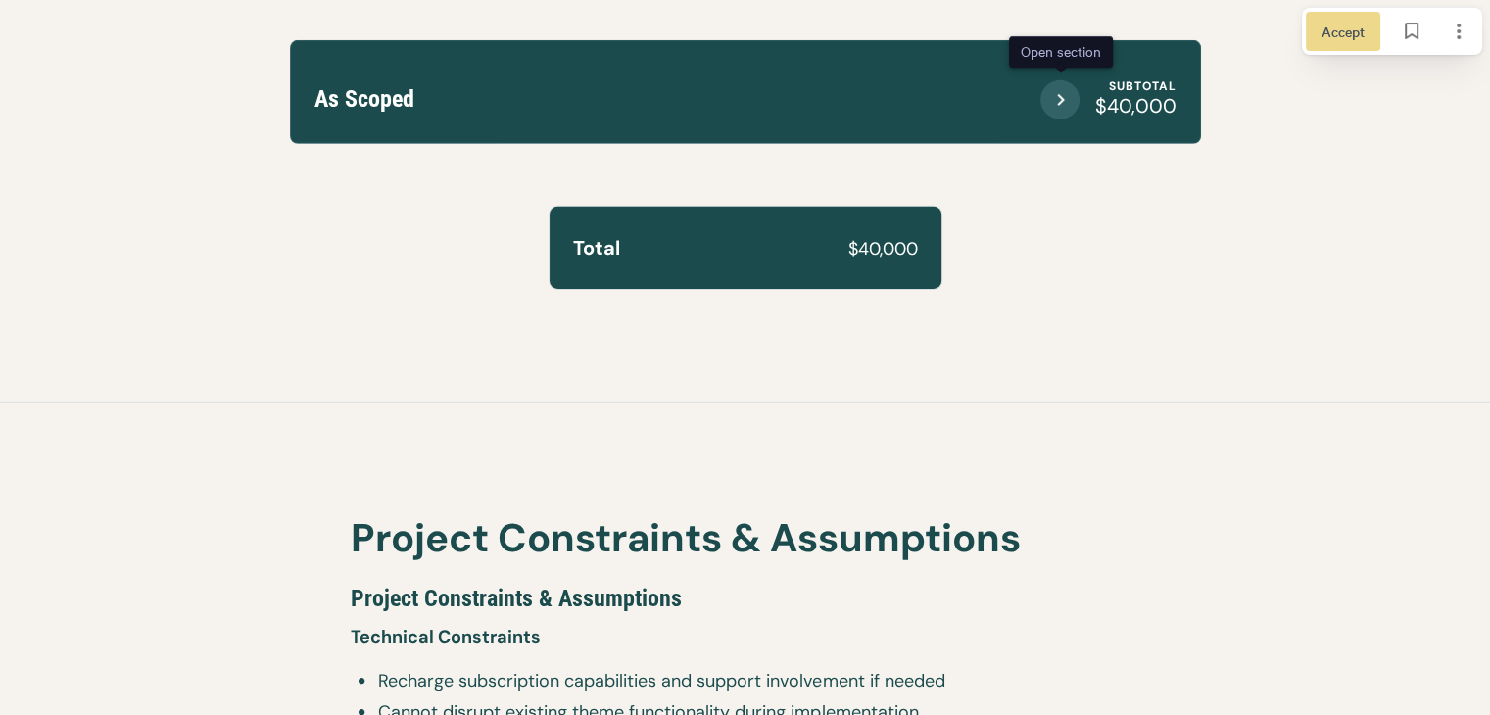
click at [1056, 97] on icon "Open section" at bounding box center [1059, 99] width 17 height 17
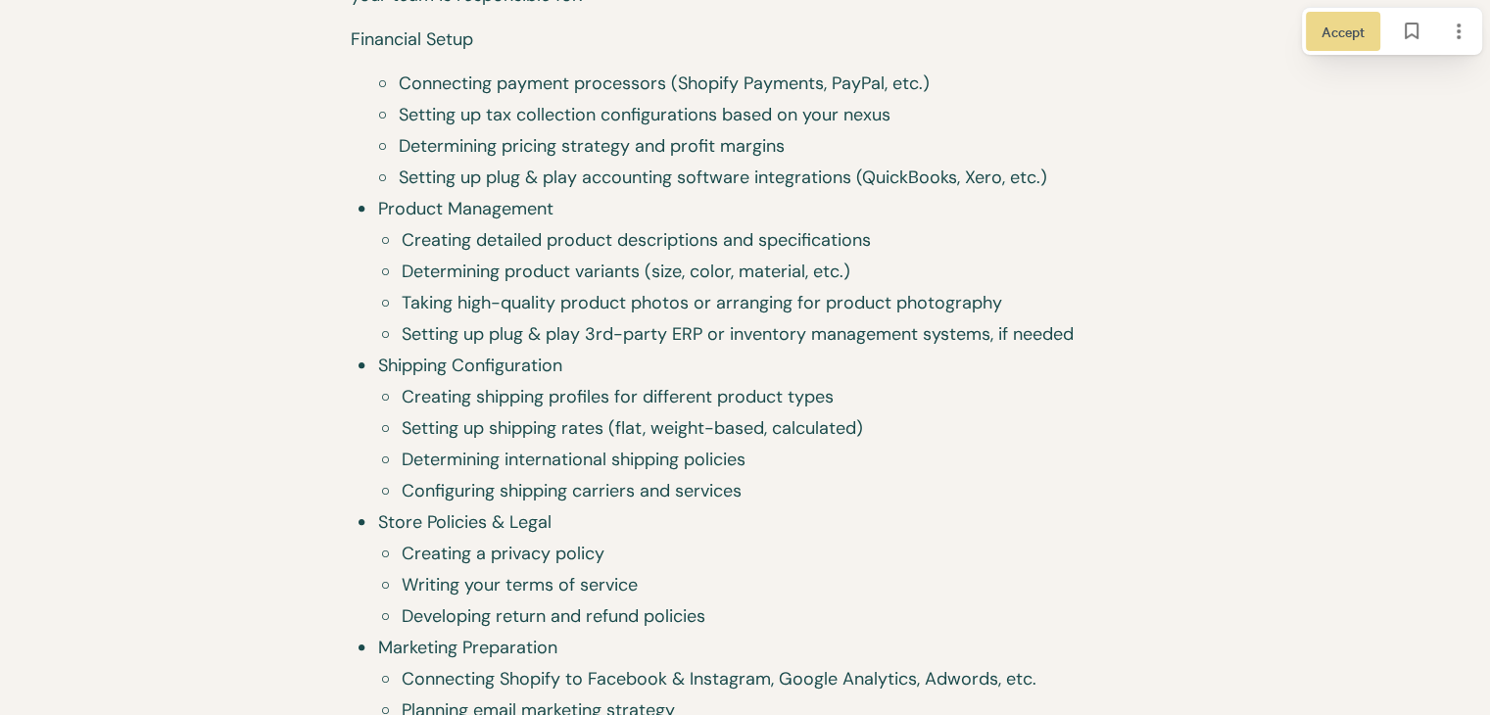
scroll to position [7738, 0]
